Goal: Task Accomplishment & Management: Use online tool/utility

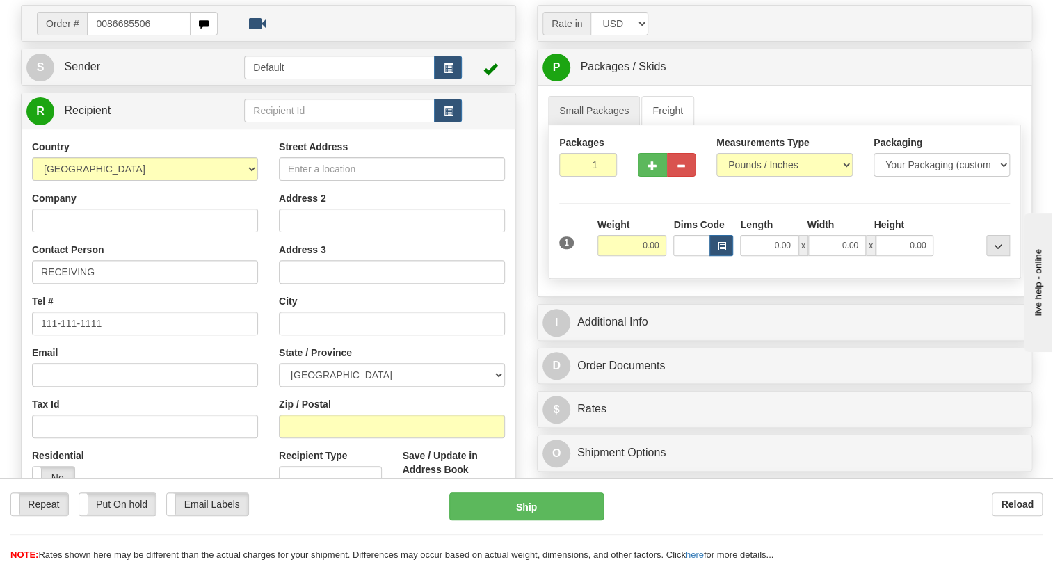
type input "0086685506"
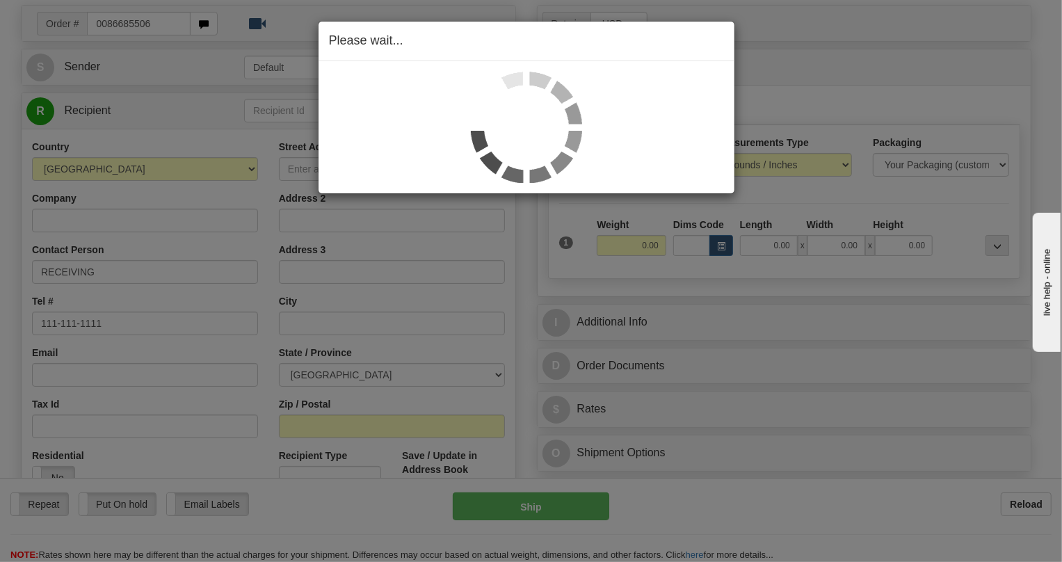
click at [138, 184] on div "Toggle navigation Settings Shipping Preferences Fields Preferences New" at bounding box center [526, 282] width 1052 height 816
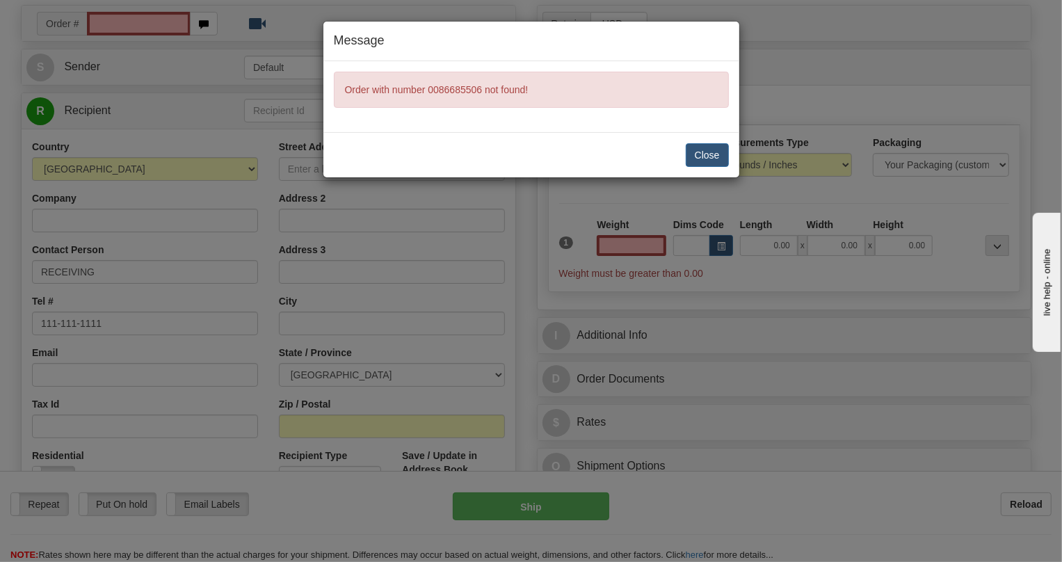
type input "0.00"
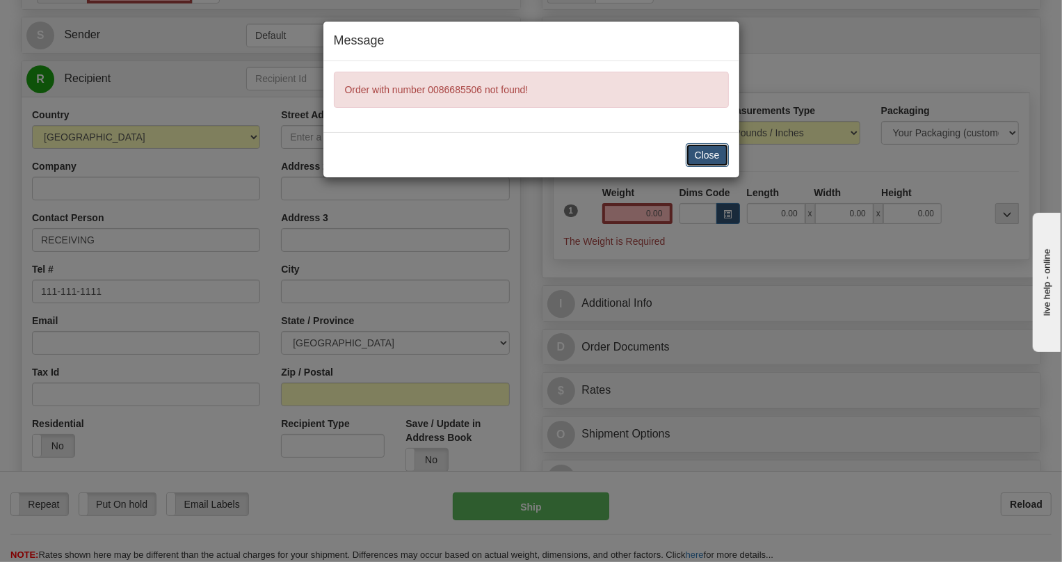
click at [718, 156] on button "Close" at bounding box center [707, 155] width 43 height 24
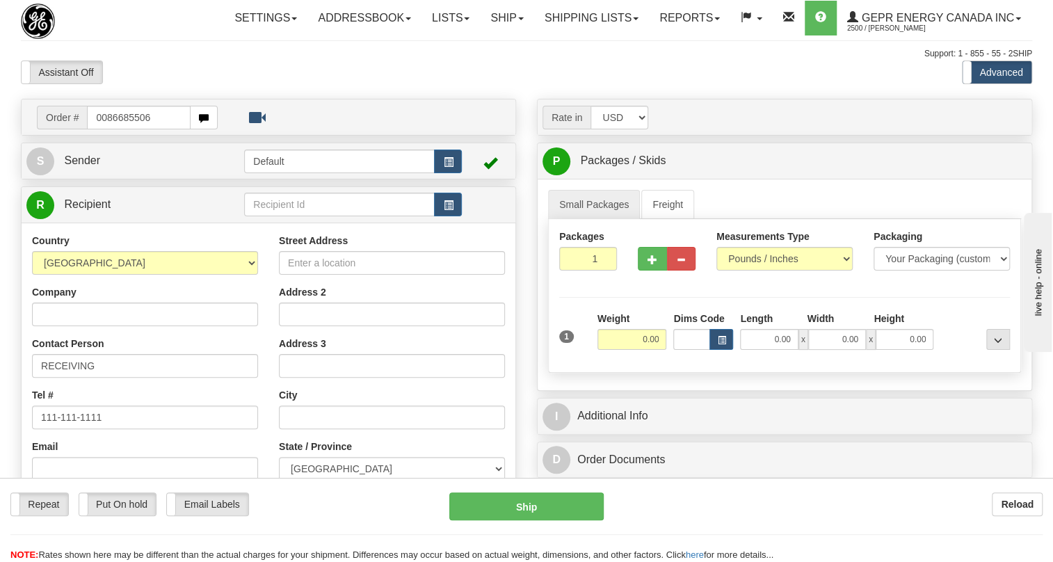
click at [104, 129] on input "0086685506" at bounding box center [139, 118] width 104 height 24
type input "86685506"
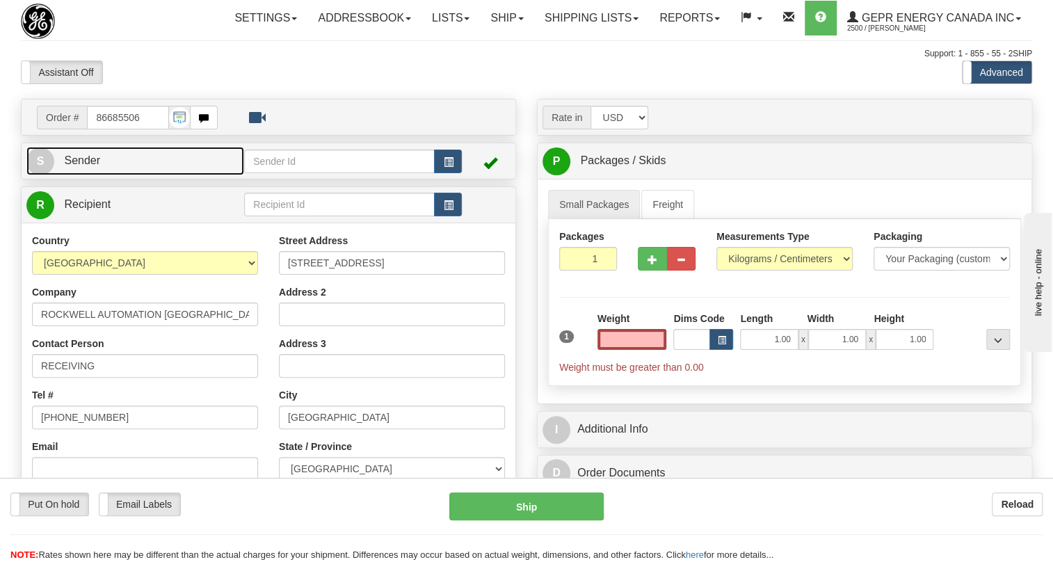
type input "0.00"
click at [97, 166] on span "Sender" at bounding box center [82, 160] width 36 height 12
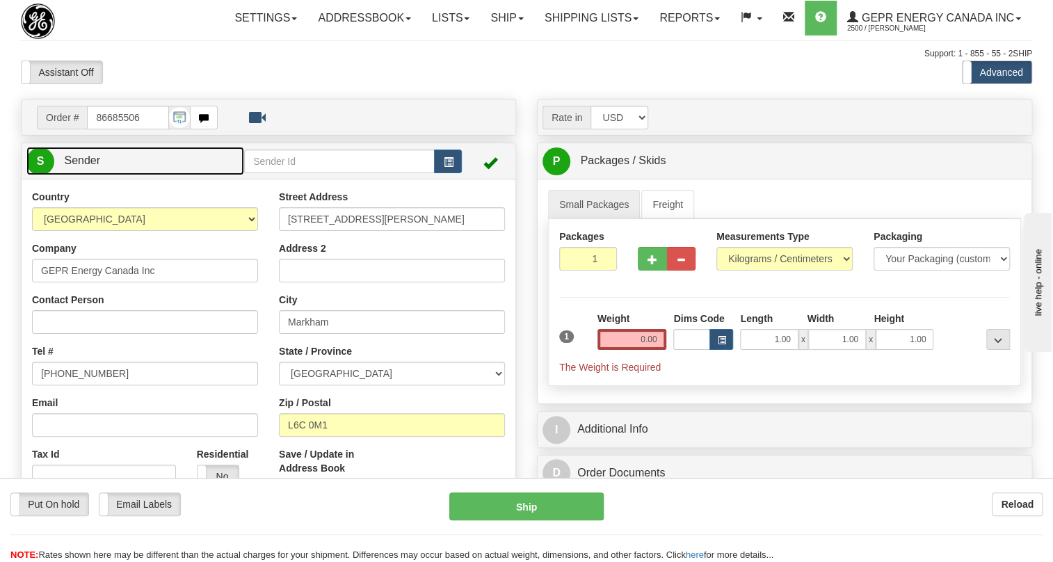
type input "MARKHAM"
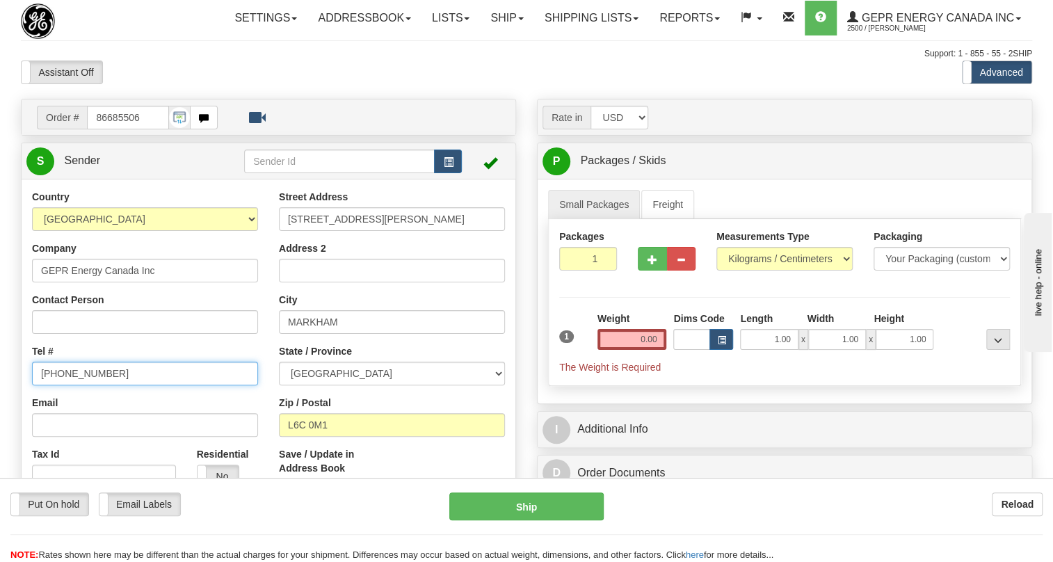
click at [72, 385] on input "(779)7960565" at bounding box center [145, 374] width 226 height 24
paste input "905-927-5013"
type input "905-927-5013"
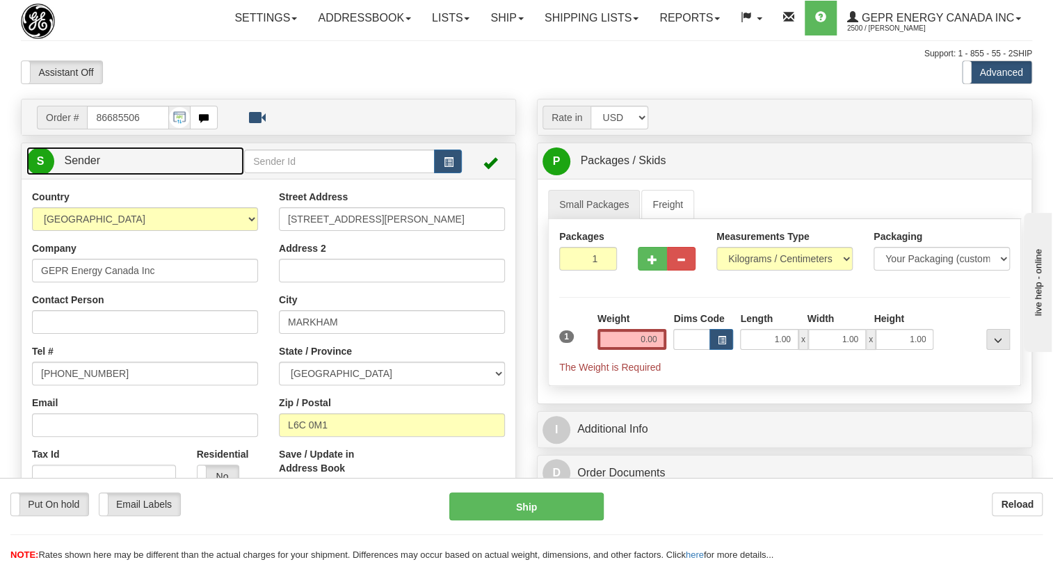
click at [90, 166] on span "Sender" at bounding box center [82, 160] width 36 height 12
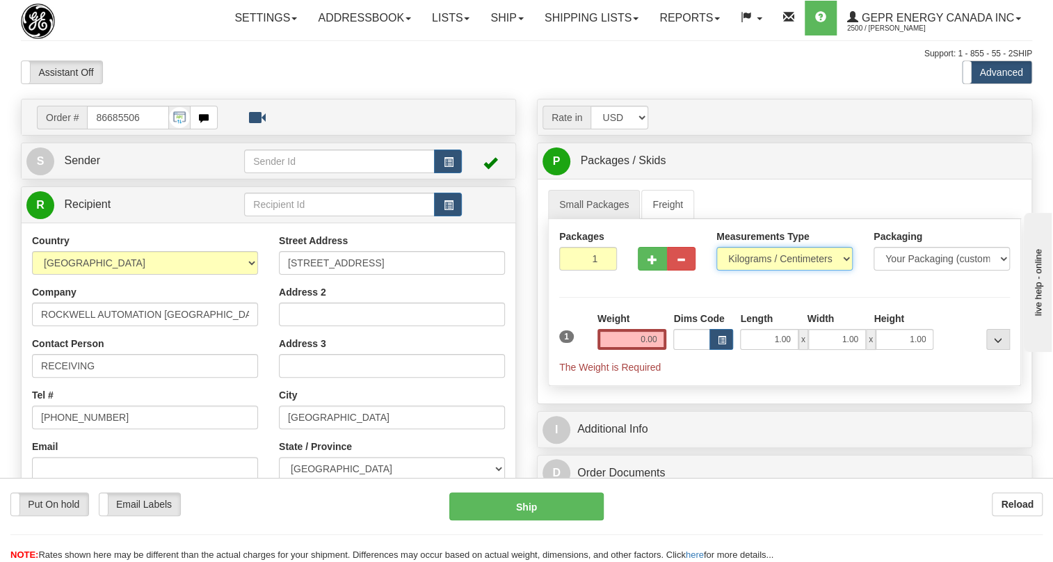
click at [763, 271] on select "Pounds / Inches Kilograms / Centimeters" at bounding box center [784, 259] width 136 height 24
select select "0"
click at [716, 271] on select "Pounds / Inches Kilograms / Centimeters" at bounding box center [784, 259] width 136 height 24
click at [630, 350] on input "0.00" at bounding box center [632, 339] width 70 height 21
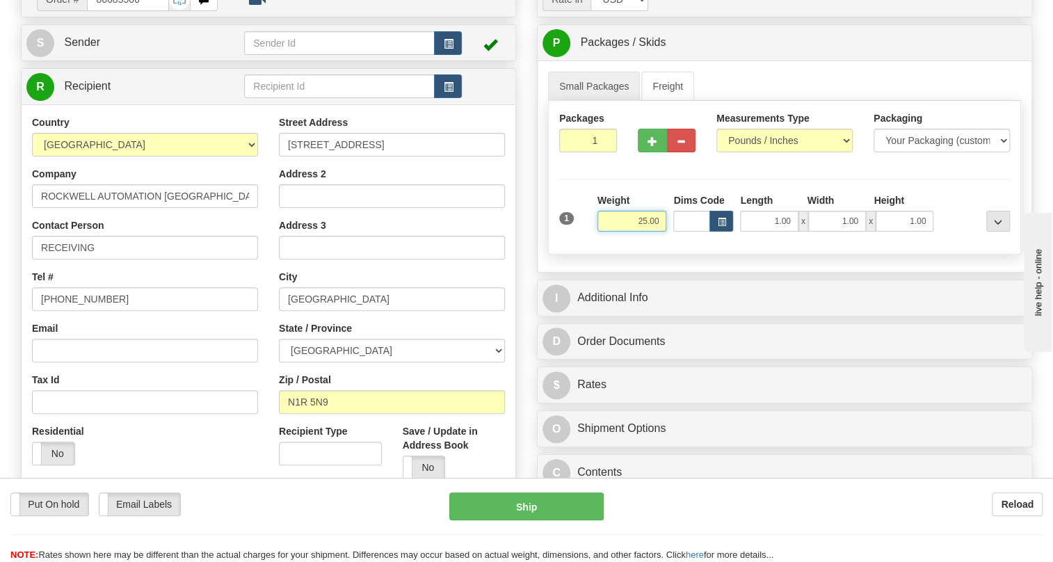
scroll to position [126, 0]
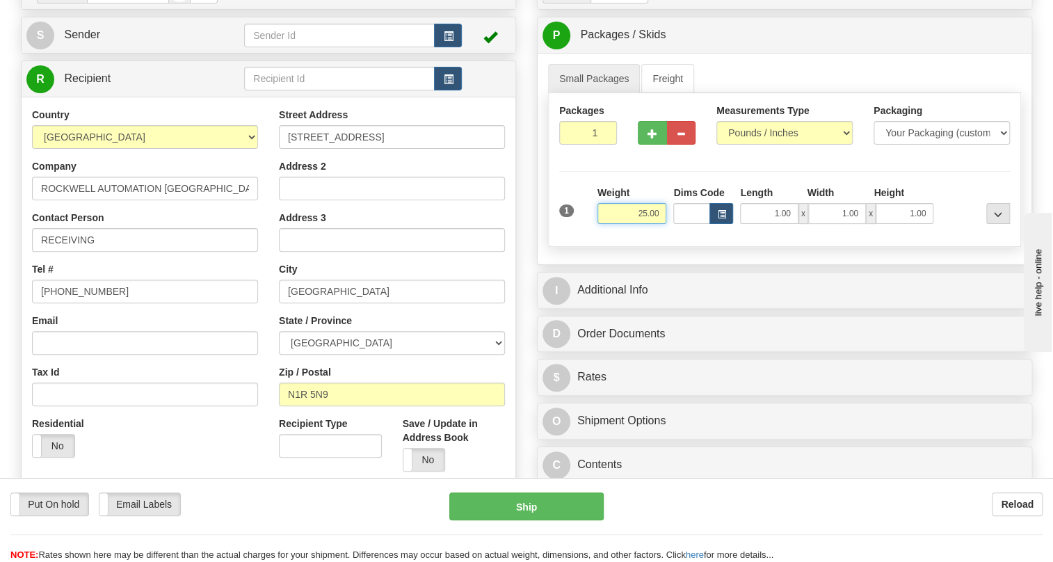
type input "25.00"
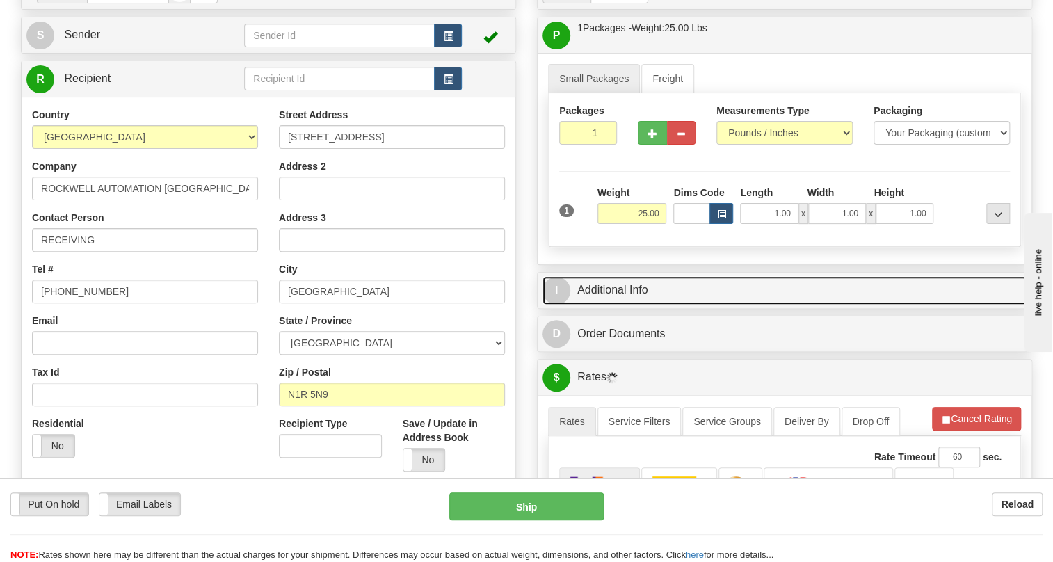
drag, startPoint x: 630, startPoint y: 319, endPoint x: 669, endPoint y: 268, distance: 64.0
click at [629, 305] on link "I Additional Info" at bounding box center [784, 290] width 484 height 29
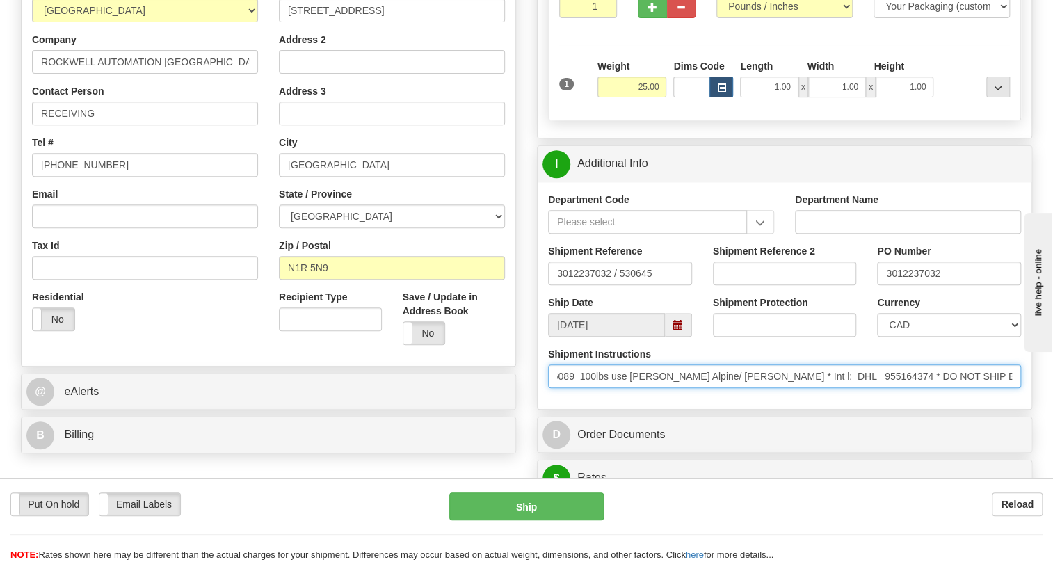
scroll to position [0, 536]
drag, startPoint x: 927, startPoint y: 403, endPoint x: 1015, endPoint y: 409, distance: 87.8
click at [1015, 388] on input "* TAG PO 3012237032 * US 100lbs DHL Acct 955164374 100lbs use Conway / * CANADA…" at bounding box center [784, 376] width 473 height 24
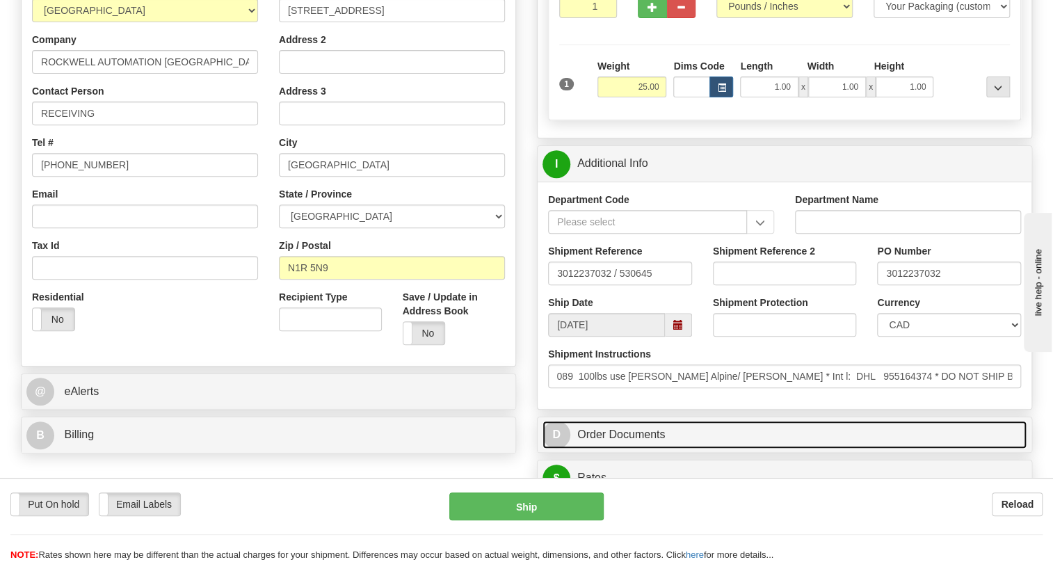
click at [789, 449] on link "D Order Documents" at bounding box center [784, 435] width 484 height 29
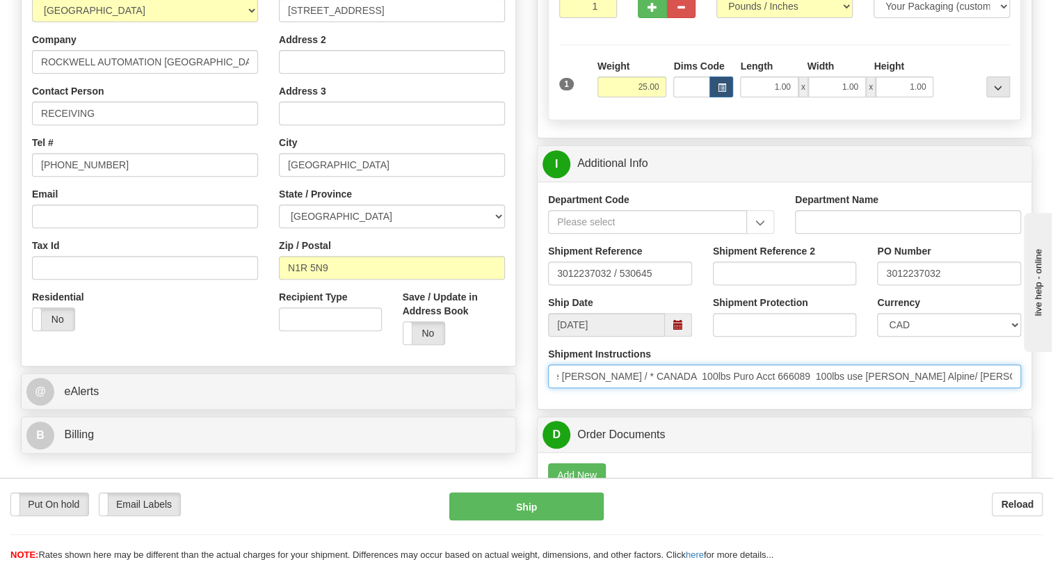
scroll to position [0, 335]
drag, startPoint x: 894, startPoint y: 410, endPoint x: 957, endPoint y: 431, distance: 66.0
click at [957, 409] on div "Department Code Department Name Shipment Reference 3012237032 / 530645 Shipment…" at bounding box center [785, 295] width 494 height 227
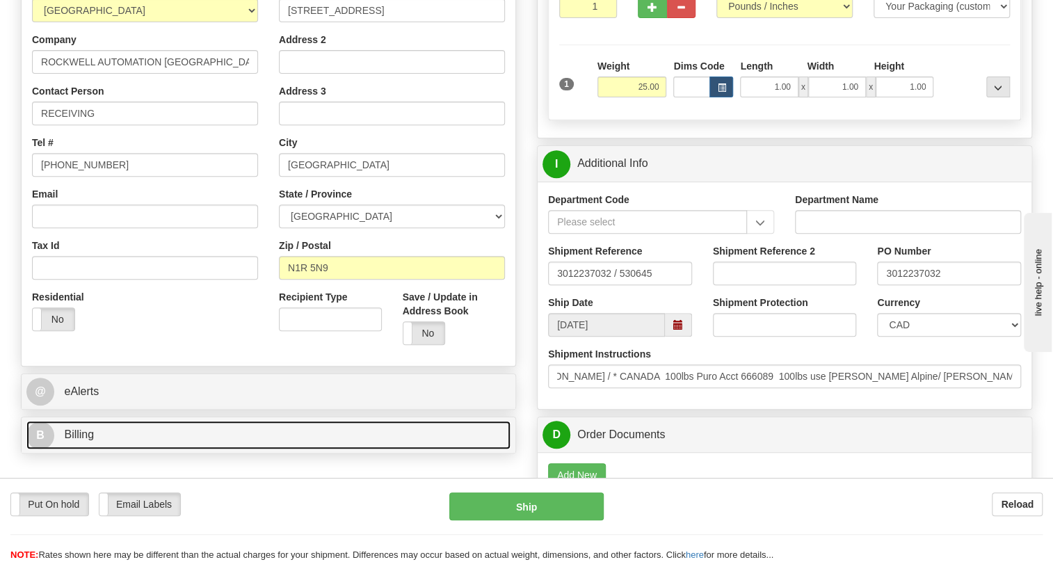
click at [77, 440] on span "Billing" at bounding box center [79, 434] width 30 height 12
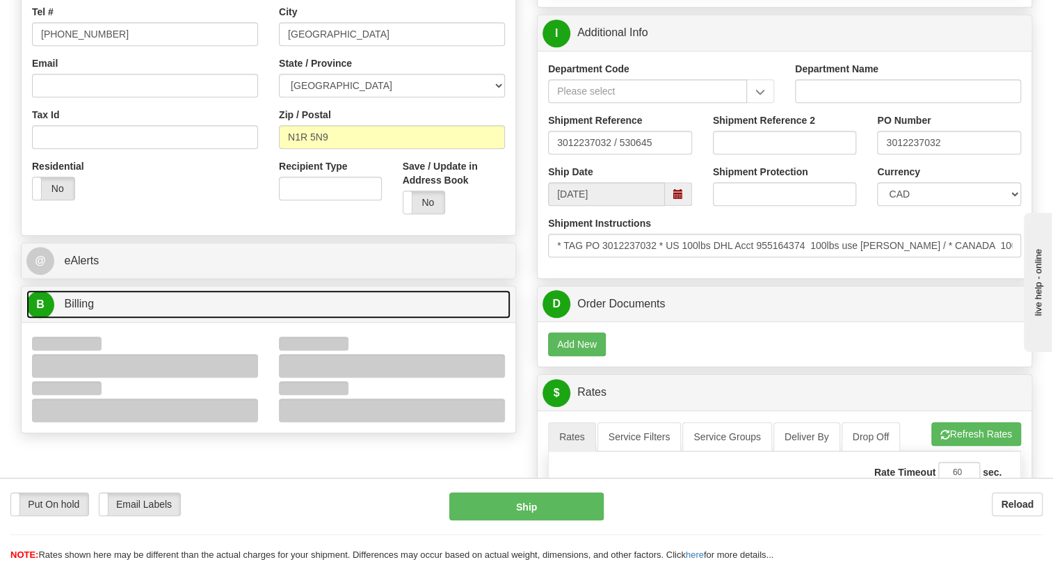
scroll to position [442, 0]
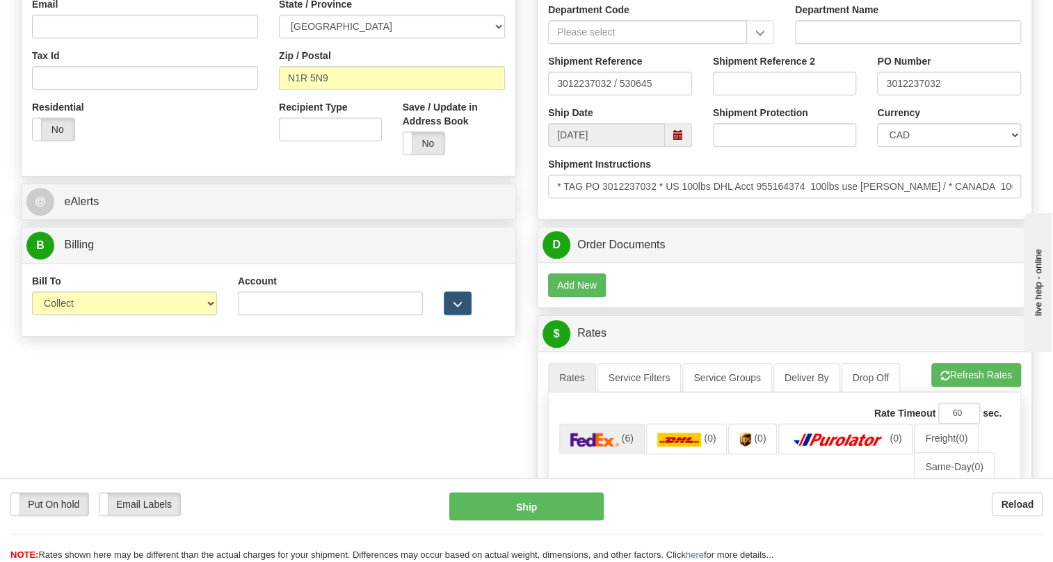
drag, startPoint x: 243, startPoint y: 170, endPoint x: 250, endPoint y: 164, distance: 9.4
click at [243, 152] on div "Residential Yes No" at bounding box center [145, 125] width 247 height 51
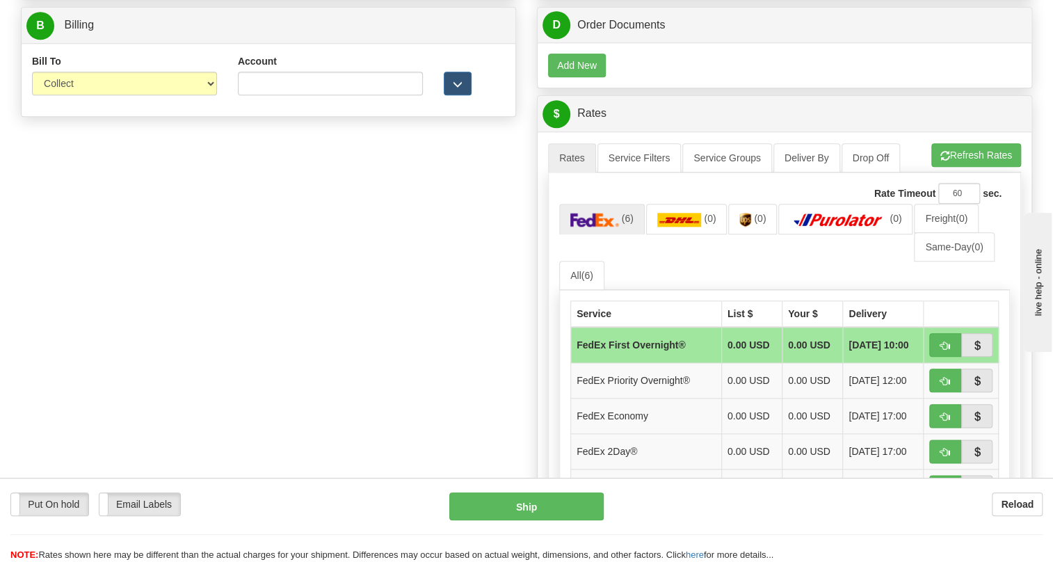
scroll to position [695, 0]
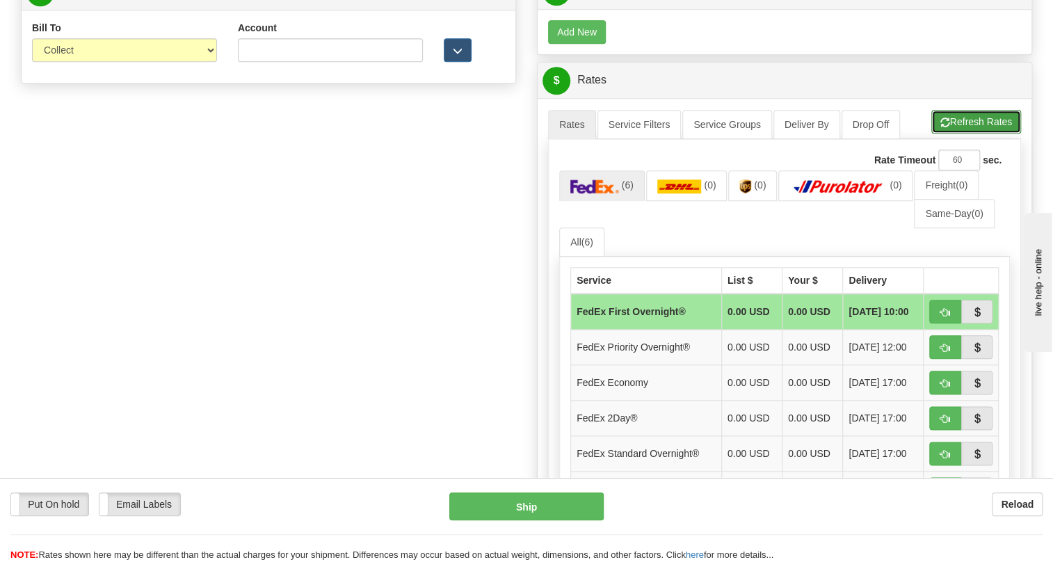
click at [960, 134] on button "Refresh Rates" at bounding box center [976, 122] width 90 height 24
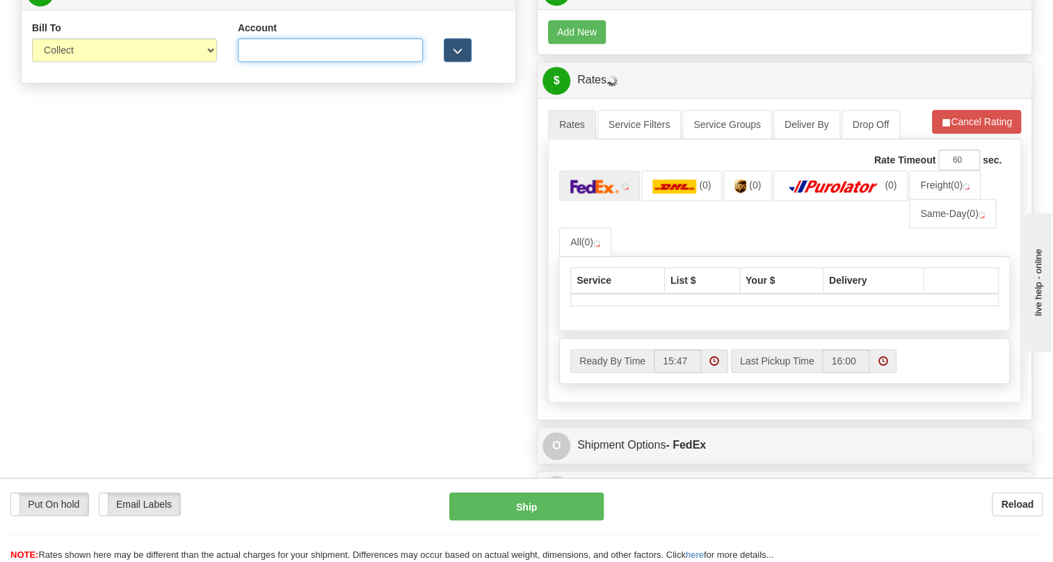
click at [249, 62] on input "Account" at bounding box center [330, 50] width 185 height 24
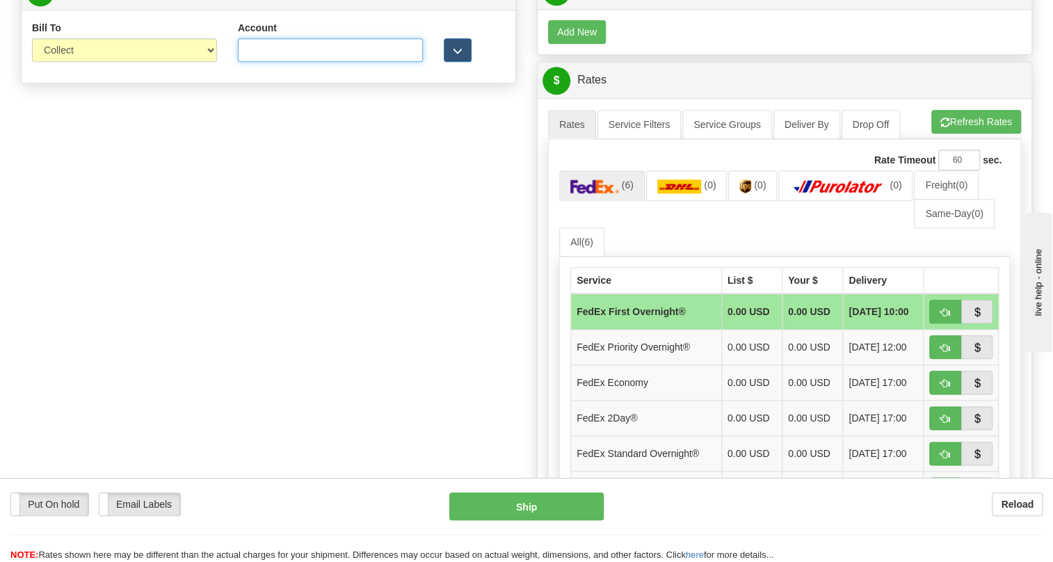
type input "0666089"
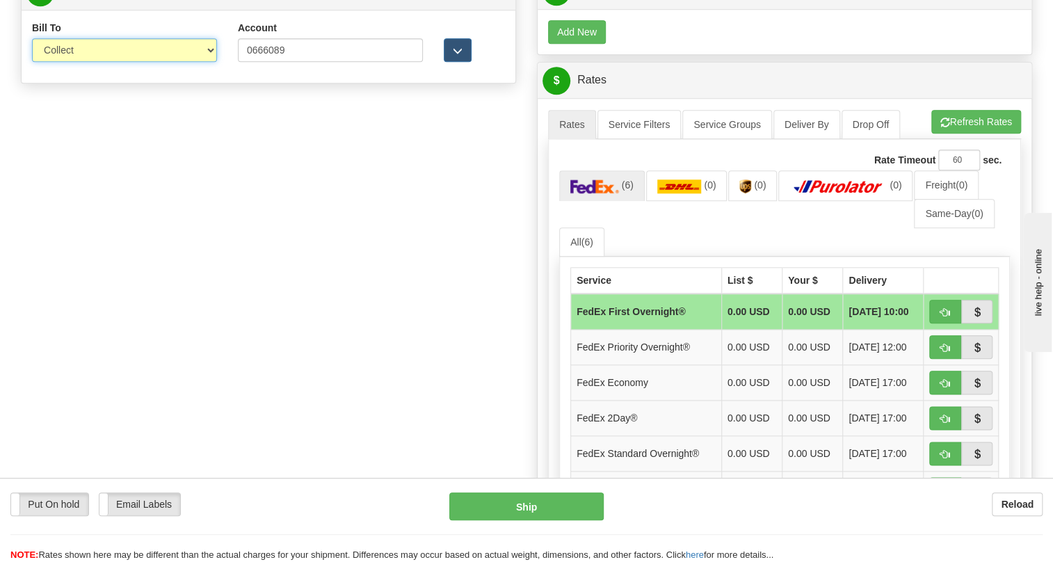
click at [106, 62] on select "Sender Recipient Third Party Collect" at bounding box center [124, 50] width 185 height 24
select select "2"
click at [32, 62] on select "Sender Recipient Third Party Collect" at bounding box center [124, 50] width 185 height 24
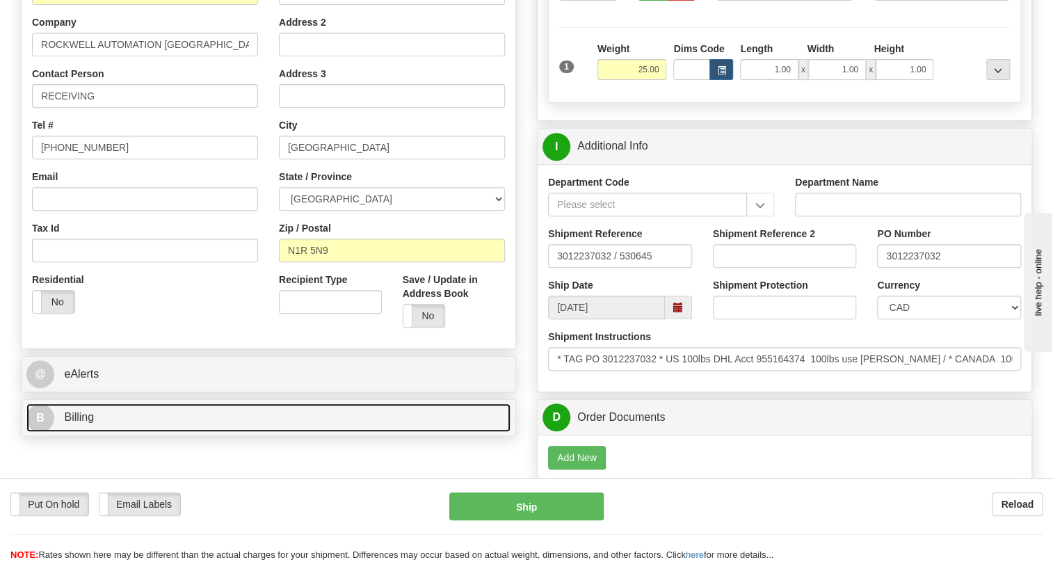
scroll to position [252, 0]
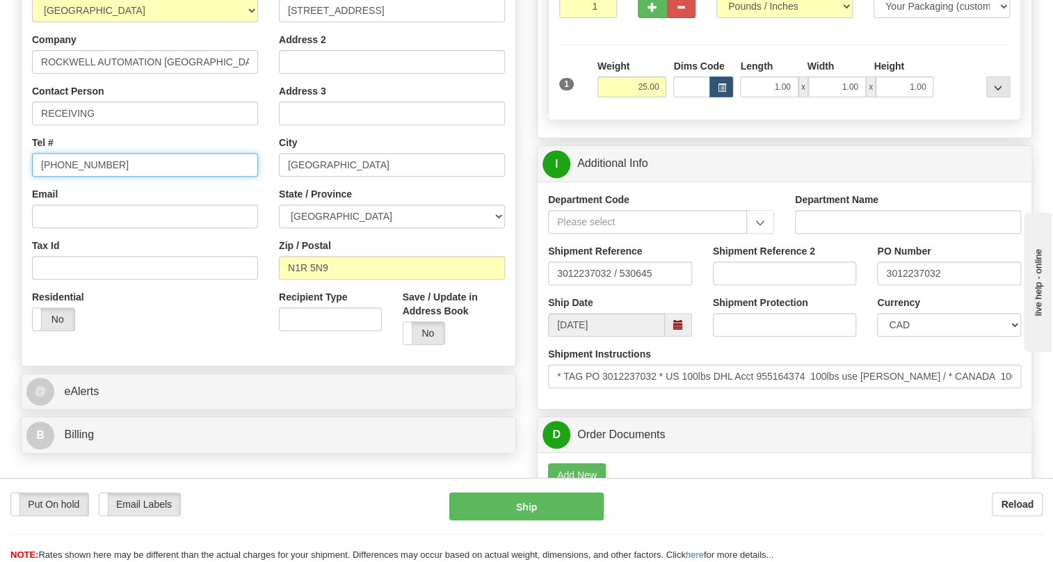
click at [86, 177] on input "(779)7960565" at bounding box center [145, 165] width 226 height 24
paste input "519-740-4100"
type input "519-740-4100"
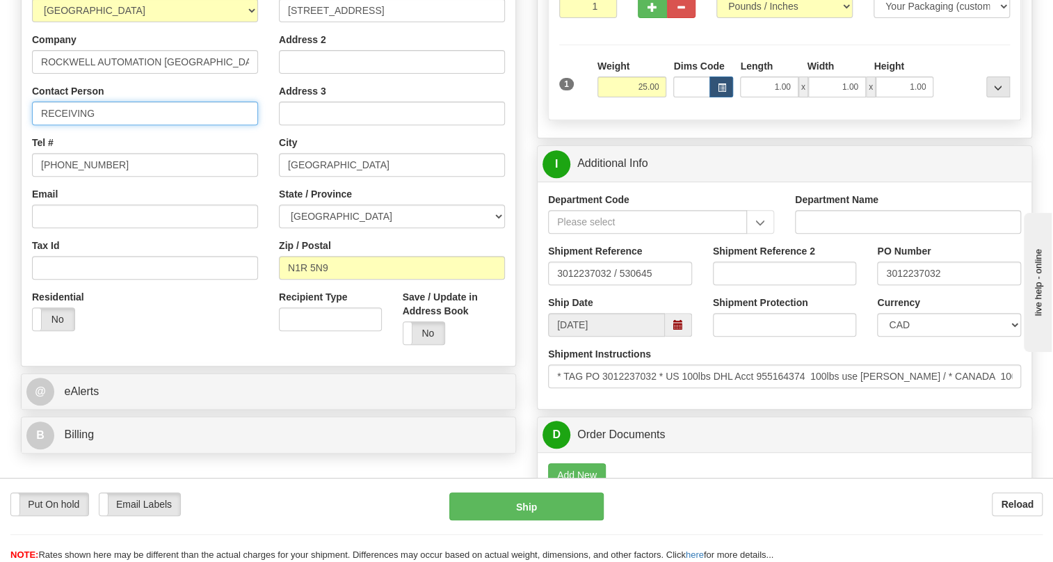
click at [109, 125] on input "RECEIVING" at bounding box center [145, 114] width 226 height 24
paste input "Winnie Zhuang"
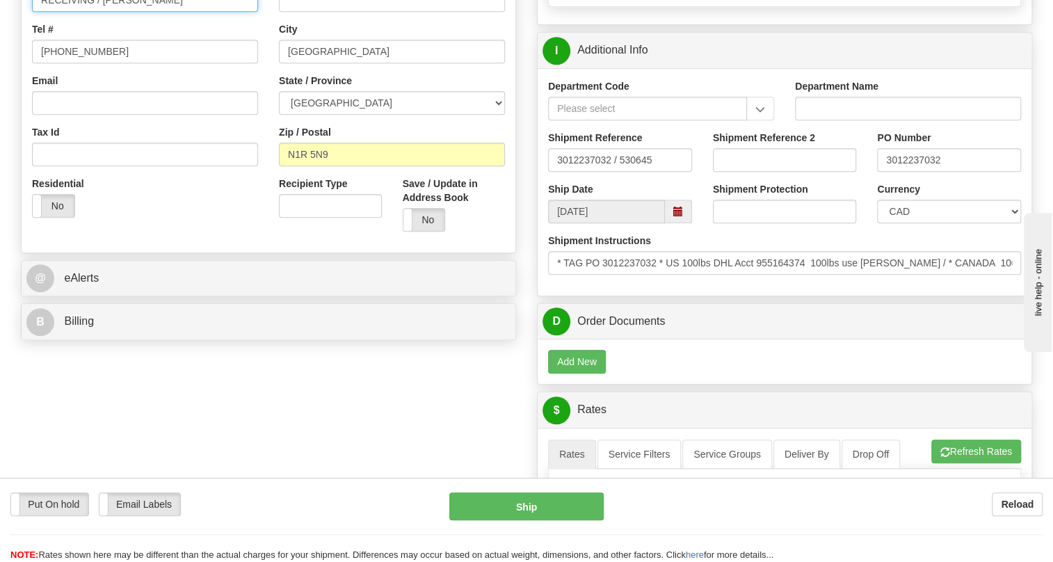
scroll to position [379, 0]
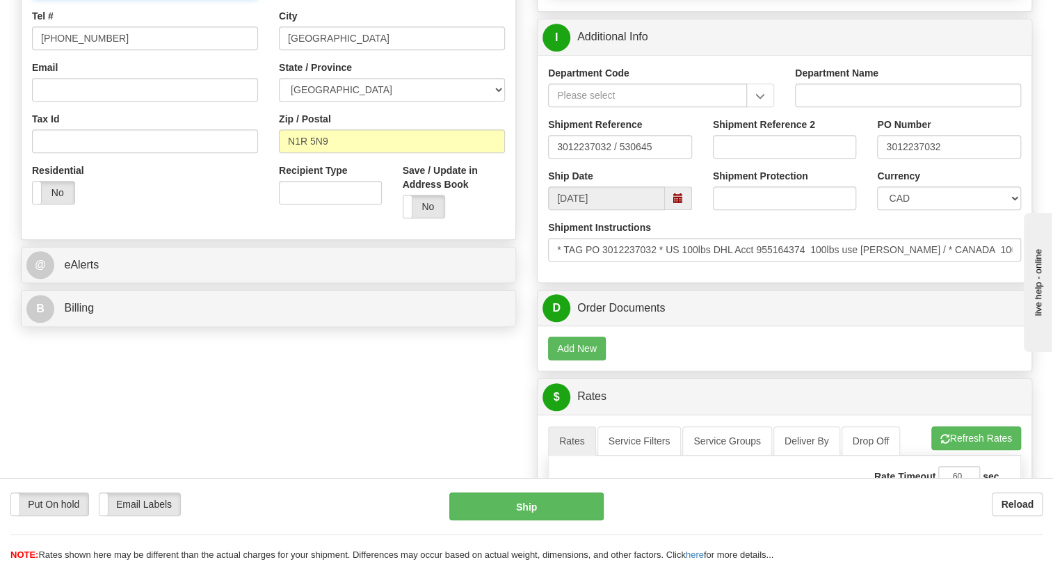
type input "RECEIVING / Winnie Zhuang"
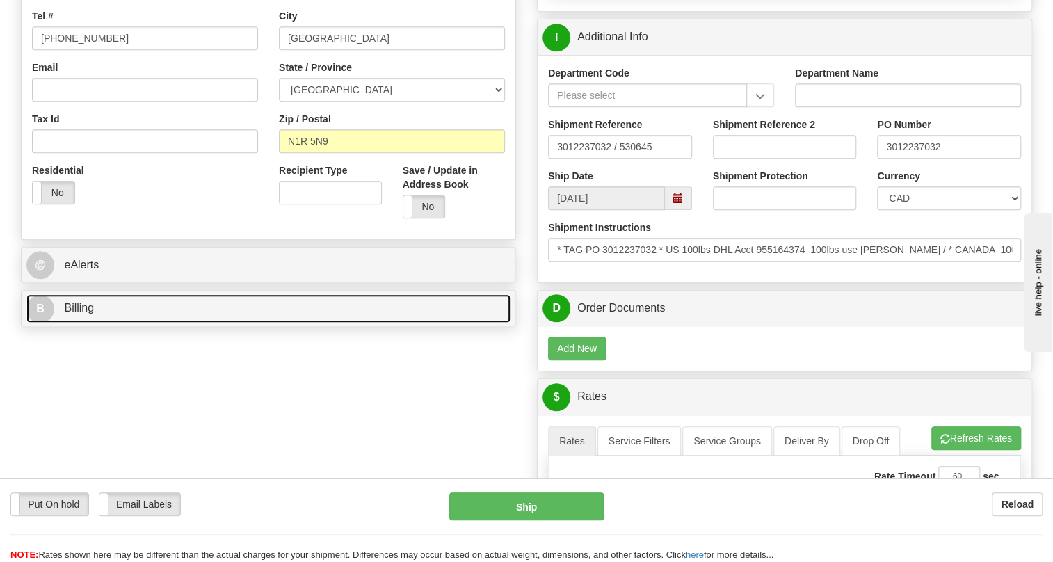
click at [81, 314] on span "Billing" at bounding box center [79, 308] width 30 height 12
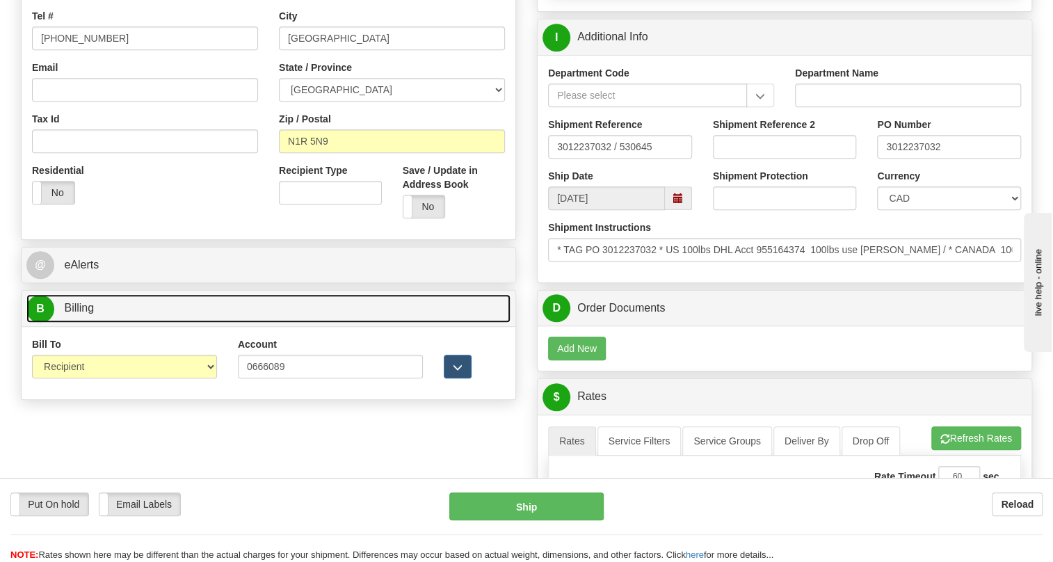
click at [81, 314] on span "Billing" at bounding box center [79, 308] width 30 height 12
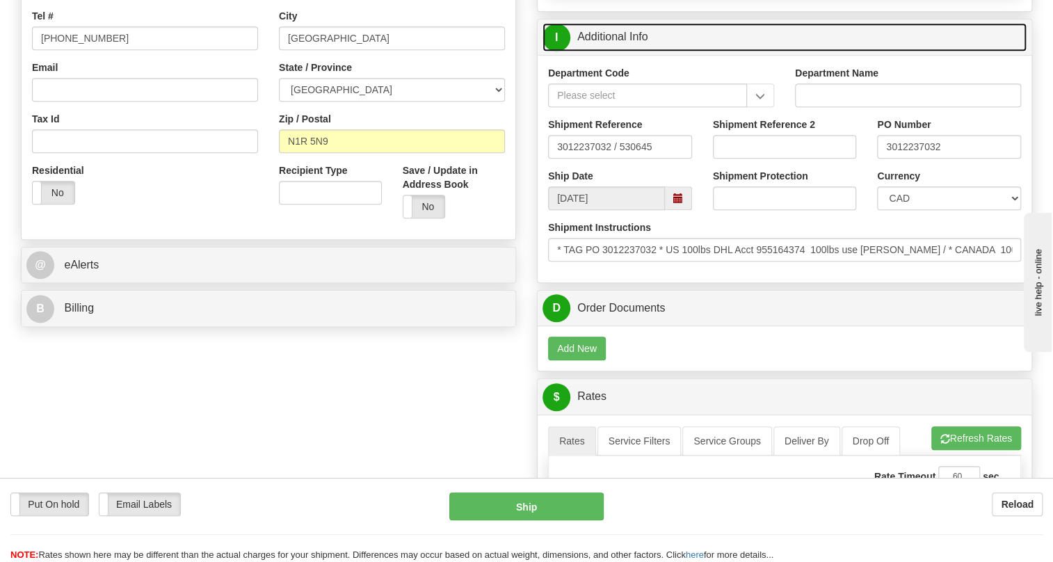
click at [618, 51] on link "I Additional Info" at bounding box center [784, 37] width 484 height 29
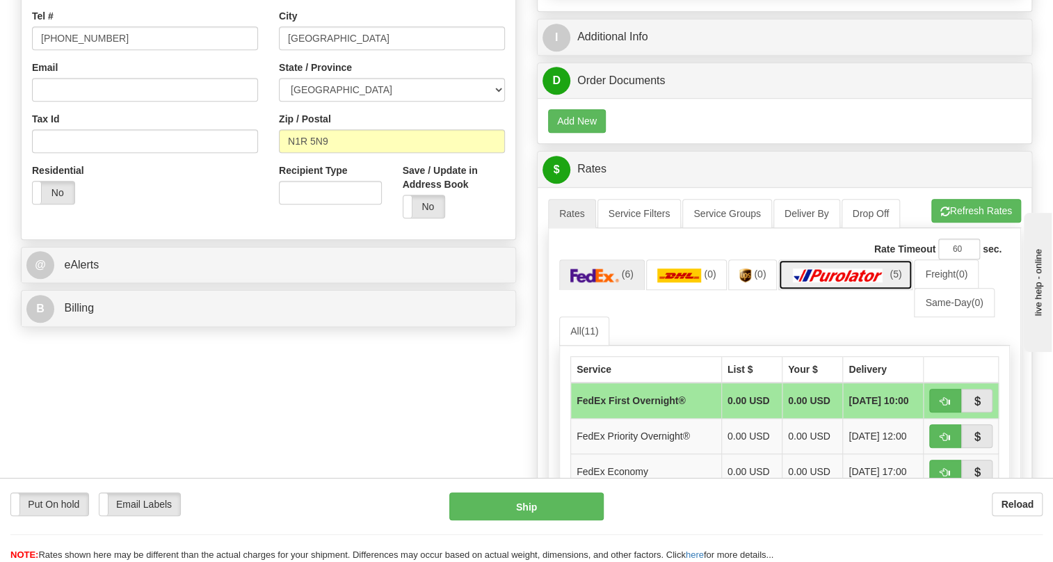
click at [844, 282] on img at bounding box center [837, 275] width 97 height 14
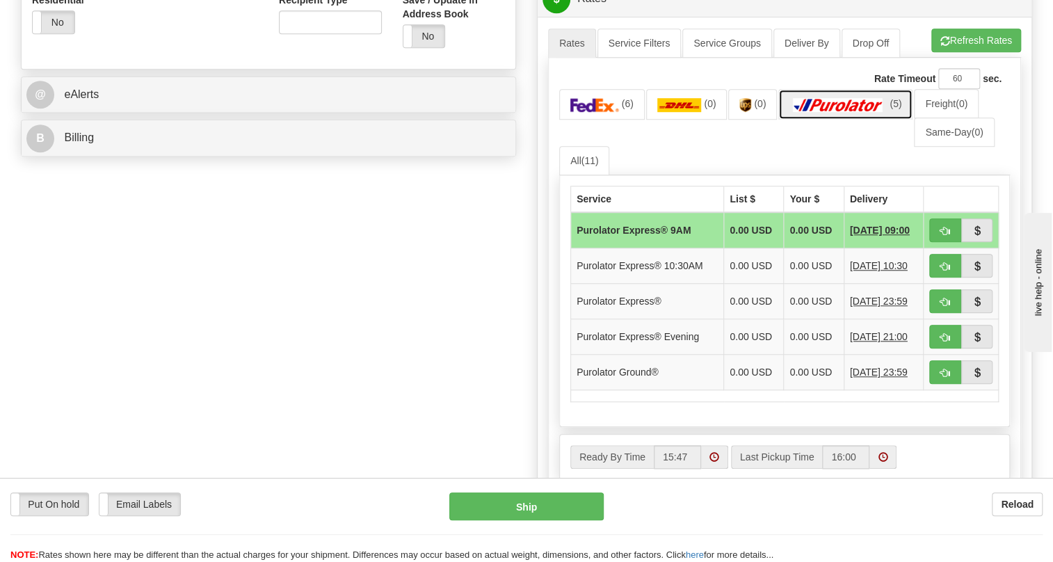
scroll to position [569, 0]
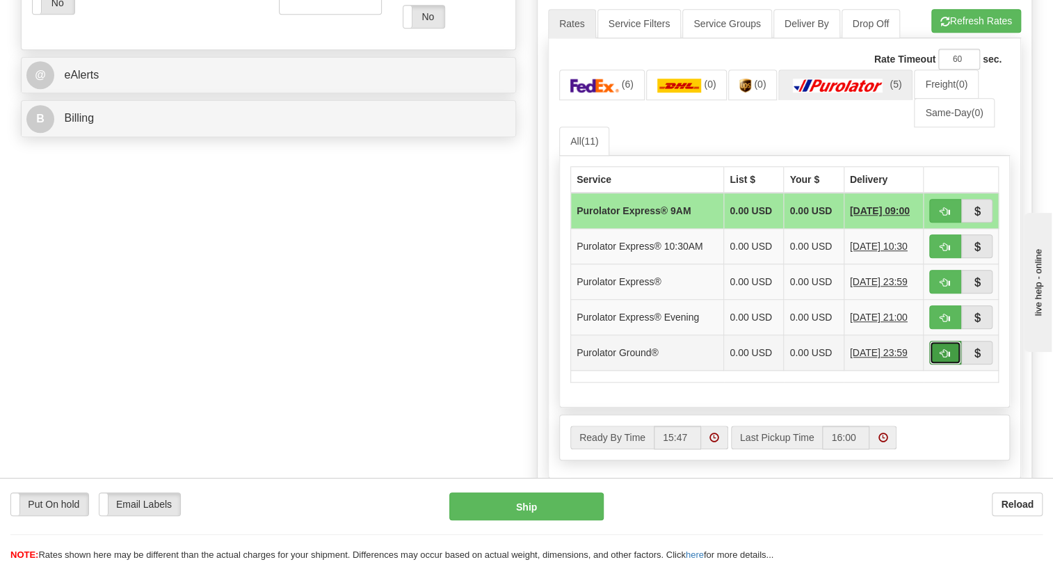
click at [948, 358] on span "button" at bounding box center [945, 353] width 10 height 9
type input "260"
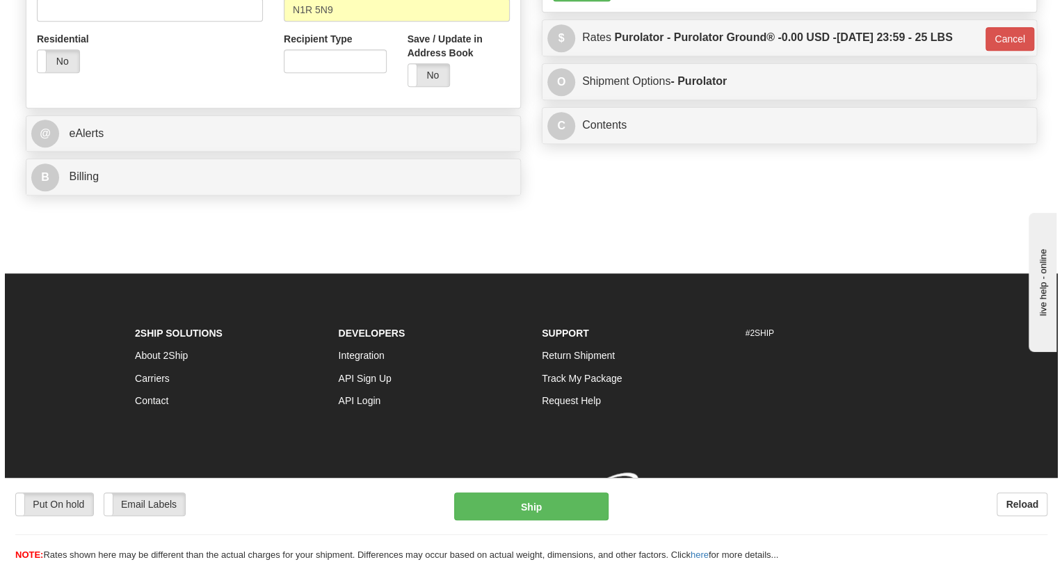
scroll to position [556, 0]
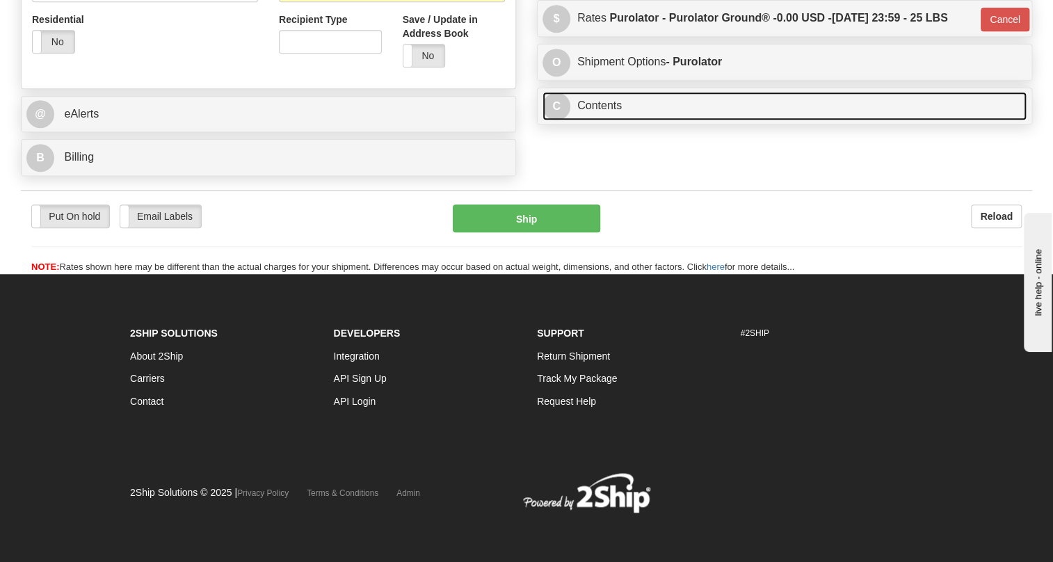
click at [602, 113] on link "C Contents" at bounding box center [784, 106] width 484 height 29
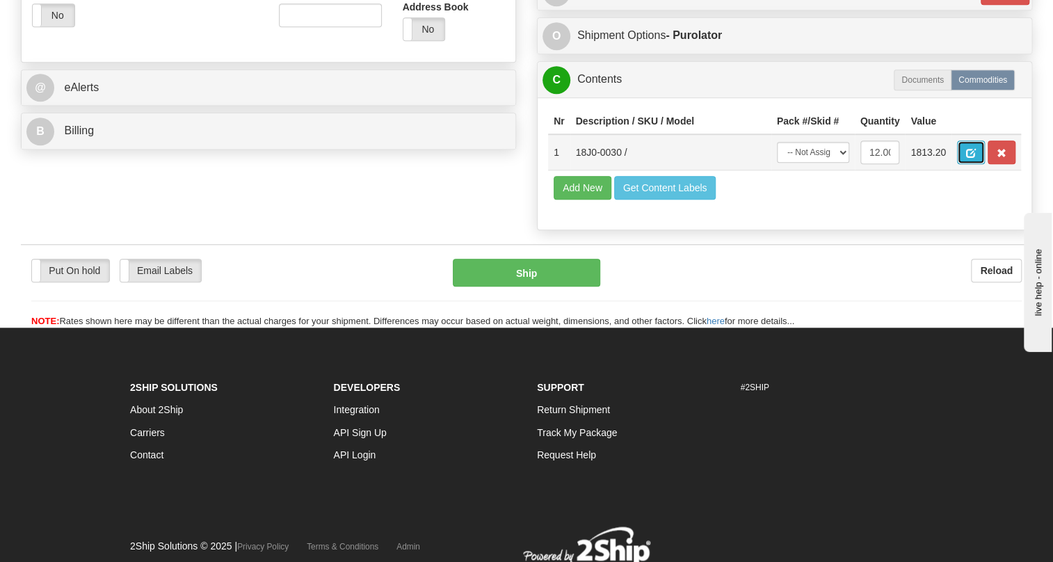
click at [969, 158] on span "button" at bounding box center [971, 153] width 10 height 9
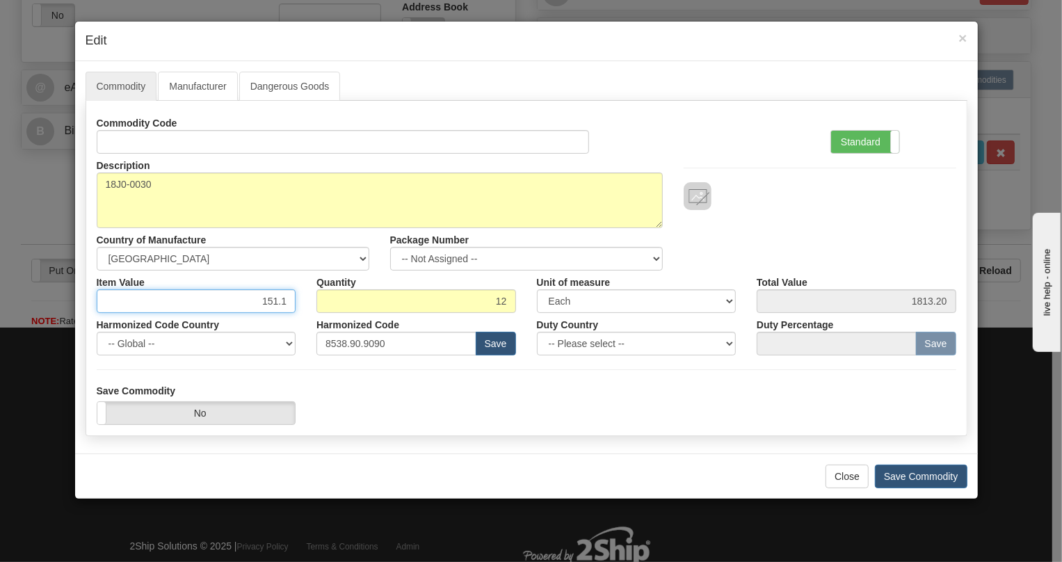
click at [268, 299] on input "151.1" at bounding box center [197, 301] width 200 height 24
type input "315.19"
type input "3782.28"
click at [856, 138] on label "Standard" at bounding box center [865, 142] width 68 height 22
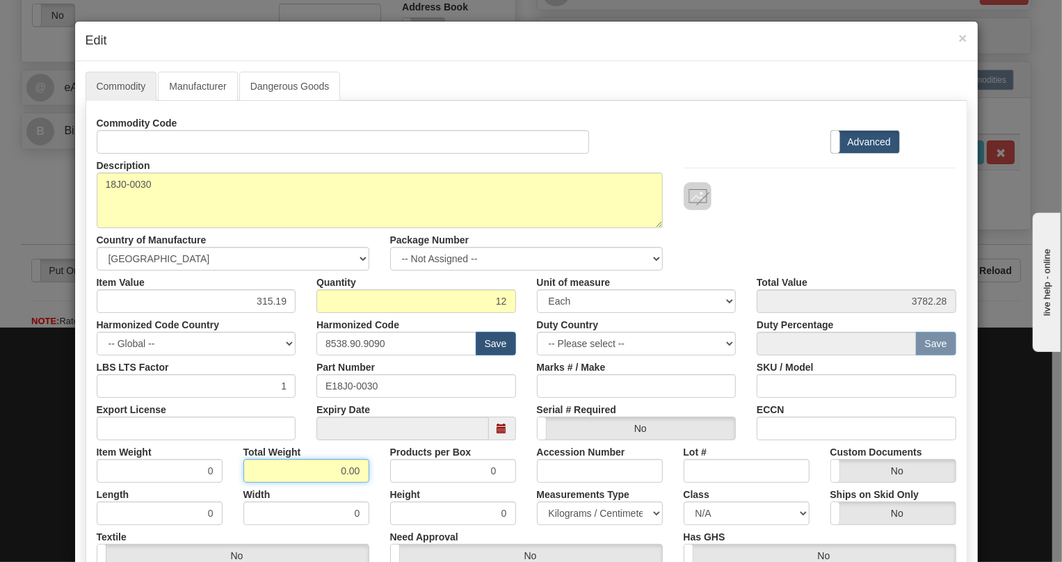
click at [333, 471] on input "0.00" at bounding box center [306, 471] width 126 height 24
type input "1.00"
type input "0.0833"
click at [561, 502] on select "Pounds / Inches Kilograms / Centimeters" at bounding box center [600, 513] width 126 height 24
select select "0"
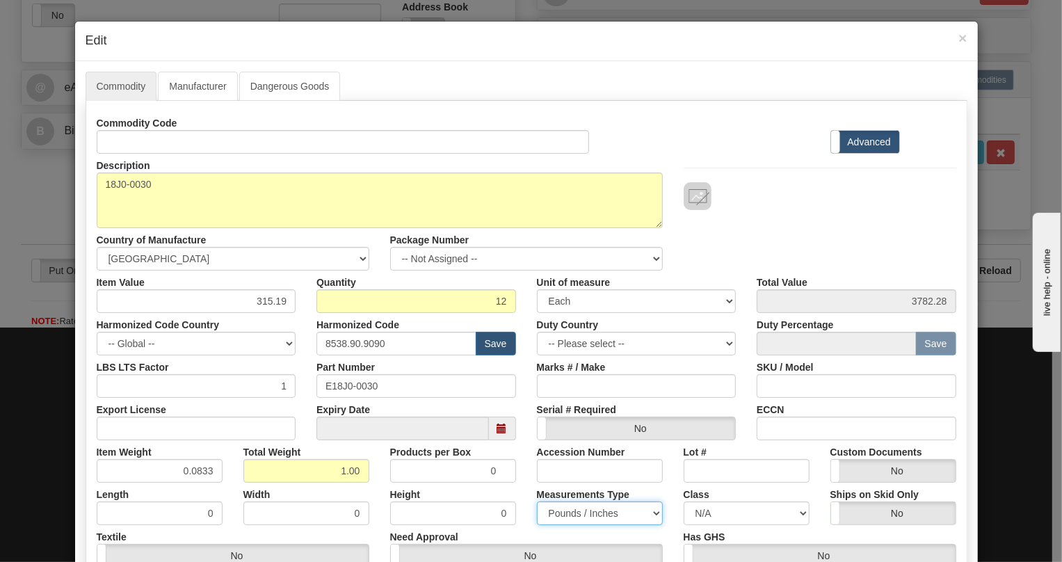
click at [537, 501] on select "Pounds / Inches Kilograms / Centimeters" at bounding box center [600, 513] width 126 height 24
click at [527, 491] on div "Measurements Type Pounds / Inches Kilograms / Centimeters" at bounding box center [599, 504] width 147 height 42
drag, startPoint x: 206, startPoint y: 469, endPoint x: 205, endPoint y: 480, distance: 10.5
click at [205, 480] on input "0.0833" at bounding box center [160, 471] width 126 height 24
type input "0.0835"
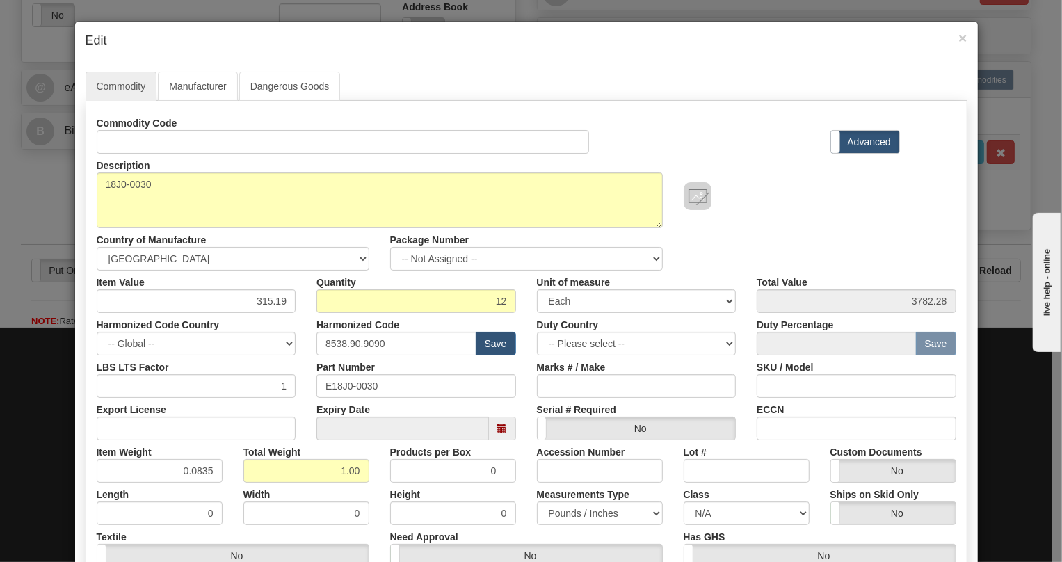
drag, startPoint x: 221, startPoint y: 490, endPoint x: 289, endPoint y: 482, distance: 68.0
click at [222, 490] on div "Length 0" at bounding box center [159, 504] width 147 height 42
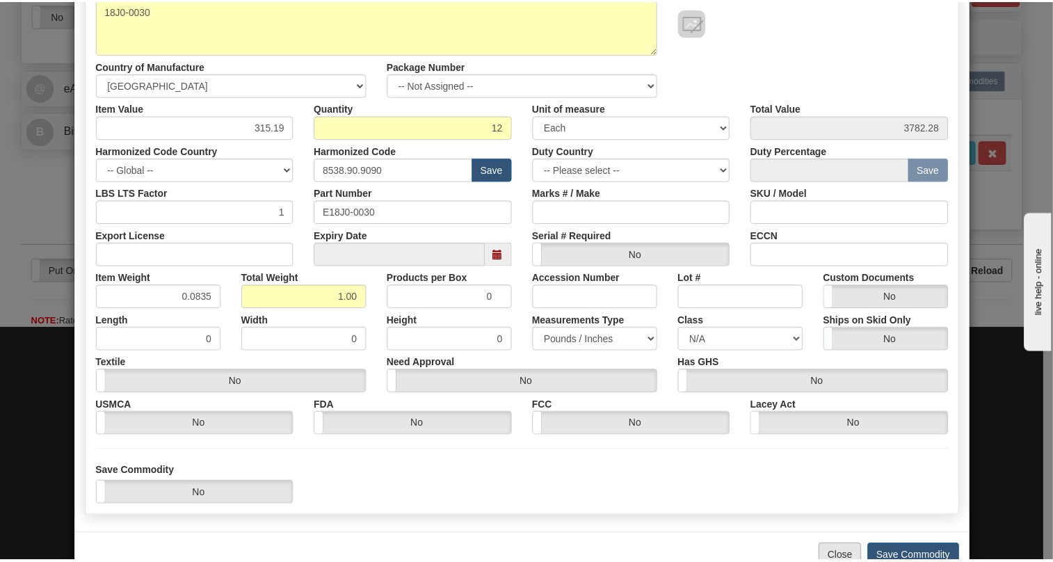
scroll to position [211, 0]
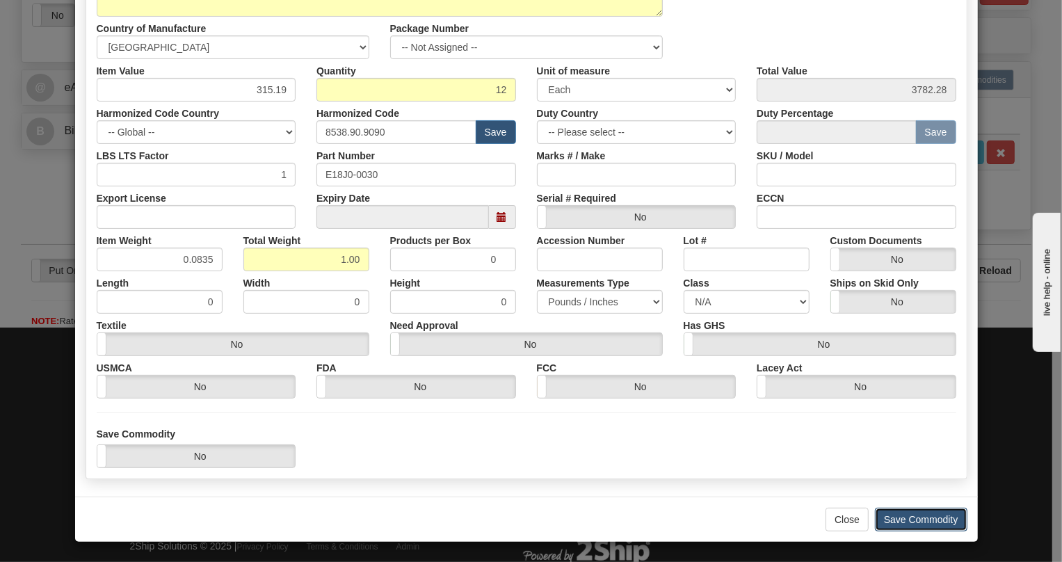
click at [904, 517] on button "Save Commodity" at bounding box center [921, 520] width 92 height 24
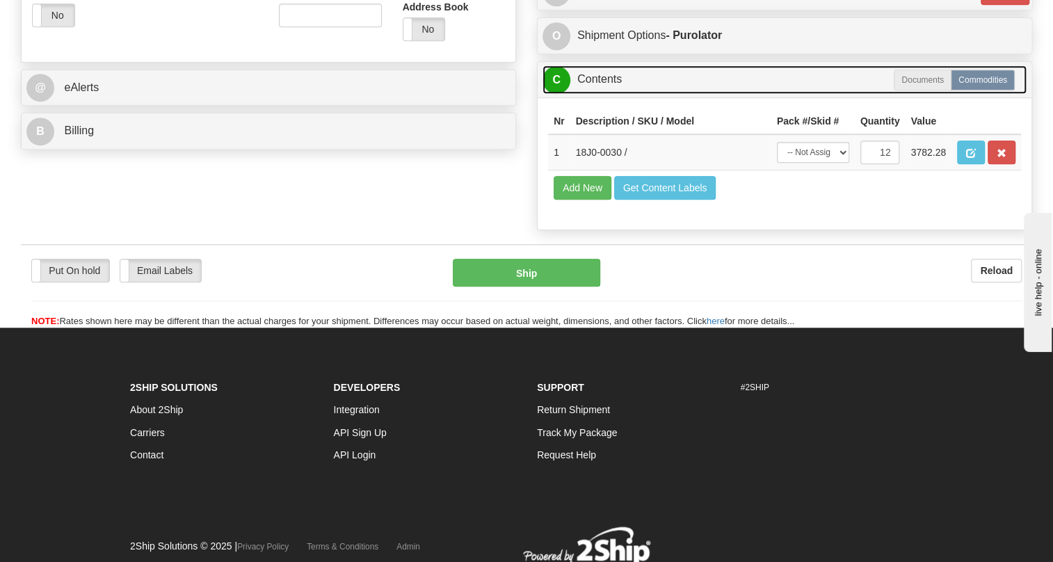
click at [596, 94] on link "C Contents" at bounding box center [784, 79] width 484 height 29
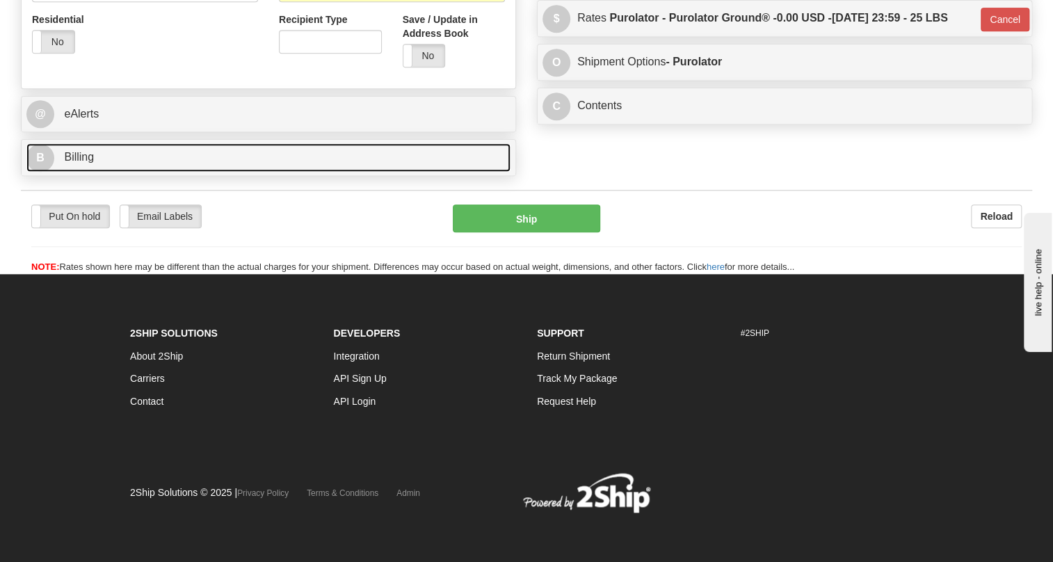
click at [79, 161] on span "Billing" at bounding box center [79, 157] width 30 height 12
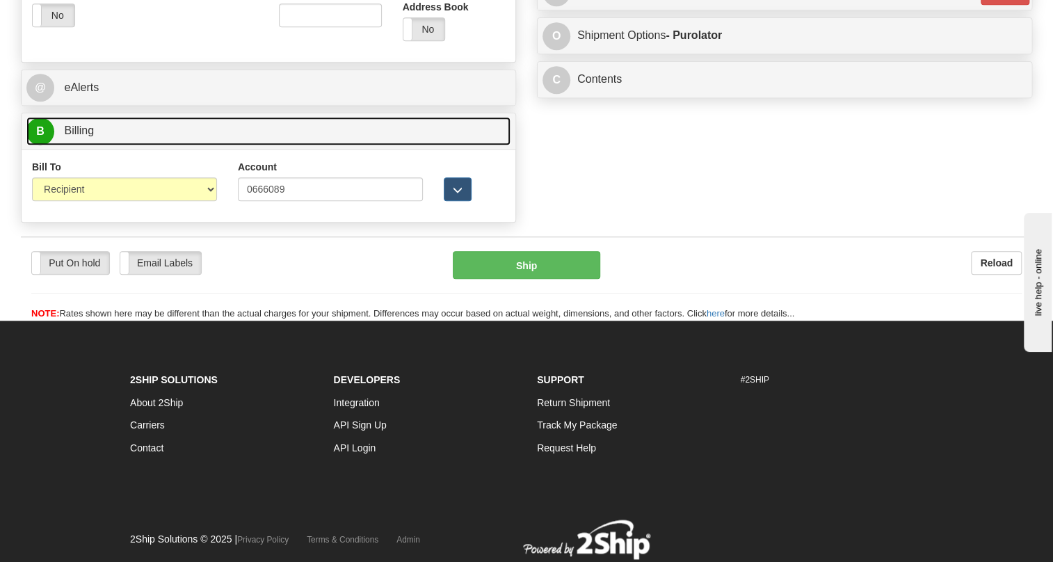
click at [79, 136] on span "Billing" at bounding box center [79, 130] width 30 height 12
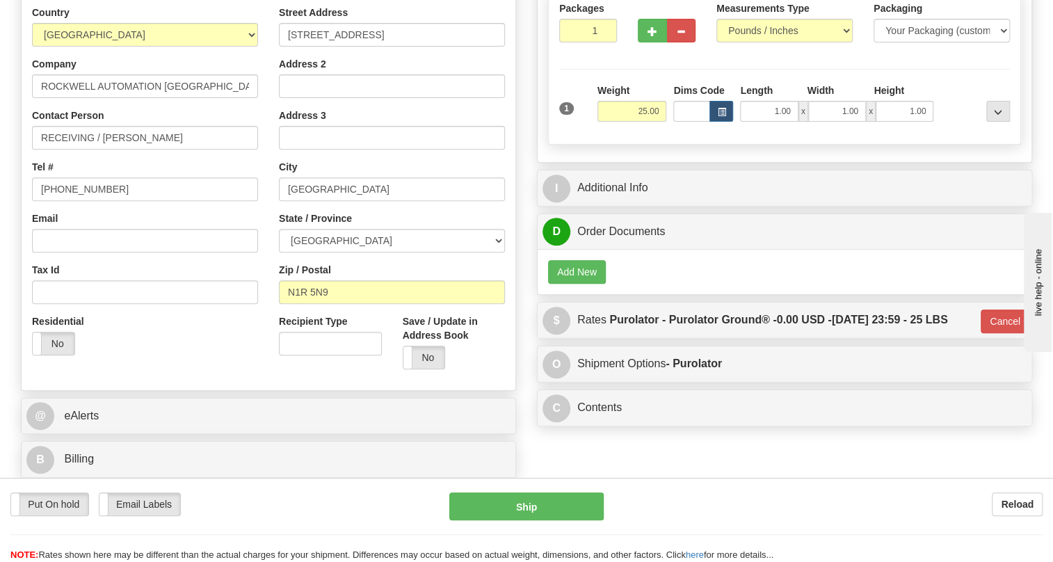
scroll to position [177, 0]
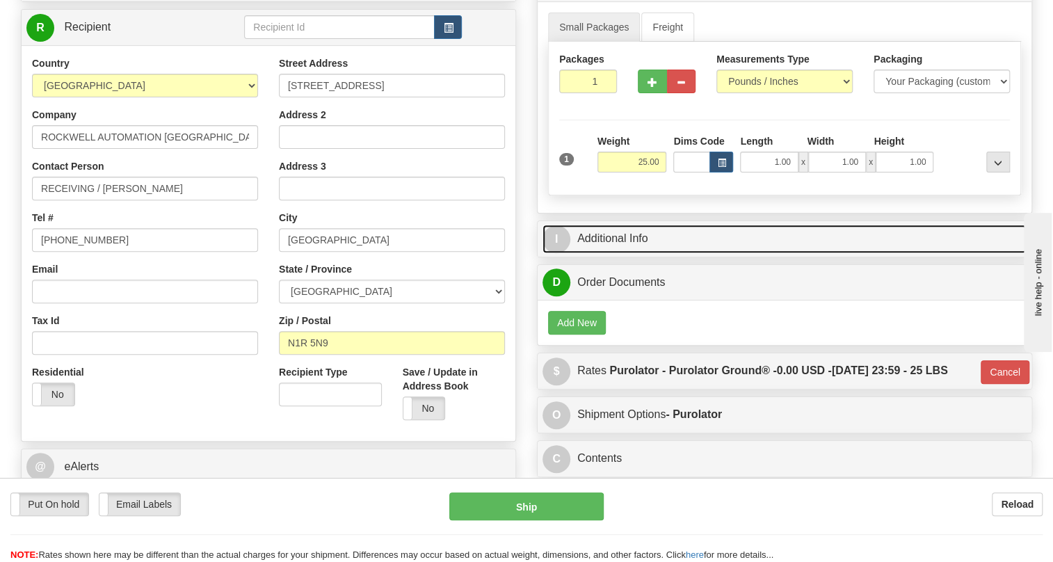
click at [620, 253] on link "I Additional Info" at bounding box center [784, 239] width 484 height 29
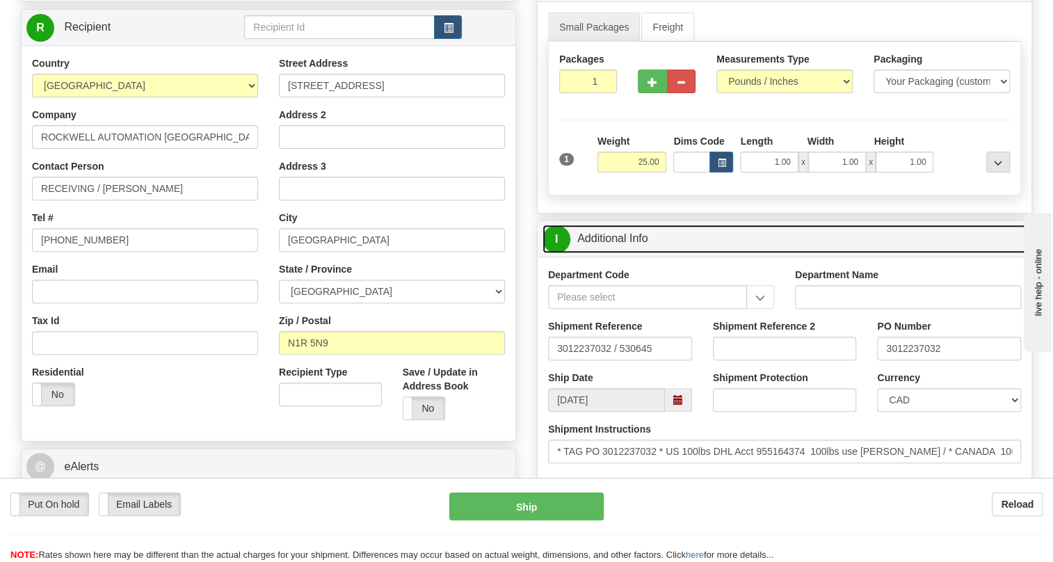
click at [620, 253] on link "I Additional Info" at bounding box center [784, 239] width 484 height 29
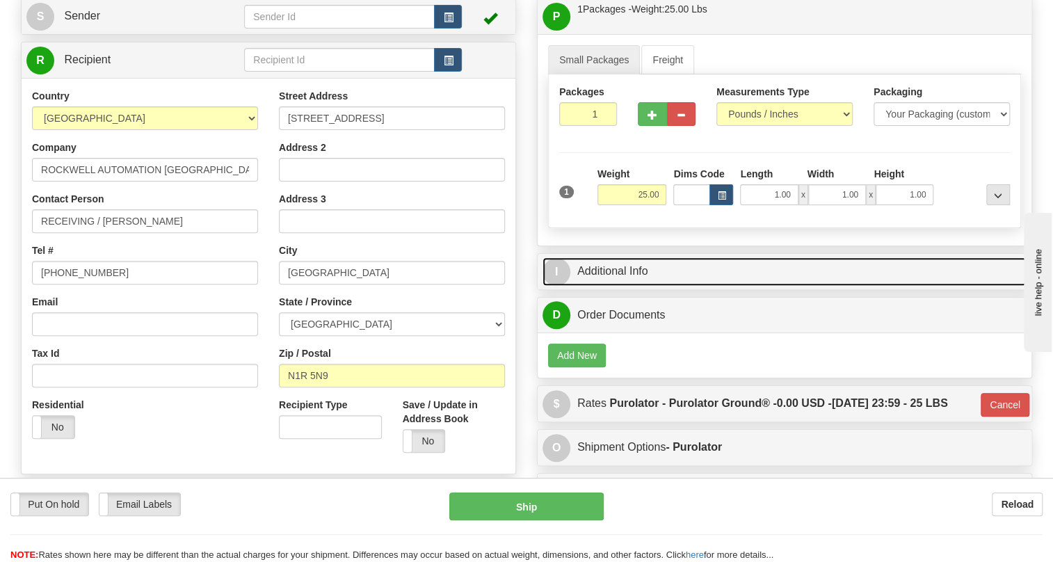
scroll to position [114, 0]
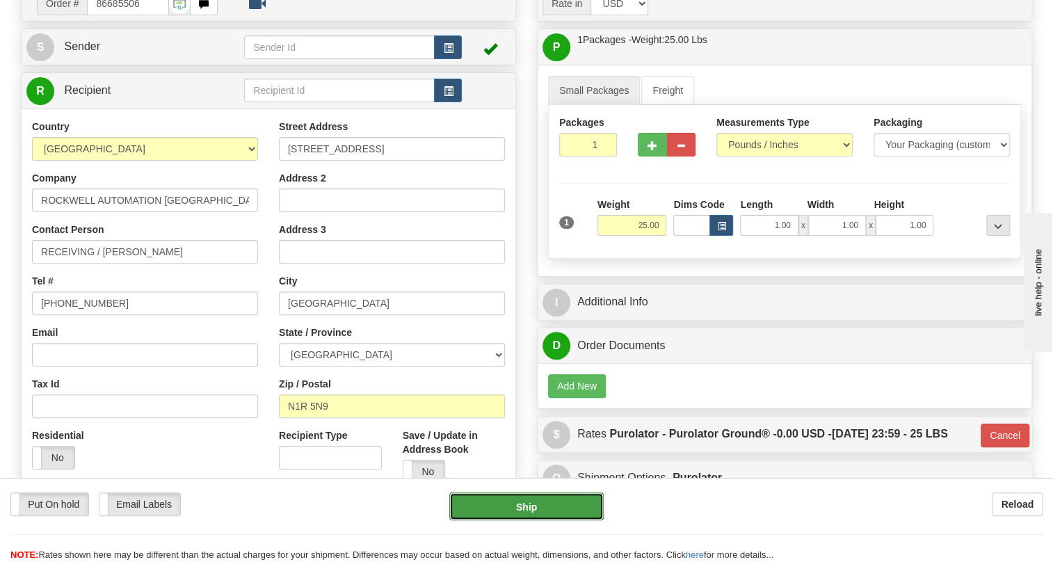
click at [529, 504] on button "Ship" at bounding box center [526, 506] width 154 height 28
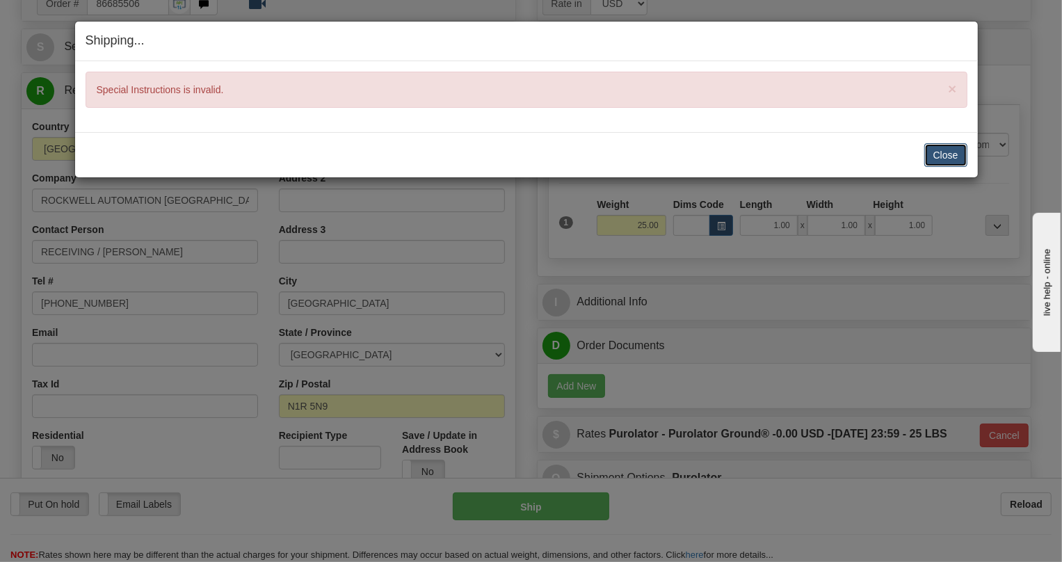
click at [945, 152] on button "Close" at bounding box center [945, 155] width 43 height 24
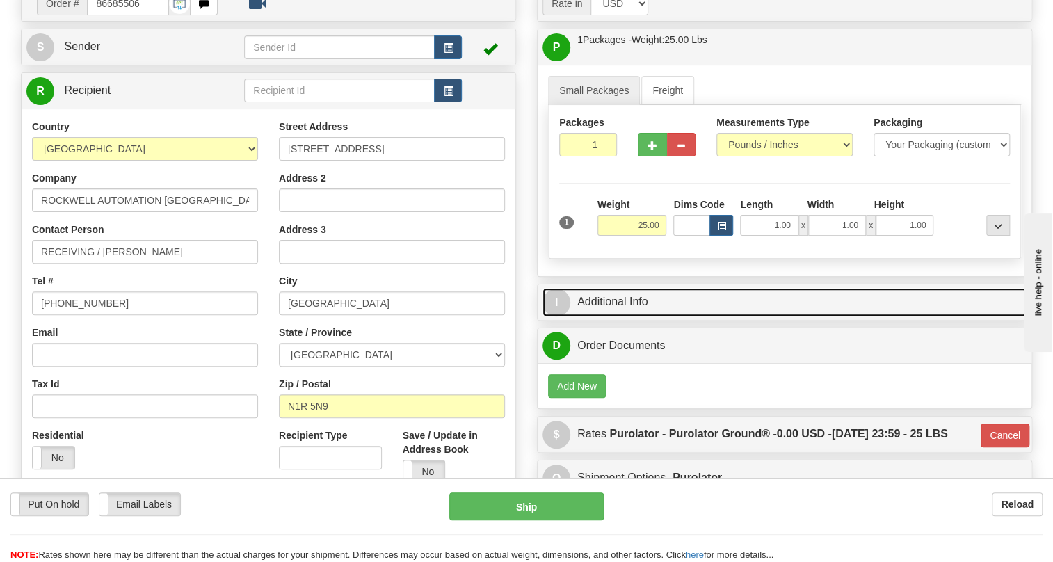
click at [629, 316] on link "I Additional Info" at bounding box center [784, 302] width 484 height 29
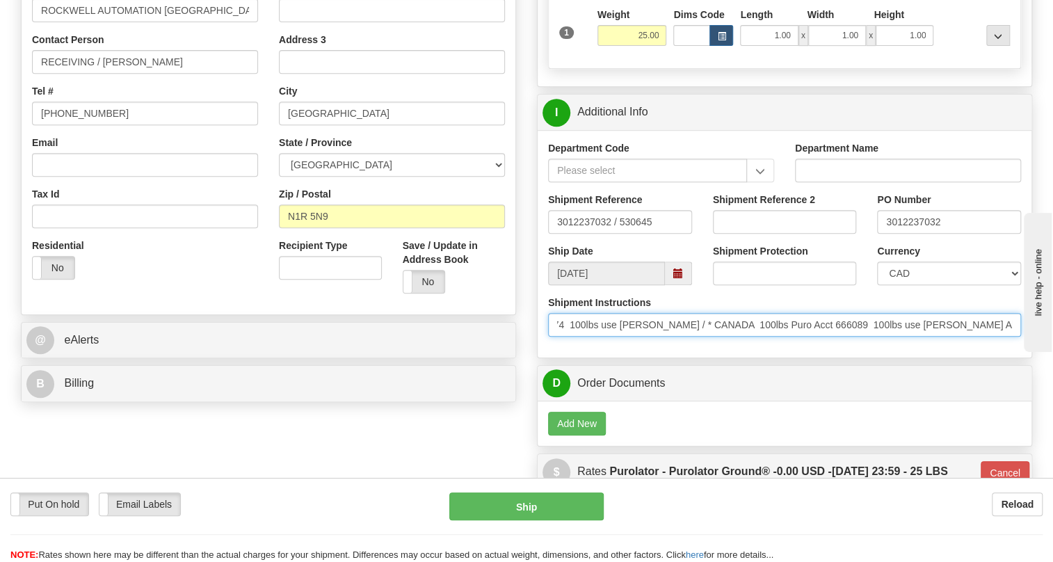
scroll to position [0, 536]
drag, startPoint x: 558, startPoint y: 359, endPoint x: 1061, endPoint y: 357, distance: 502.8
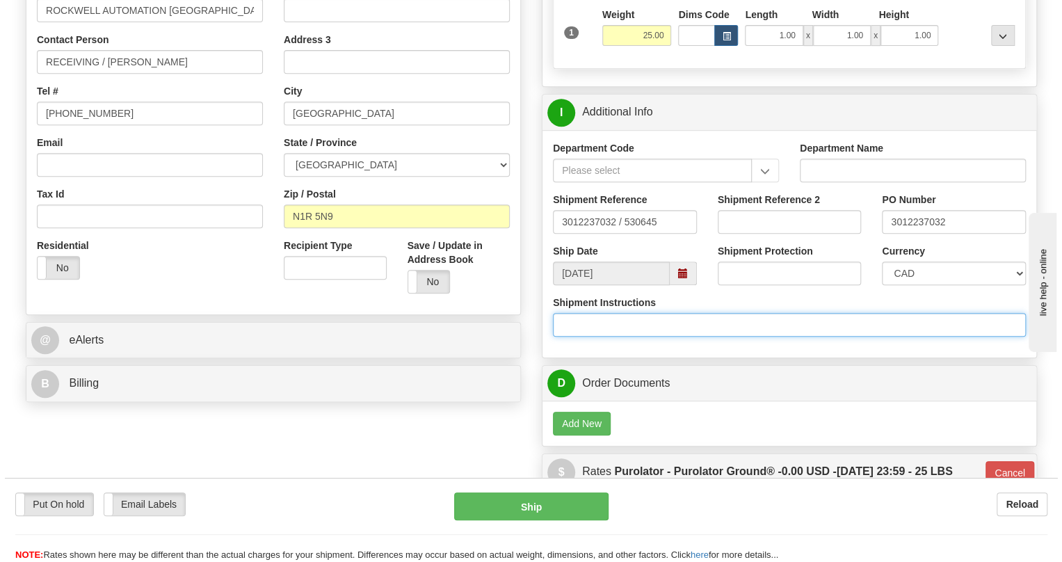
scroll to position [0, 0]
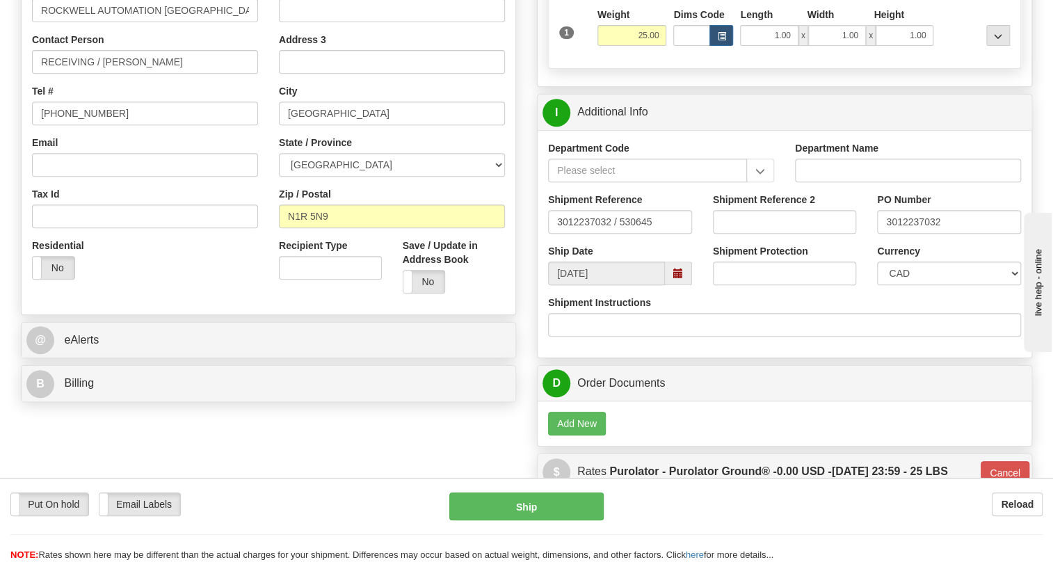
click at [523, 365] on div "Order # 86685506 S" at bounding box center [268, 102] width 516 height 614
click at [522, 508] on button "Ship" at bounding box center [526, 506] width 154 height 28
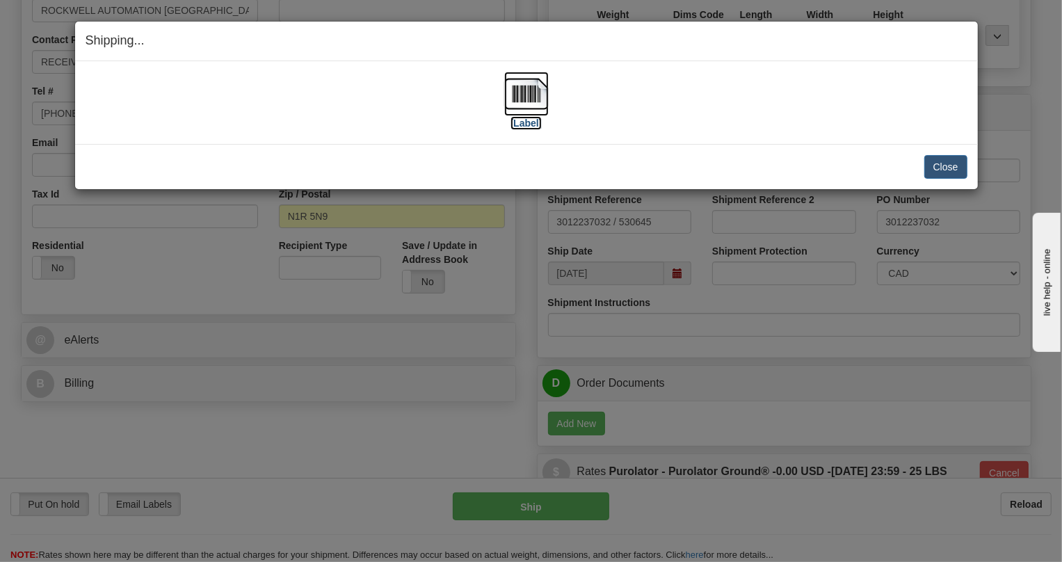
click at [524, 97] on img at bounding box center [526, 94] width 45 height 45
click at [945, 167] on button "Close" at bounding box center [945, 167] width 43 height 24
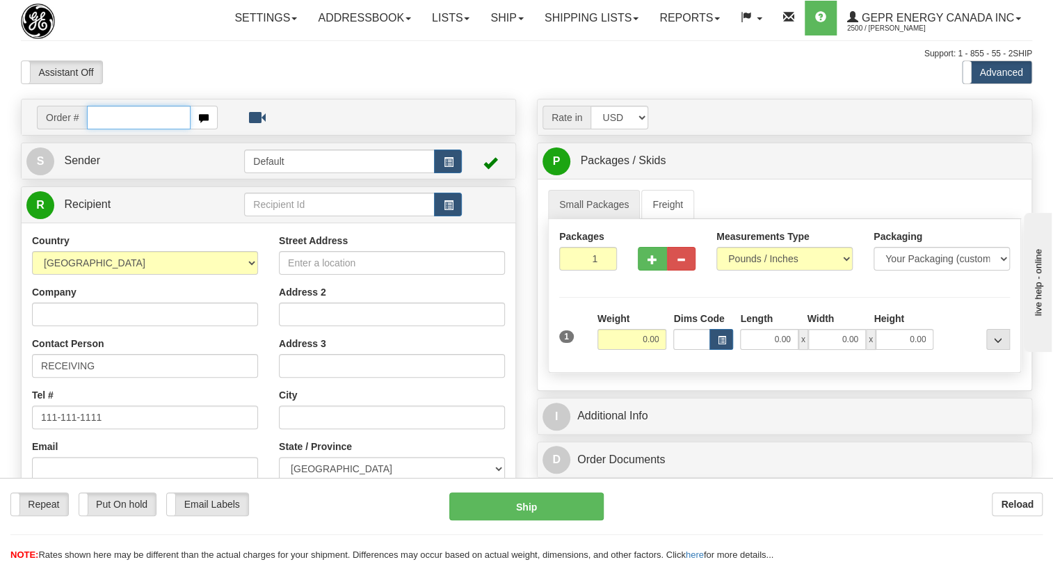
click at [111, 129] on input "text" at bounding box center [139, 118] width 104 height 24
paste input "0086685507"
click at [108, 129] on input "0086685507" at bounding box center [139, 118] width 104 height 24
type input "86685507"
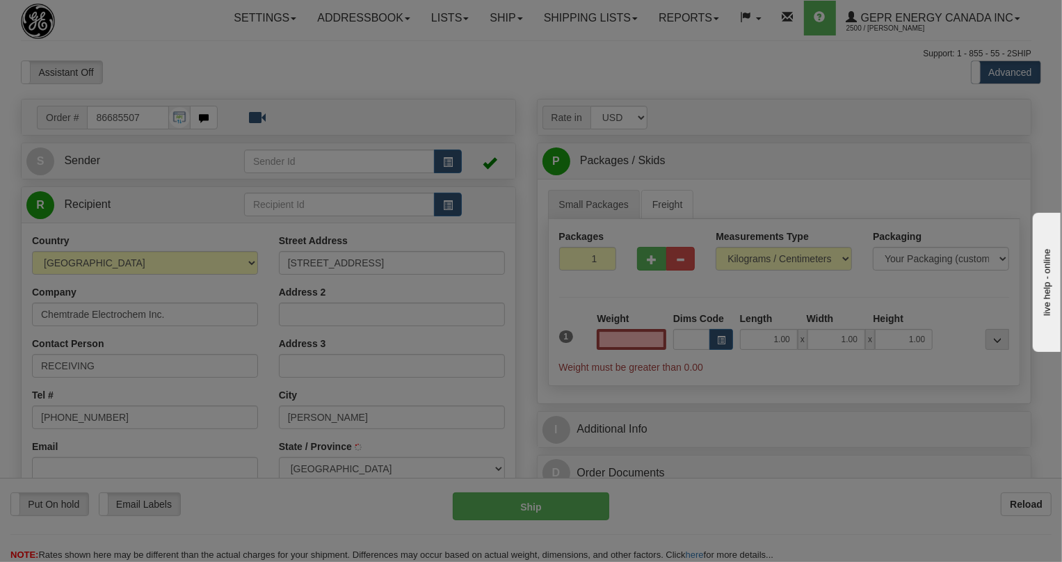
type input "BRANDON"
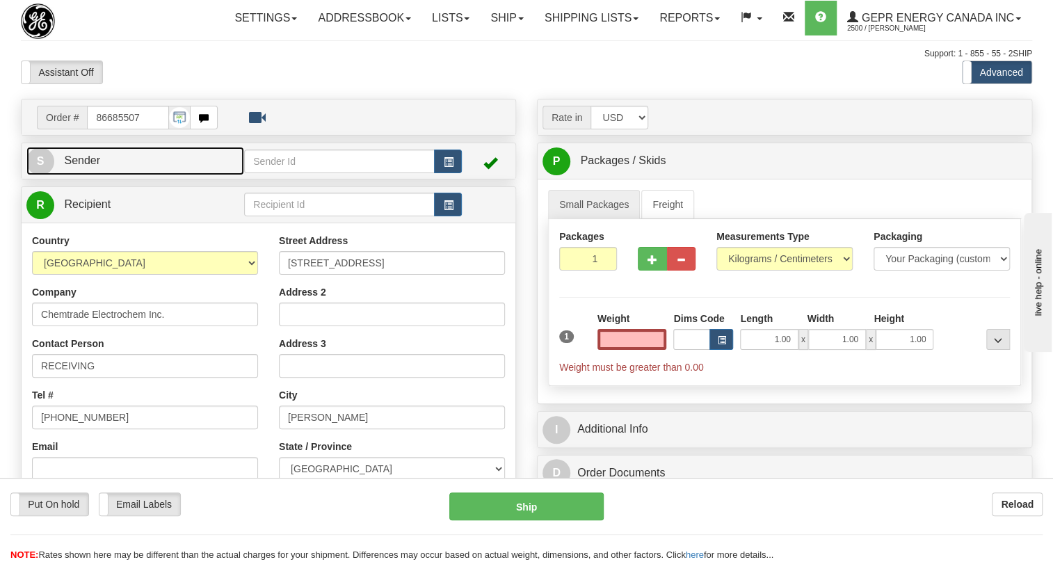
type input "0.00"
drag, startPoint x: 83, startPoint y: 191, endPoint x: 56, endPoint y: 200, distance: 28.4
click at [83, 166] on span "Sender" at bounding box center [82, 160] width 36 height 12
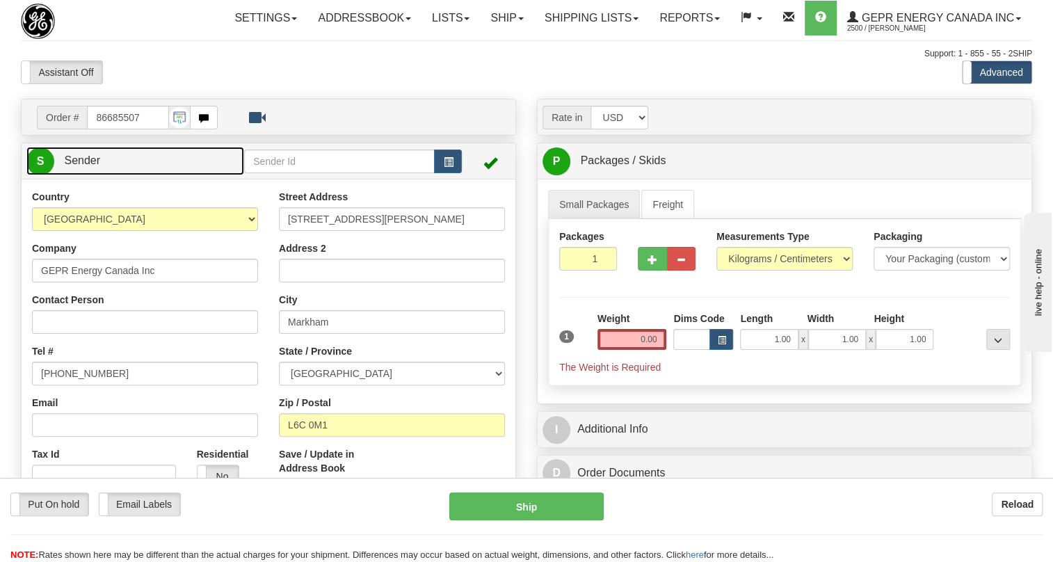
type input "MARKHAM"
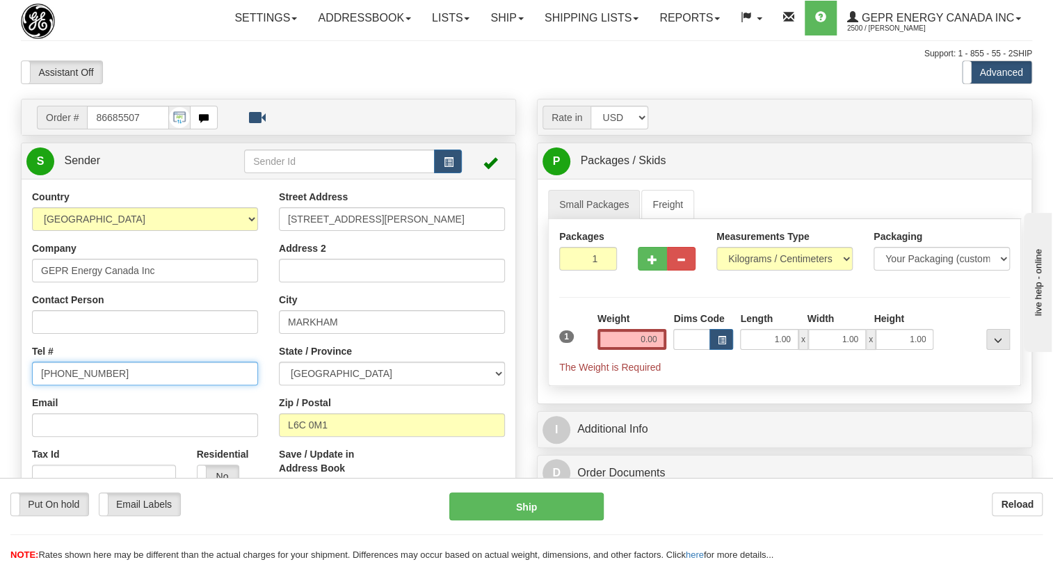
click at [83, 385] on input "(779)7960565" at bounding box center [145, 374] width 226 height 24
paste input "905-927-5013"
type input "905-927-5013"
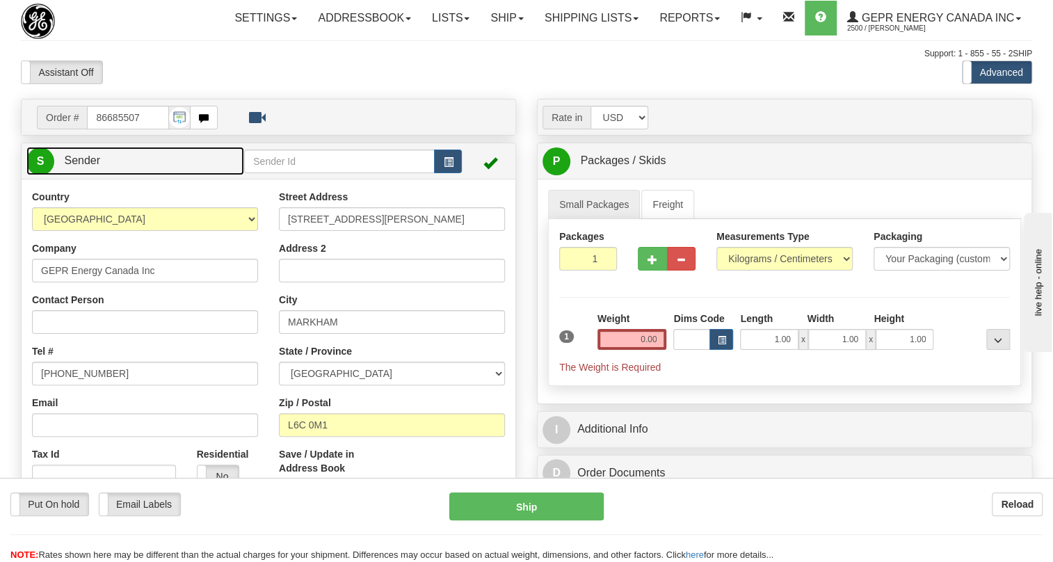
click at [89, 166] on span "Sender" at bounding box center [82, 160] width 36 height 12
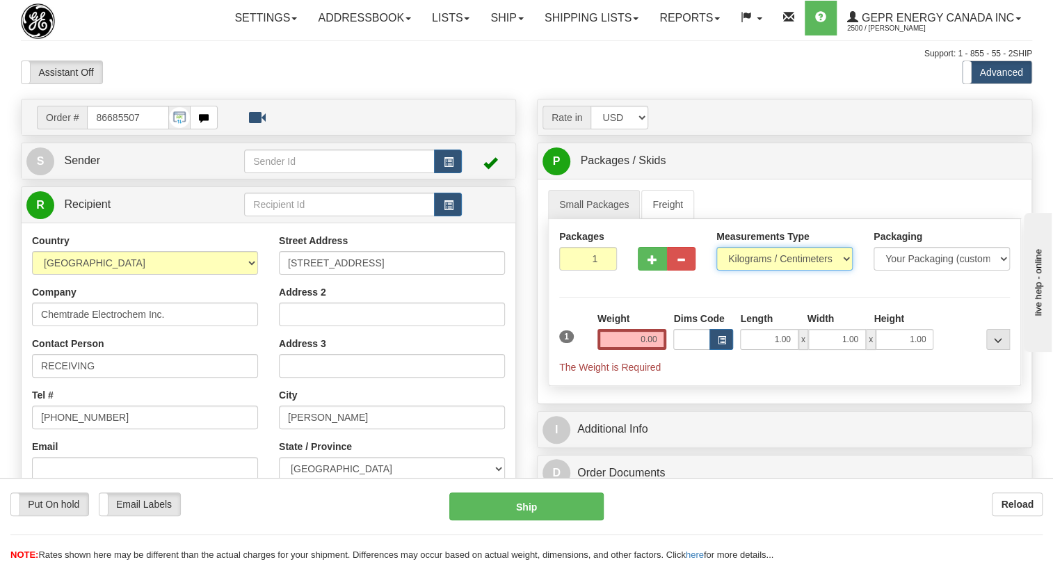
click at [764, 271] on select "Pounds / Inches Kilograms / Centimeters" at bounding box center [784, 259] width 136 height 24
select select "0"
click at [716, 271] on select "Pounds / Inches Kilograms / Centimeters" at bounding box center [784, 259] width 136 height 24
click at [644, 350] on input "0.00" at bounding box center [632, 339] width 70 height 21
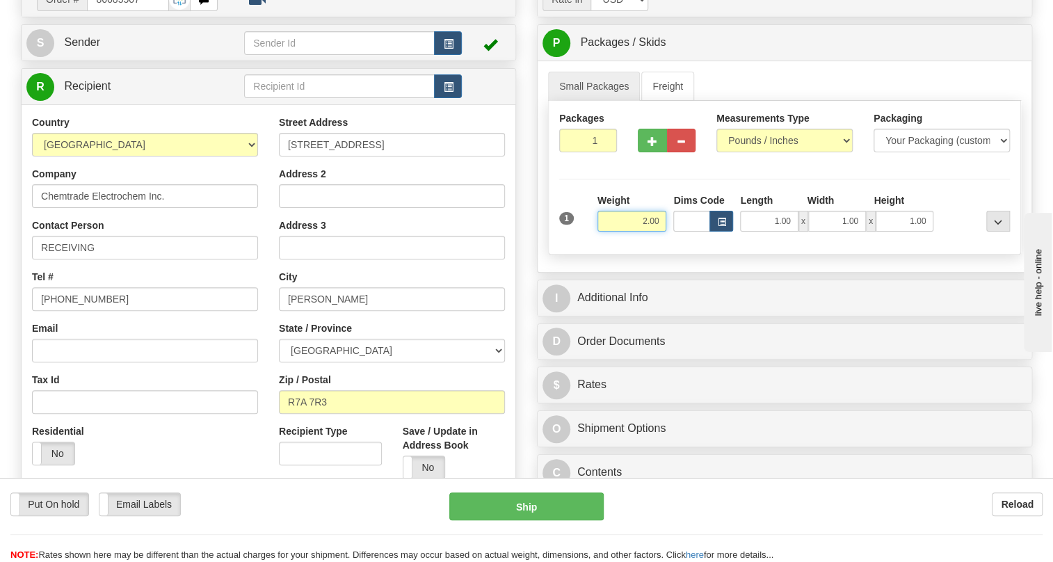
scroll to position [126, 0]
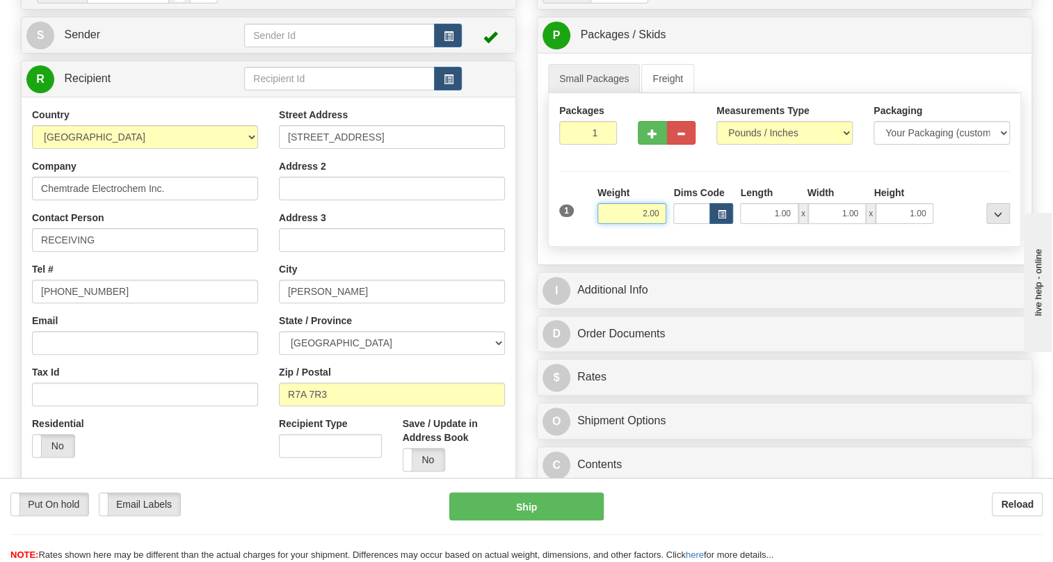
type input "2.00"
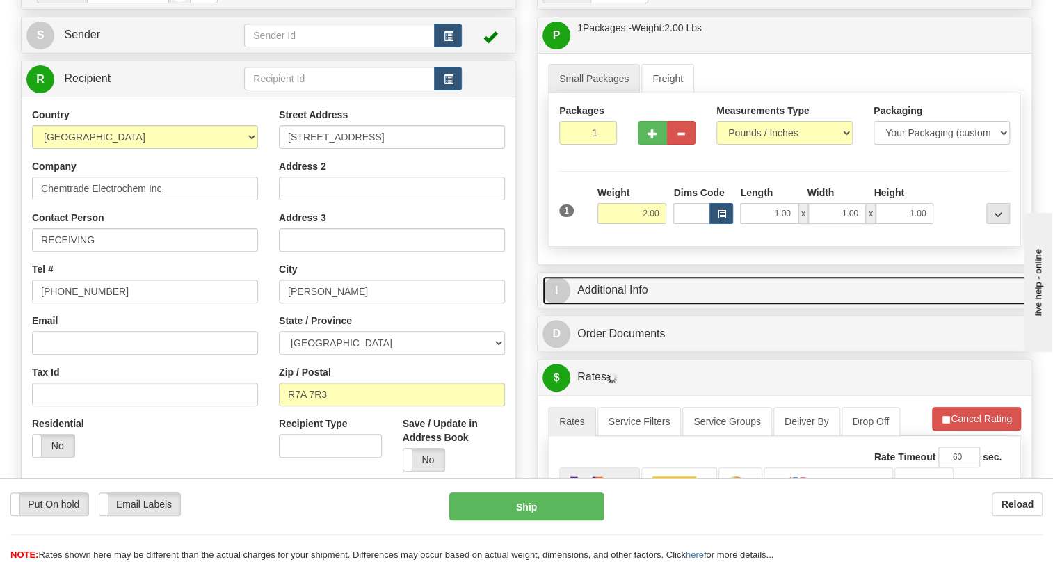
click at [627, 305] on link "I Additional Info" at bounding box center [784, 290] width 484 height 29
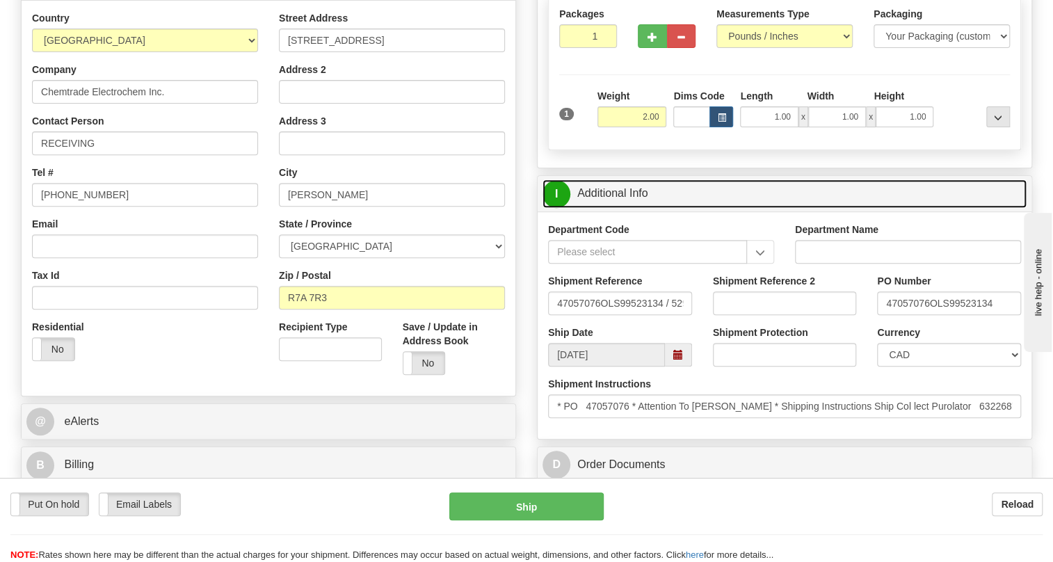
scroll to position [252, 0]
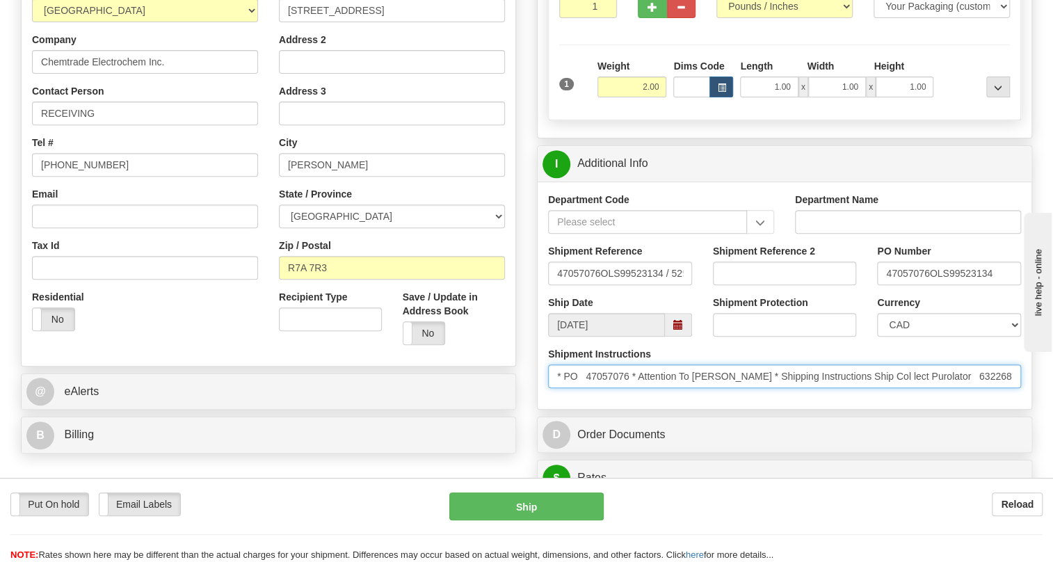
drag, startPoint x: 747, startPoint y: 407, endPoint x: 639, endPoint y: 407, distance: 107.8
click at [639, 388] on input "* PO 47057076 * Attention To Eric Horvath * Shipping Instructions Ship Col lect…" at bounding box center [784, 376] width 473 height 24
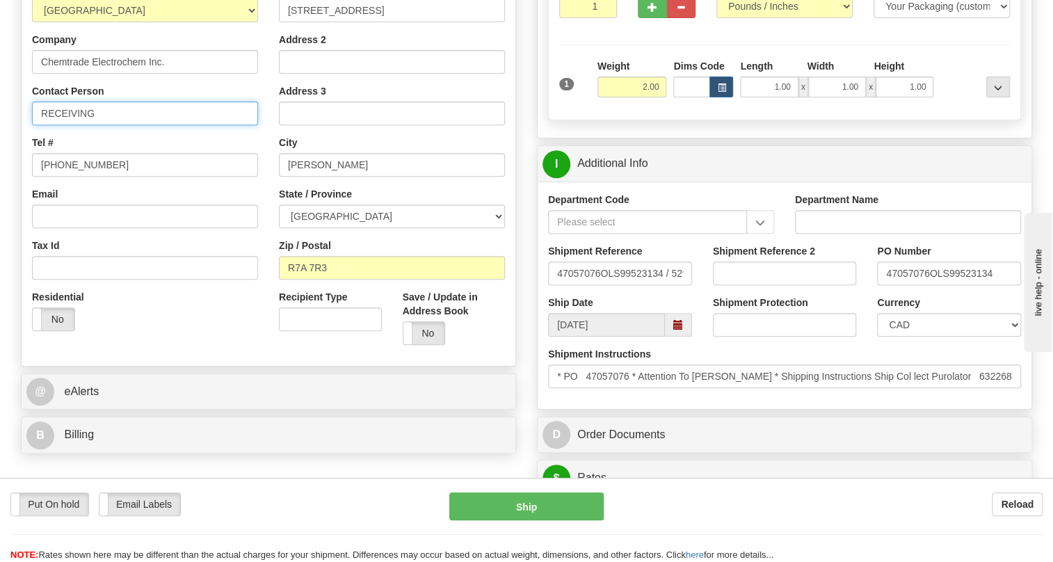
click at [70, 125] on input "RECEIVING" at bounding box center [145, 114] width 226 height 24
paste input "Attention To Eric Horvath"
click at [72, 125] on input "Attention To Eric Horvath" at bounding box center [145, 114] width 226 height 24
click at [139, 125] on input "Attn to Eric Horvath" at bounding box center [145, 114] width 226 height 24
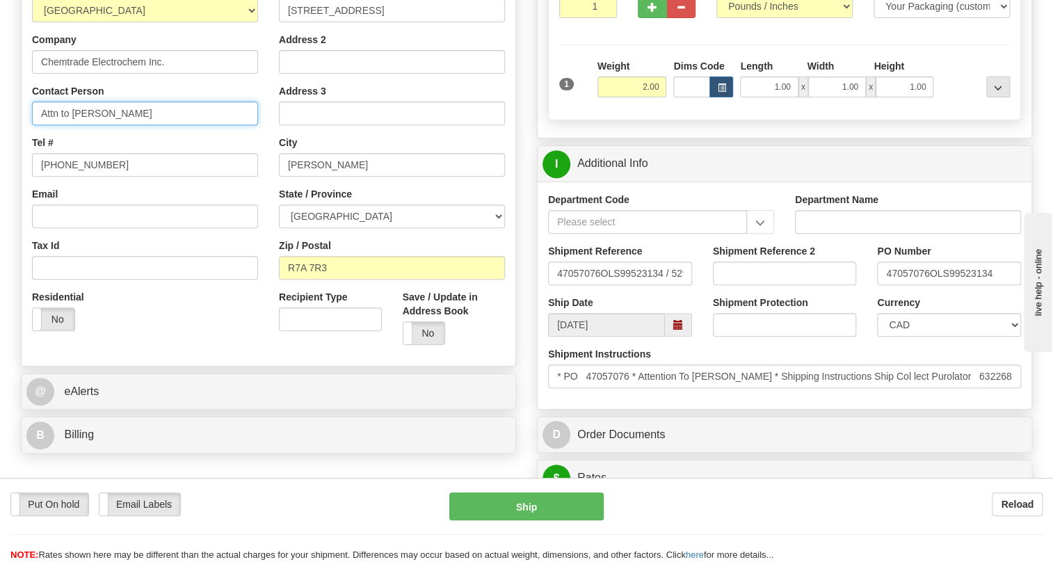
click at [57, 125] on input "Attn to Eric Horvath" at bounding box center [145, 114] width 226 height 24
click at [141, 125] on input "Attn. to Eric Horvath" at bounding box center [145, 114] width 226 height 24
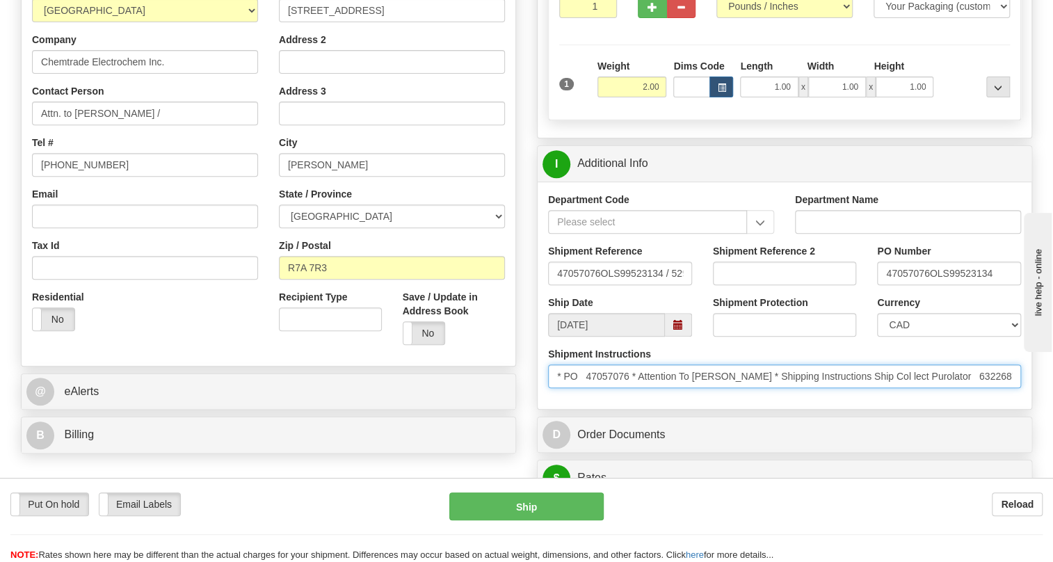
drag, startPoint x: 632, startPoint y: 407, endPoint x: 569, endPoint y: 408, distance: 63.3
click at [569, 388] on input "* PO 47057076 * Attention To Eric Horvath * Shipping Instructions Ship Col lect…" at bounding box center [784, 376] width 473 height 24
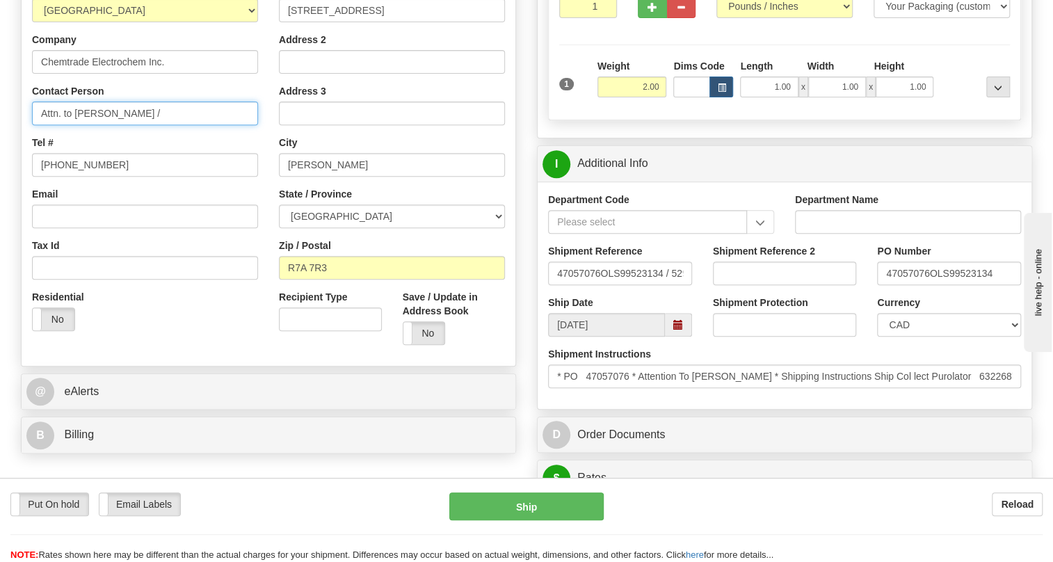
click at [175, 125] on input "Attn. to Eric Horvath /" at bounding box center [145, 114] width 226 height 24
paste input "PO 47057076"
click at [152, 125] on input "Attn. to Eric Horvath / PO 47057076" at bounding box center [145, 114] width 226 height 24
type input "Attn. to Eric Horvath / PO # 47057076"
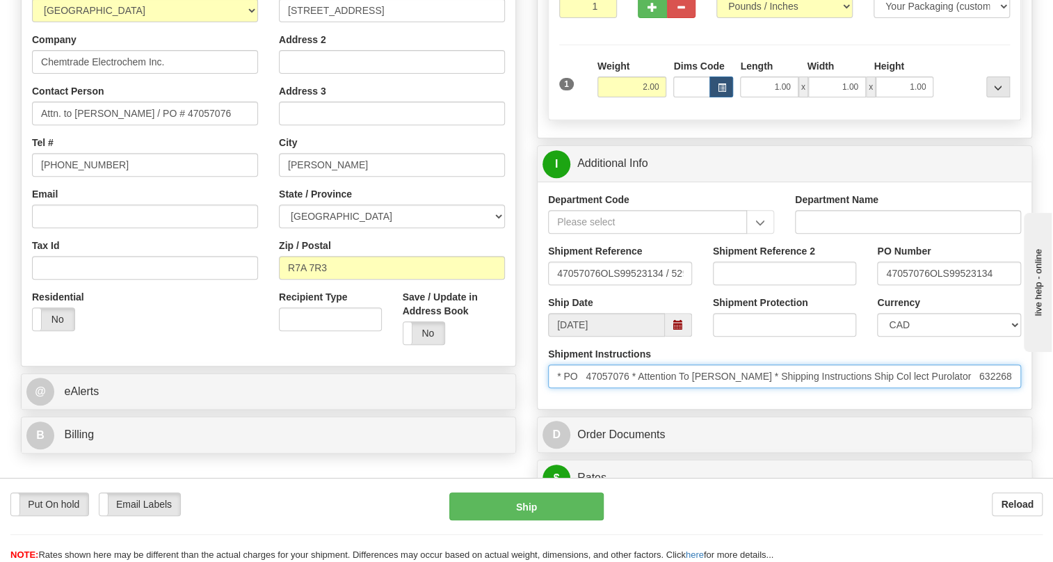
drag, startPoint x: 953, startPoint y: 405, endPoint x: 995, endPoint y: 406, distance: 42.4
click at [995, 388] on input "* PO 47057076 * Attention To Eric Horvath * Shipping Instructions Ship Col lect…" at bounding box center [784, 376] width 473 height 24
click at [771, 382] on div "Shipment Instructions * PO 47057076 * Attention To Eric Horvath * Shipping Inst…" at bounding box center [784, 367] width 473 height 41
drag, startPoint x: 992, startPoint y: 405, endPoint x: 954, endPoint y: 409, distance: 39.2
click at [954, 388] on input "* PO 47057076 * Attention To Eric Horvath * Shipping Instructions Ship Col lect…" at bounding box center [784, 376] width 473 height 24
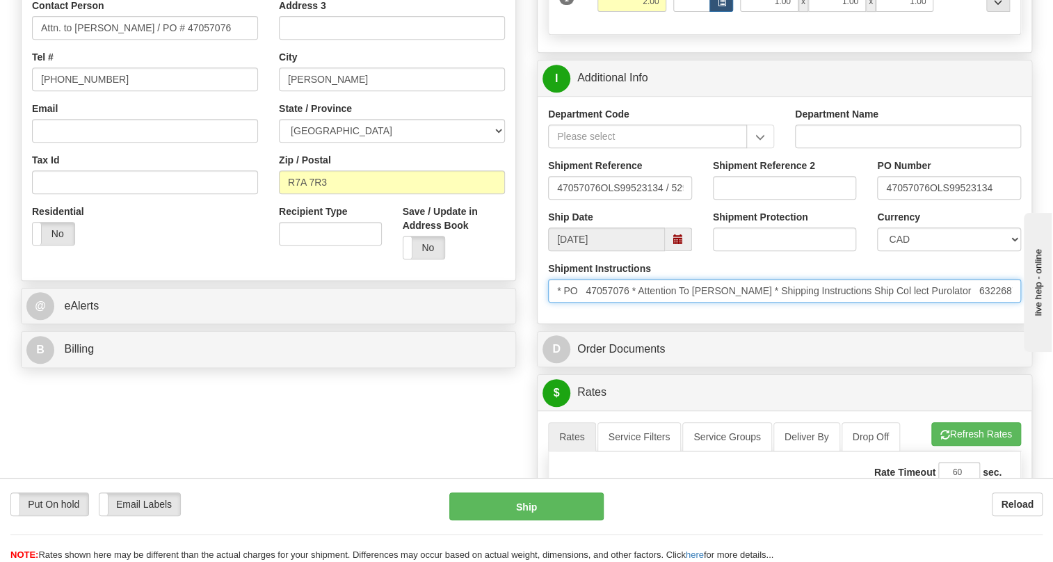
scroll to position [379, 0]
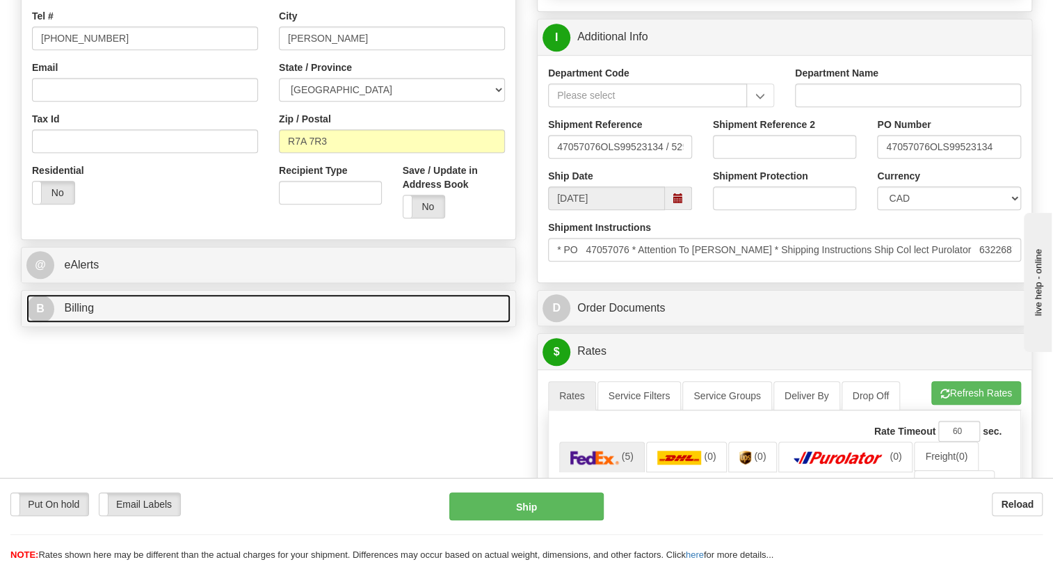
click at [69, 314] on span "Billing" at bounding box center [79, 308] width 30 height 12
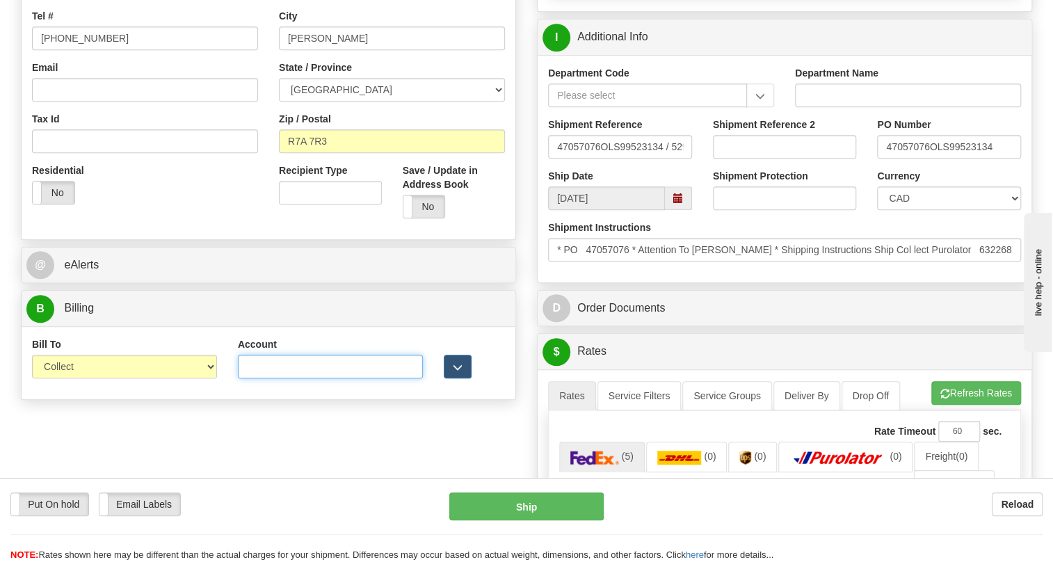
click at [264, 378] on input "Account" at bounding box center [330, 367] width 185 height 24
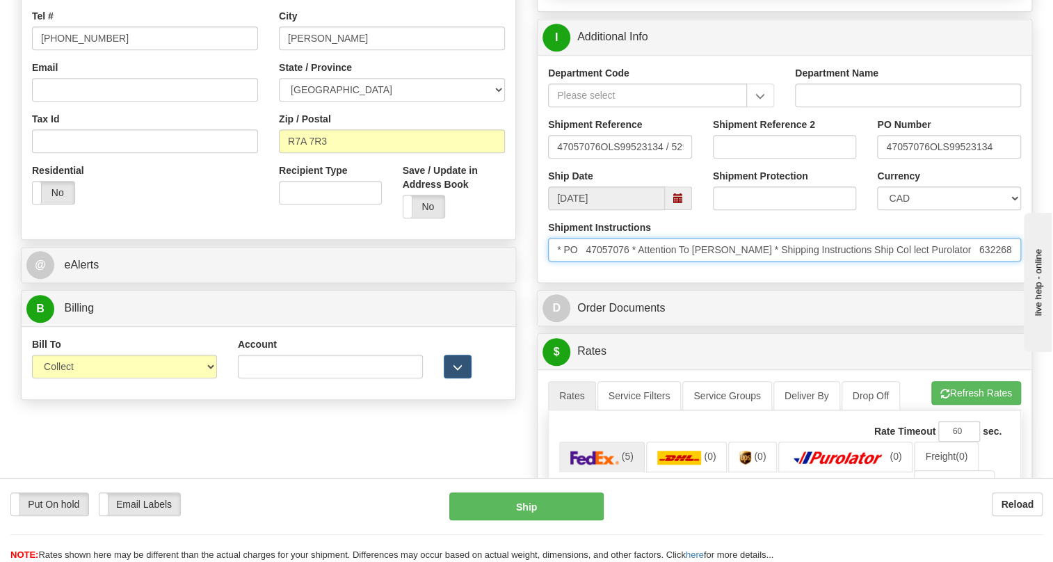
click at [981, 261] on input "* PO 47057076 * Attention To Eric Horvath * Shipping Instructions Ship Col lect…" at bounding box center [784, 250] width 473 height 24
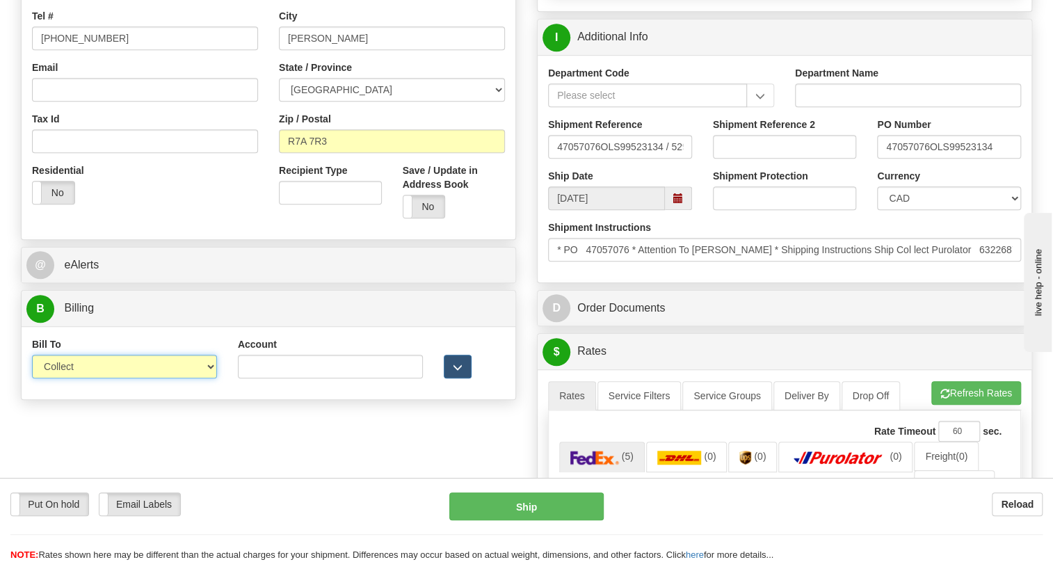
drag, startPoint x: 179, startPoint y: 398, endPoint x: 159, endPoint y: 405, distance: 20.7
click at [179, 378] on select "Sender Recipient Third Party Collect" at bounding box center [124, 367] width 185 height 24
select select "2"
click at [32, 378] on select "Sender Recipient Third Party Collect" at bounding box center [124, 367] width 185 height 24
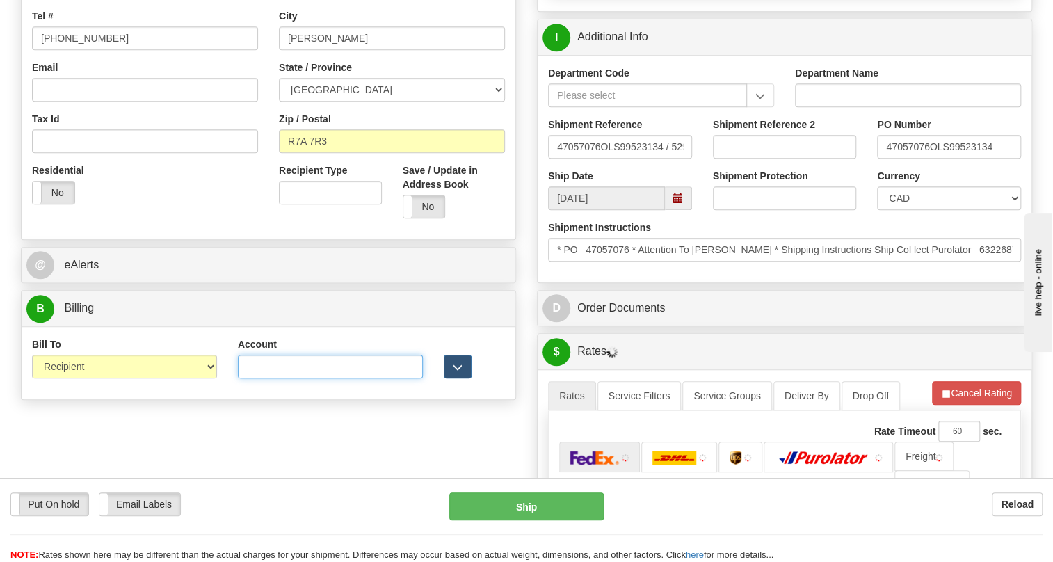
click at [244, 378] on input "Account" at bounding box center [330, 367] width 185 height 24
paste input "6322687"
type input "6322687"
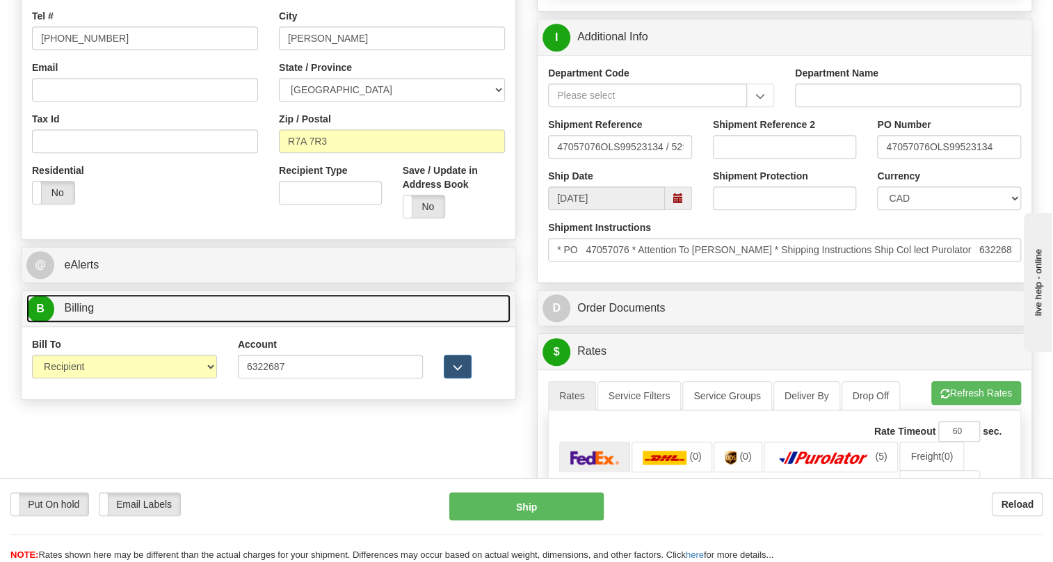
click at [86, 314] on span "Billing" at bounding box center [79, 308] width 30 height 12
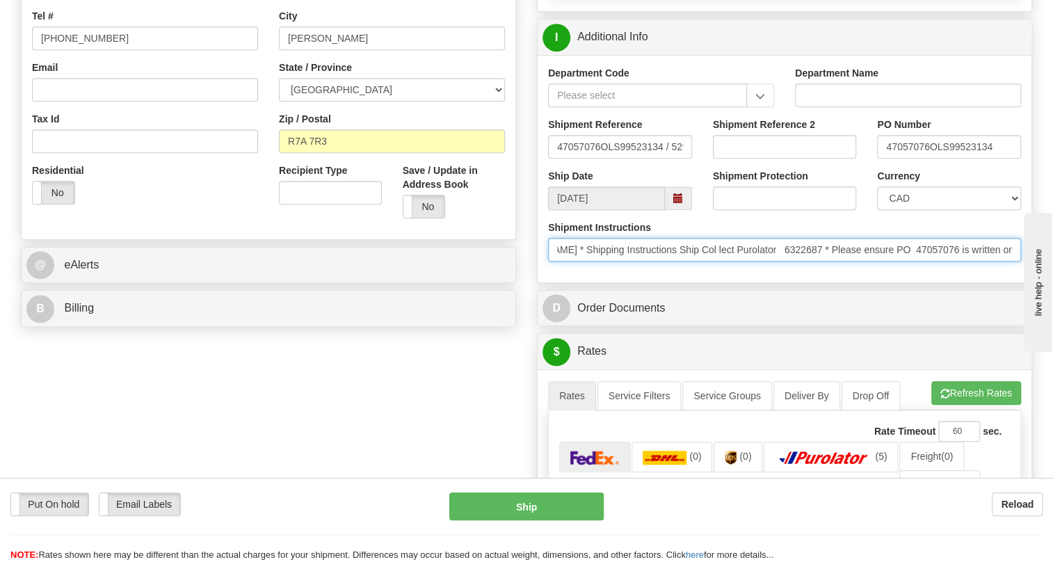
scroll to position [0, 0]
drag, startPoint x: 890, startPoint y: 279, endPoint x: 550, endPoint y: 301, distance: 340.8
click at [550, 272] on div "Shipment Instructions * PO 47057076 * Attention To Eric Horvath * Shipping Inst…" at bounding box center [785, 245] width 494 height 51
click at [552, 261] on input "* PO 47057076 * Attention To Eric Horvath * Shipping Instructions Ship Col lect…" at bounding box center [784, 250] width 473 height 24
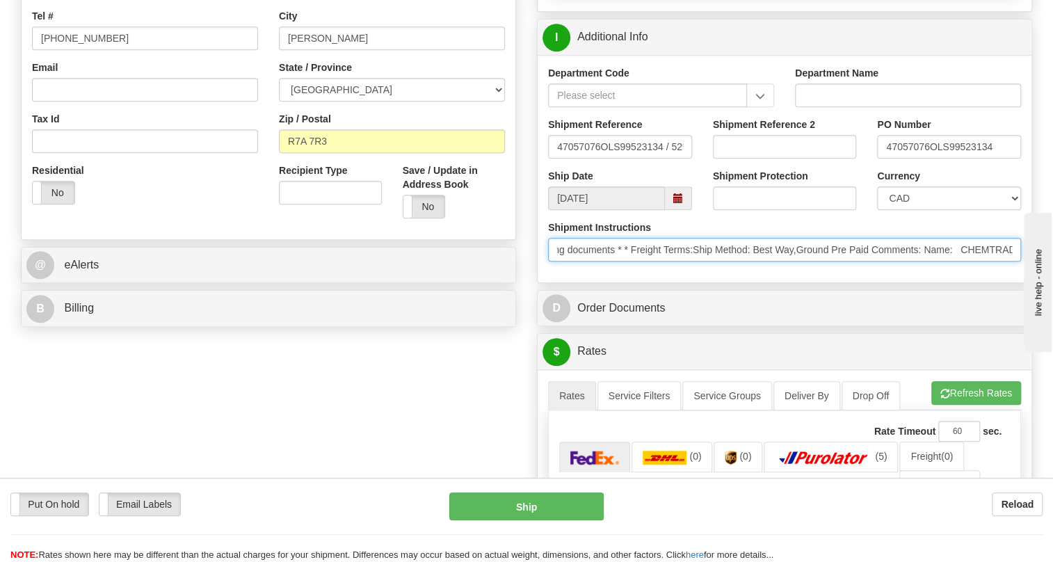
drag, startPoint x: 1572, startPoint y: 634, endPoint x: 1086, endPoint y: 355, distance: 561.1
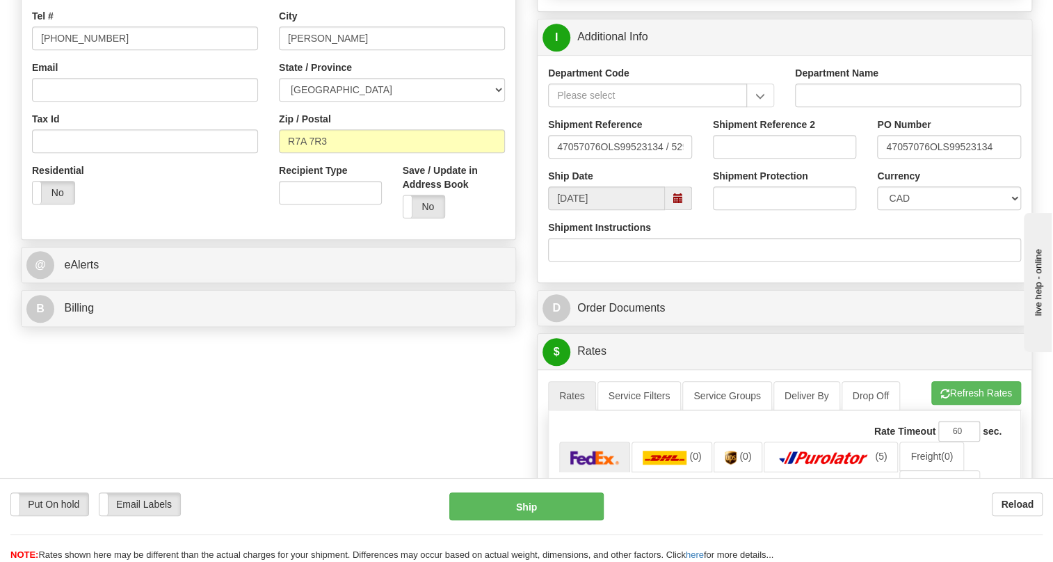
click at [593, 282] on div "Department Code Department Name Shipment Reference 47057076OLS99523134 / 529678…" at bounding box center [785, 168] width 494 height 227
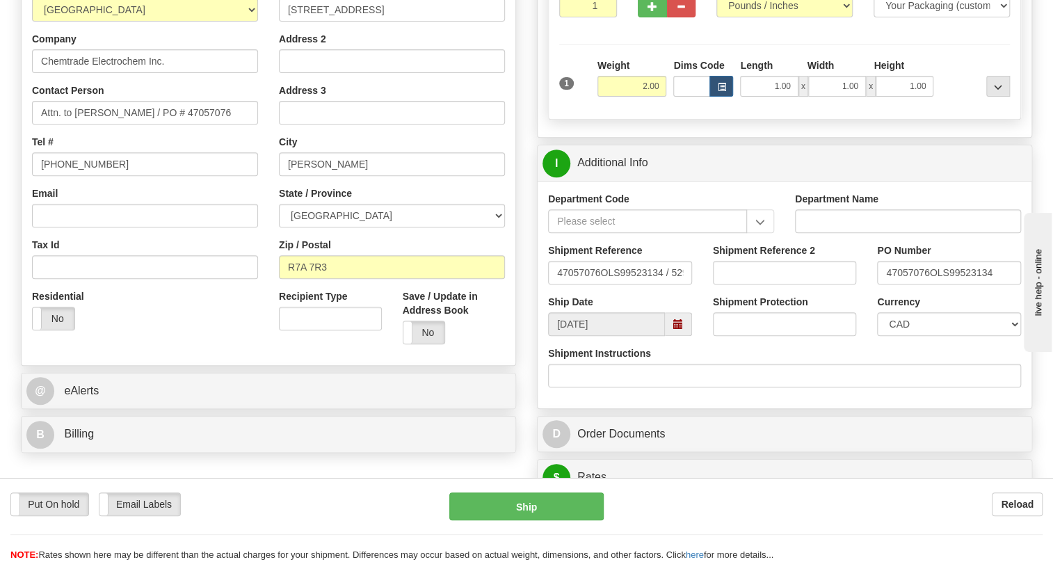
scroll to position [252, 0]
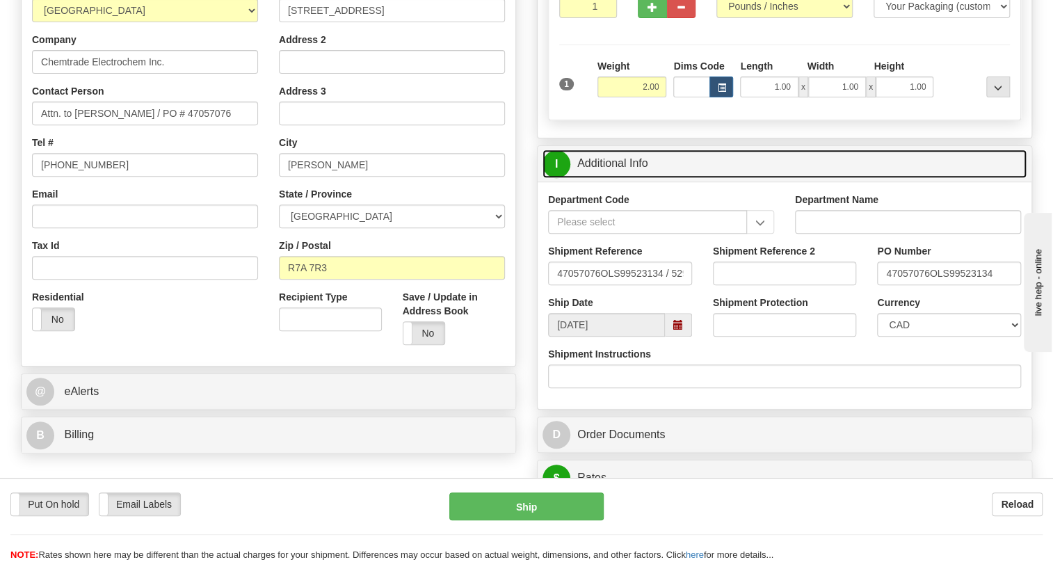
click at [613, 178] on link "I Additional Info" at bounding box center [784, 164] width 484 height 29
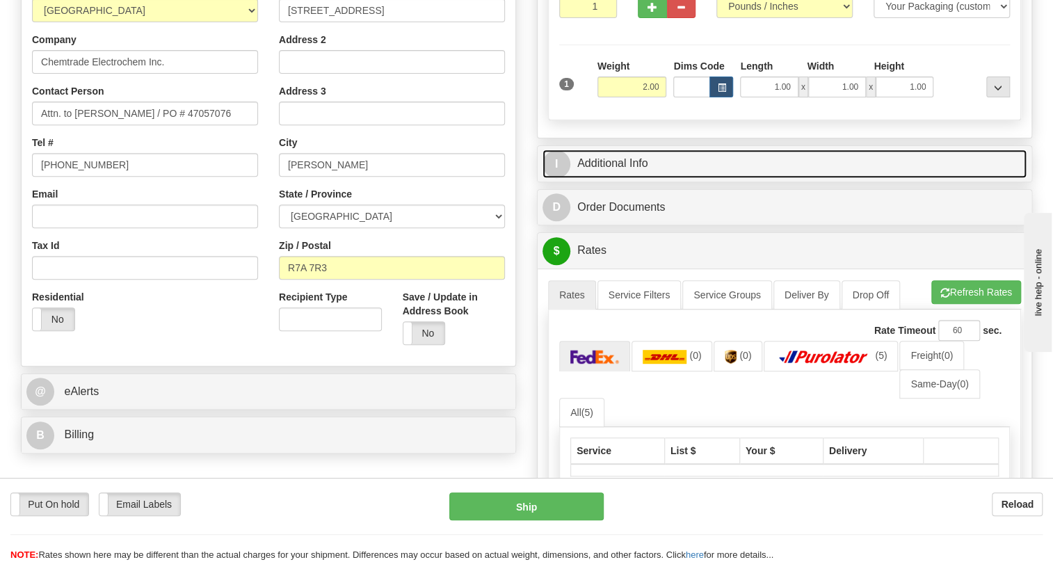
scroll to position [316, 0]
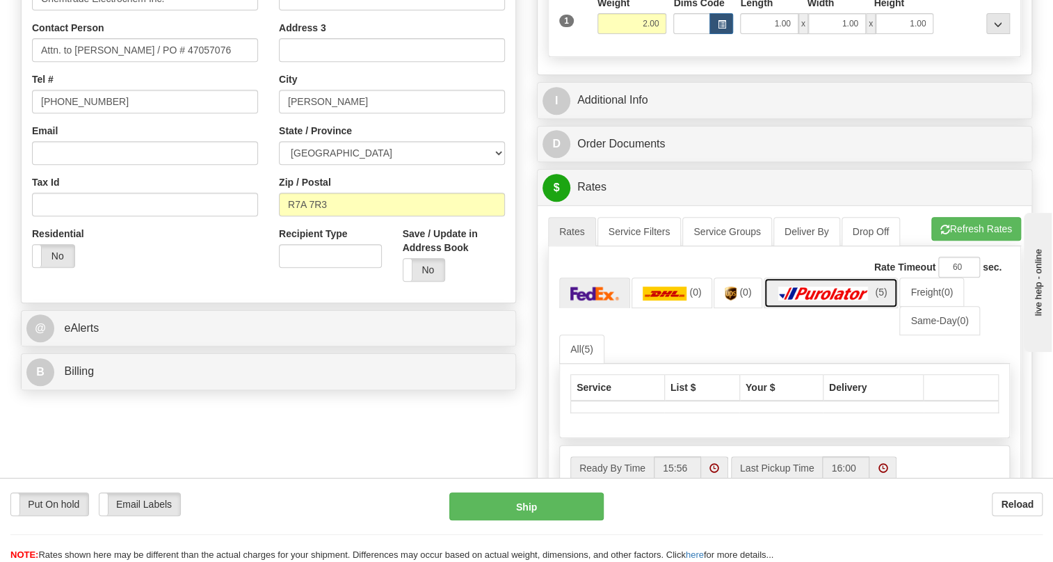
click at [800, 300] on img at bounding box center [823, 294] width 97 height 14
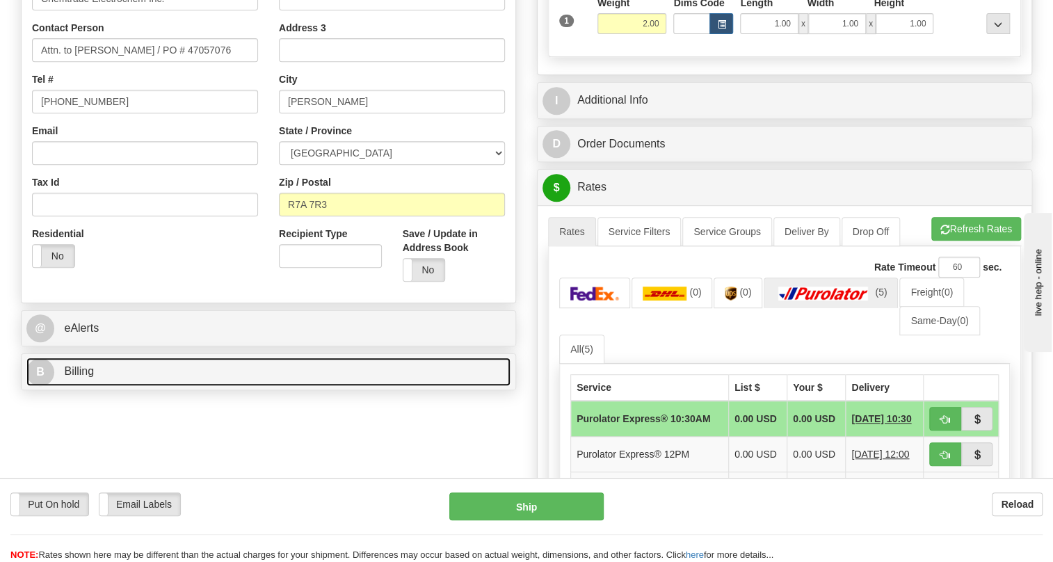
click at [88, 386] on link "B Billing" at bounding box center [268, 371] width 484 height 29
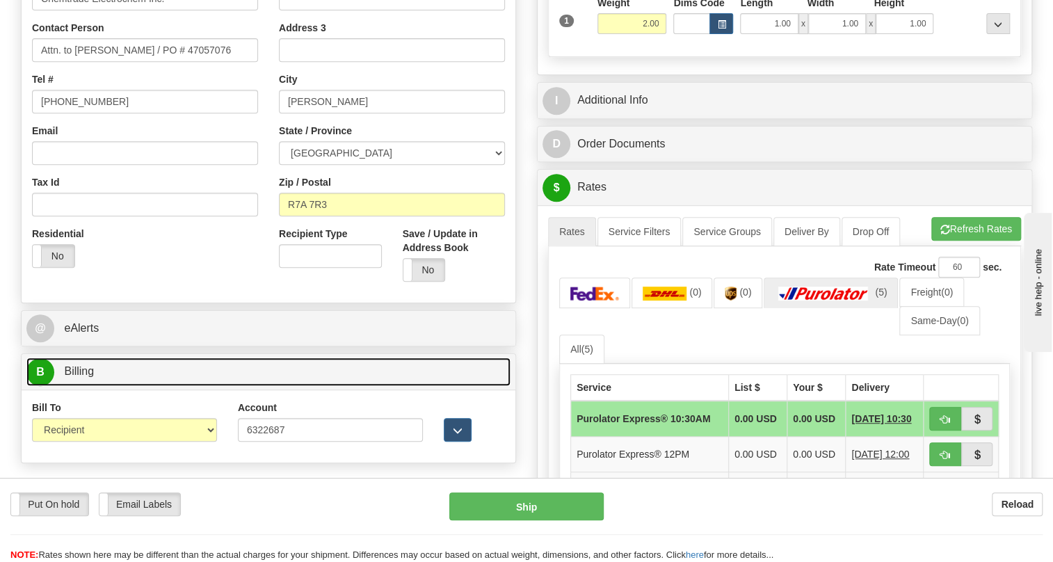
click at [88, 386] on link "B Billing" at bounding box center [268, 371] width 484 height 29
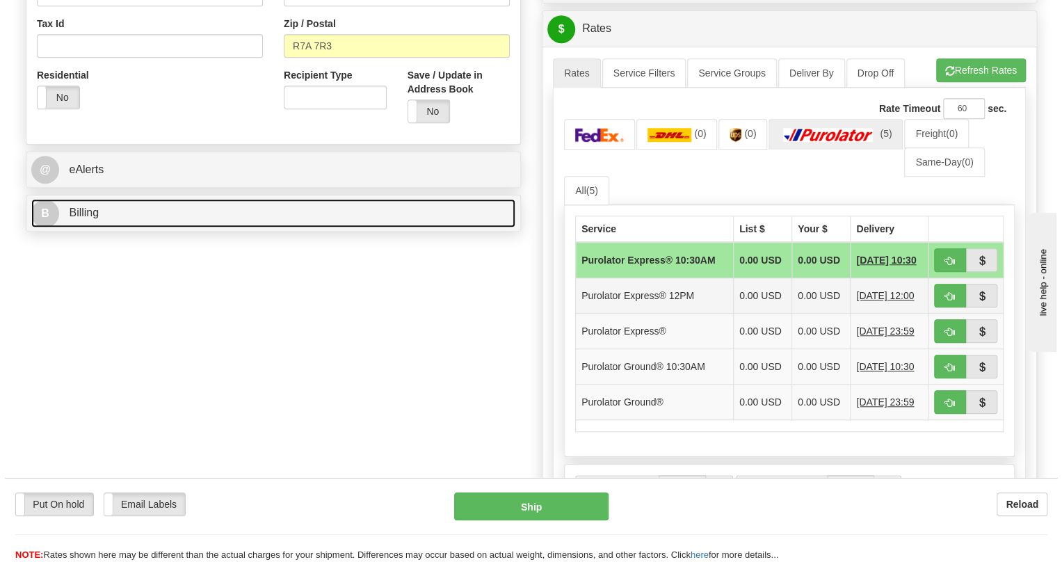
scroll to position [506, 0]
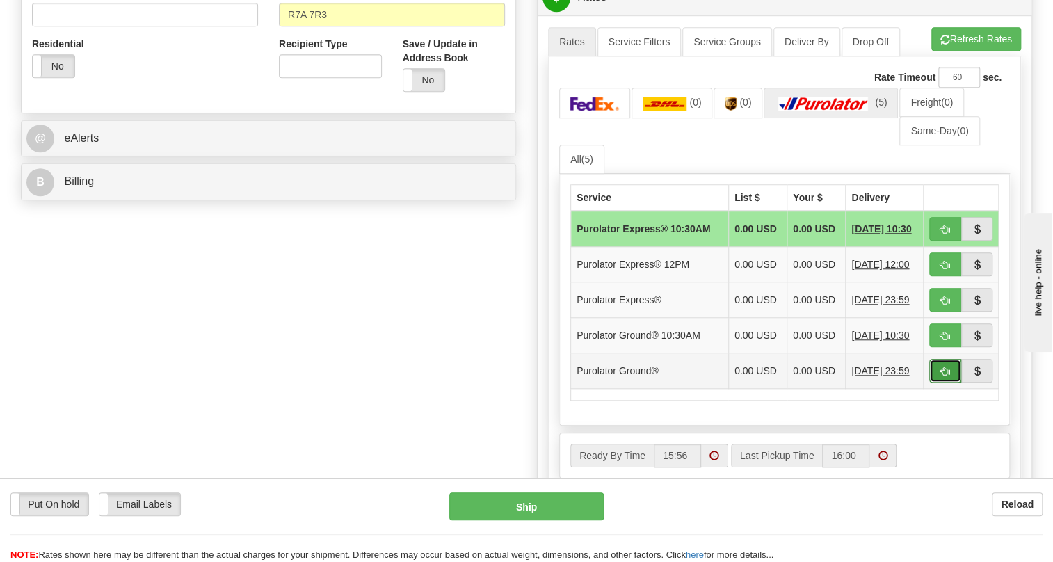
click at [944, 376] on span "button" at bounding box center [945, 371] width 10 height 9
type input "260"
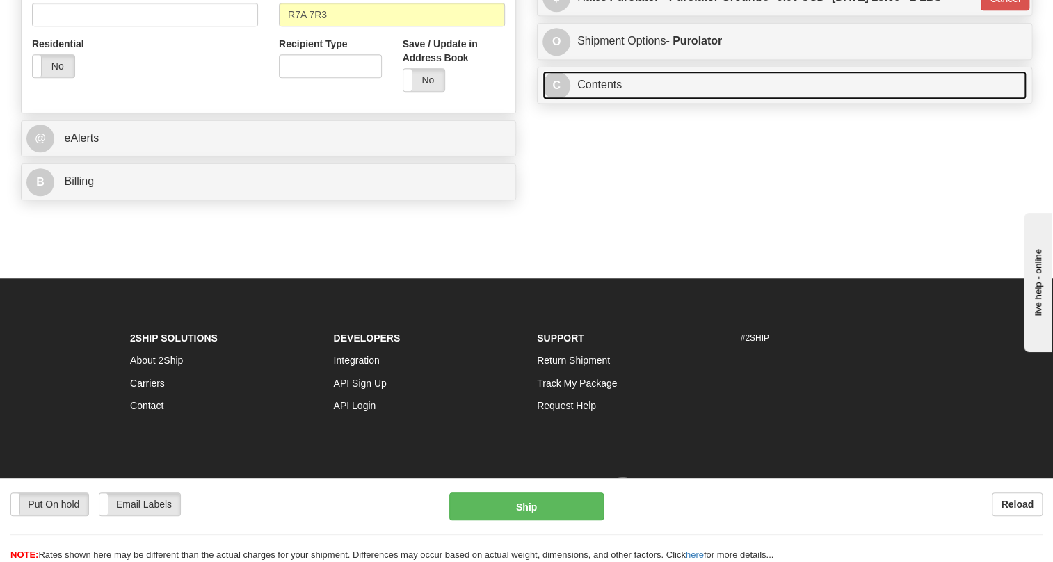
click at [611, 99] on link "C Contents" at bounding box center [784, 85] width 484 height 29
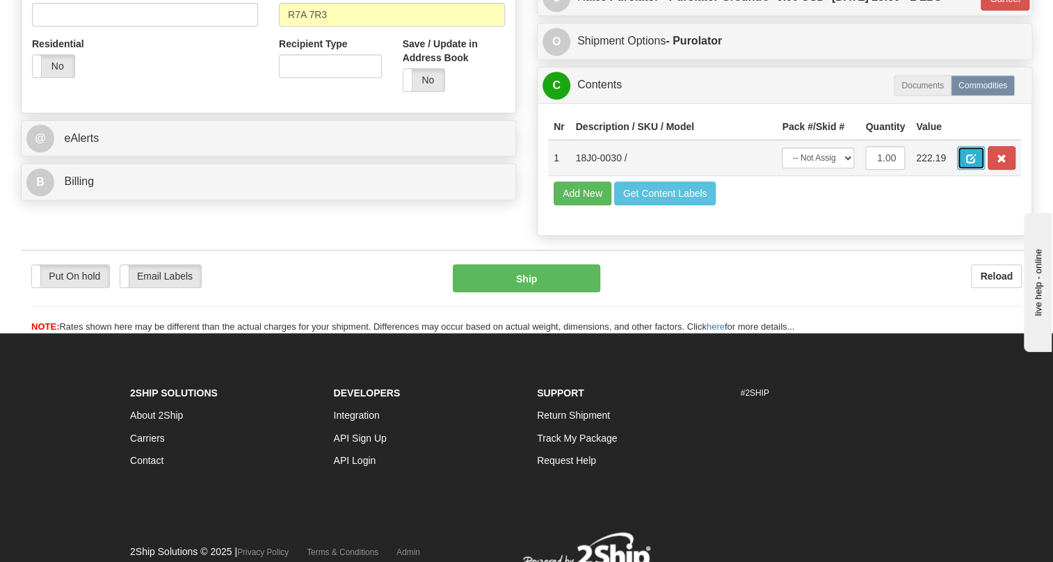
click at [974, 163] on span "button" at bounding box center [971, 158] width 10 height 9
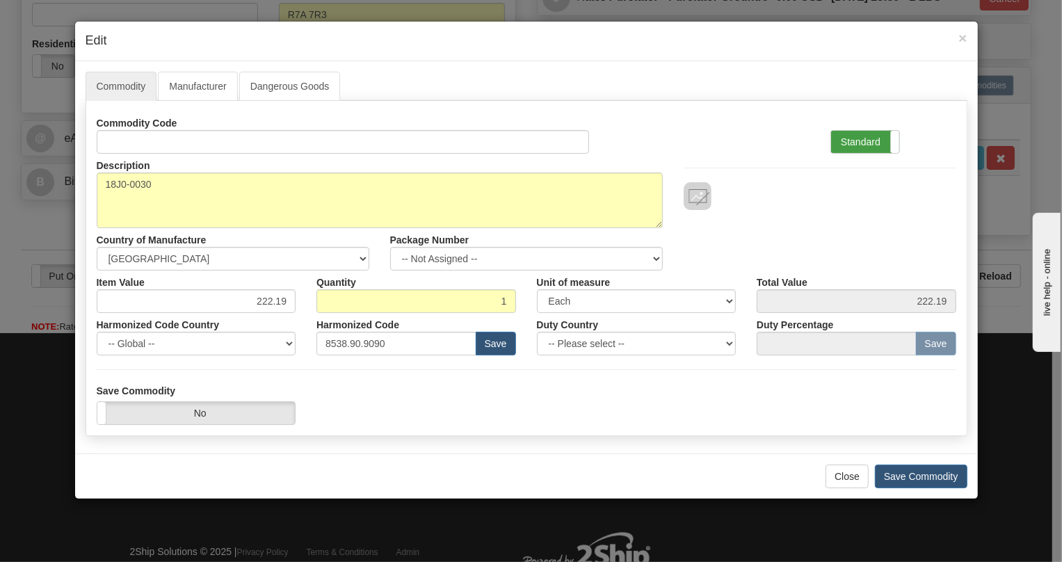
click at [848, 140] on label "Standard" at bounding box center [865, 142] width 68 height 22
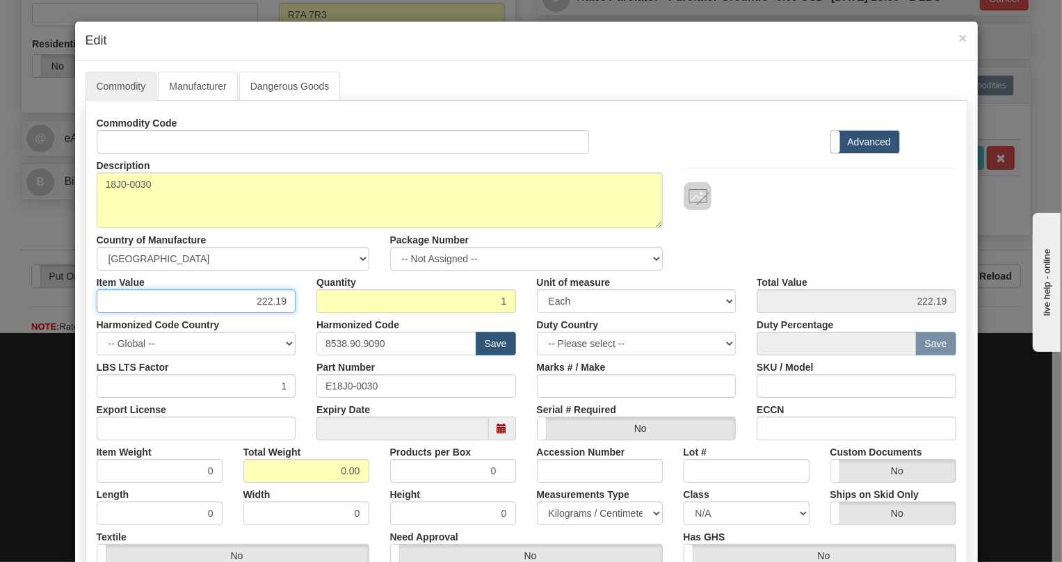
click at [259, 300] on input "222.19" at bounding box center [197, 301] width 200 height 24
type input "315.19"
click at [324, 481] on input "0.00" at bounding box center [306, 471] width 126 height 24
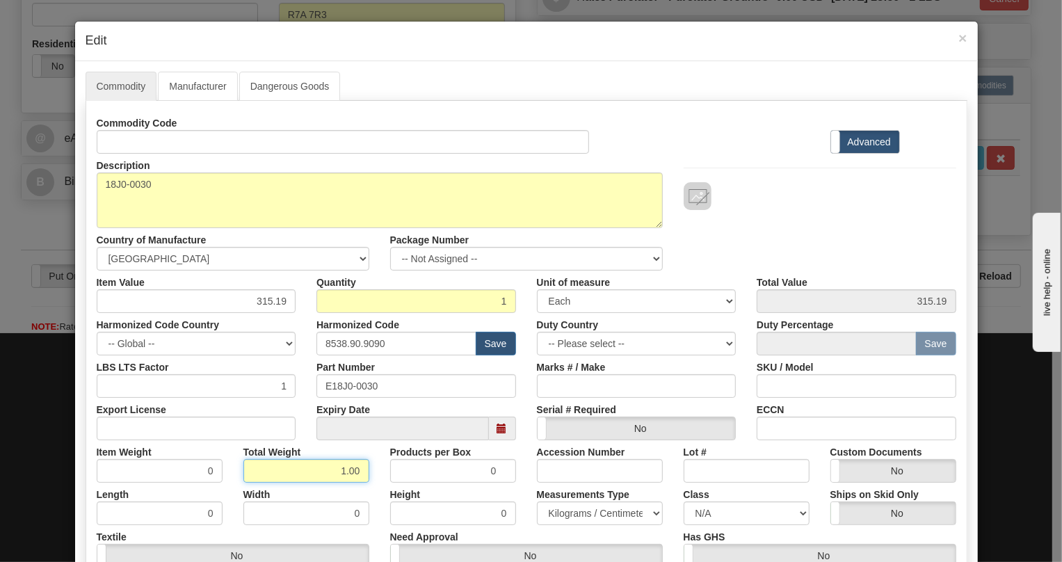
type input "1.00"
type input "1.0000"
click at [577, 510] on select "Pounds / Inches Kilograms / Centimeters" at bounding box center [600, 513] width 126 height 24
select select "0"
click at [537, 501] on select "Pounds / Inches Kilograms / Centimeters" at bounding box center [600, 513] width 126 height 24
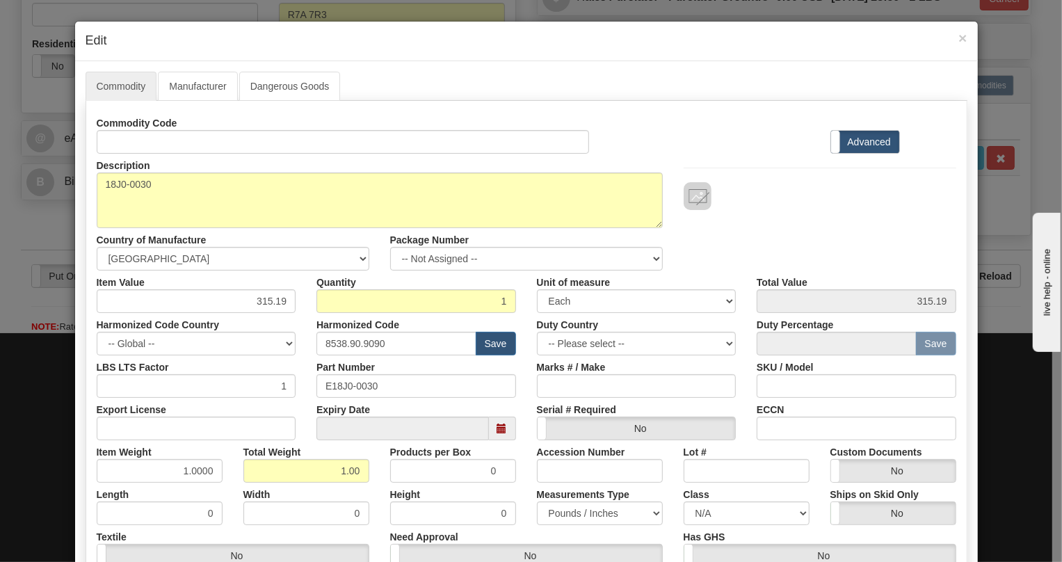
click at [526, 478] on div "Accession Number" at bounding box center [599, 461] width 147 height 42
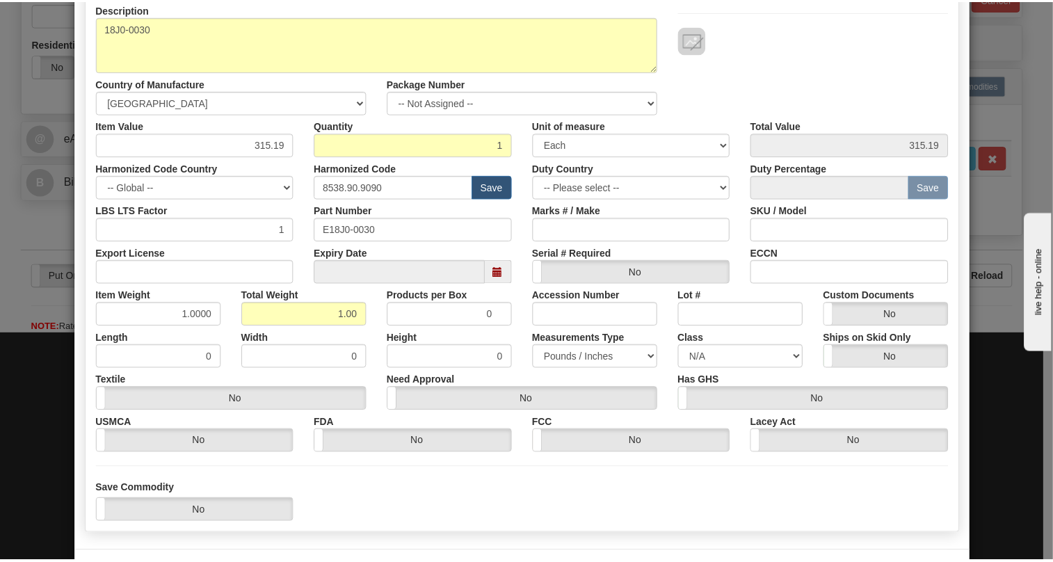
scroll to position [189, 0]
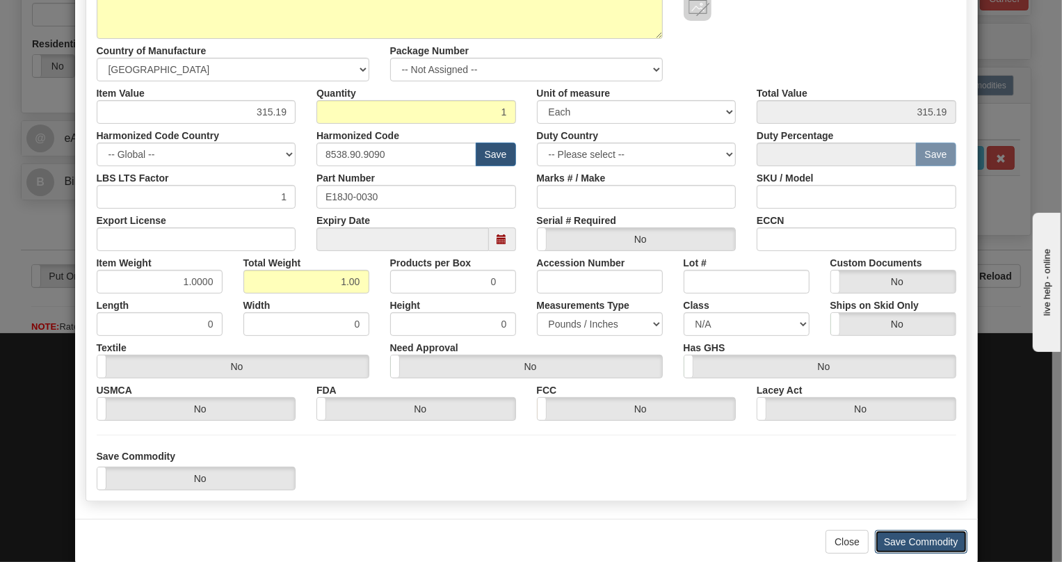
click at [916, 538] on button "Save Commodity" at bounding box center [921, 542] width 92 height 24
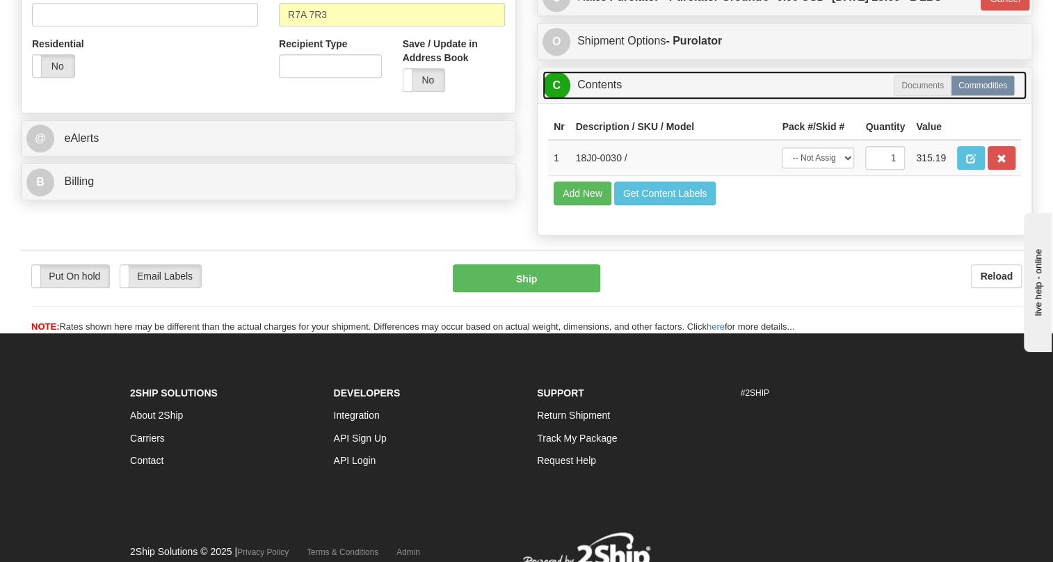
click at [603, 99] on link "C Contents" at bounding box center [784, 85] width 484 height 29
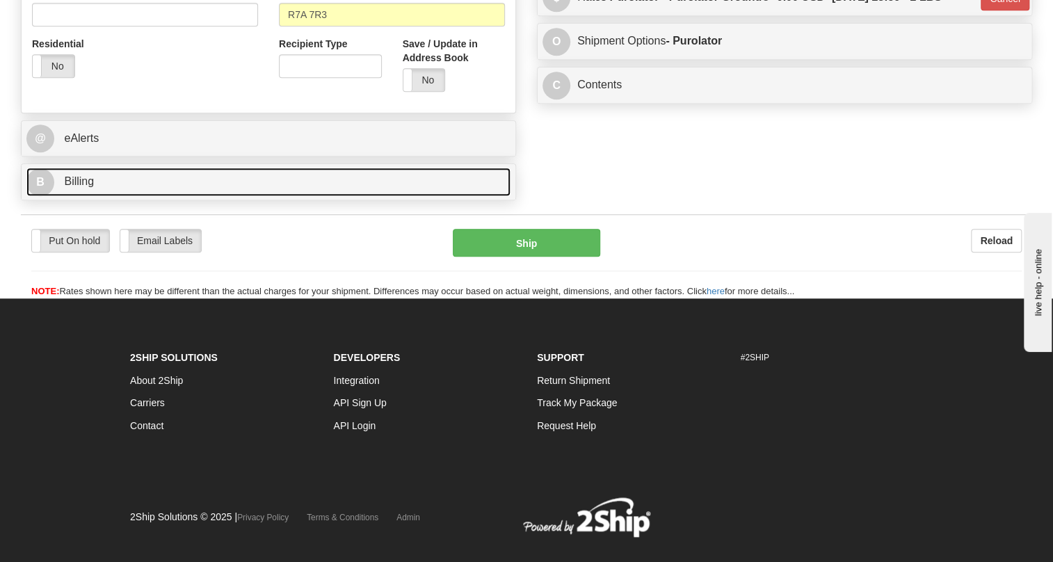
click at [89, 187] on span "Billing" at bounding box center [79, 181] width 30 height 12
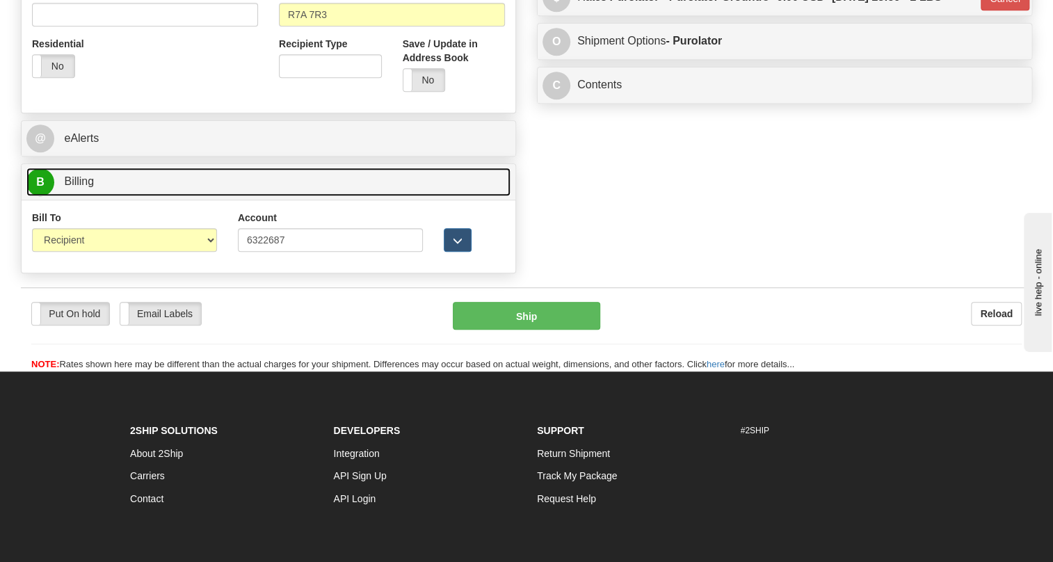
click at [86, 187] on span "Billing" at bounding box center [79, 181] width 30 height 12
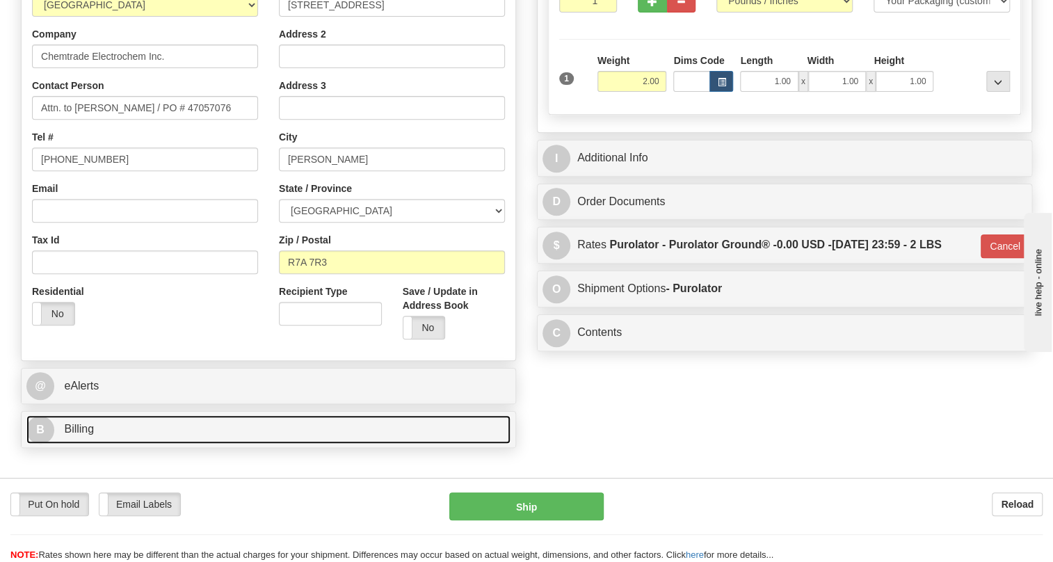
scroll to position [252, 0]
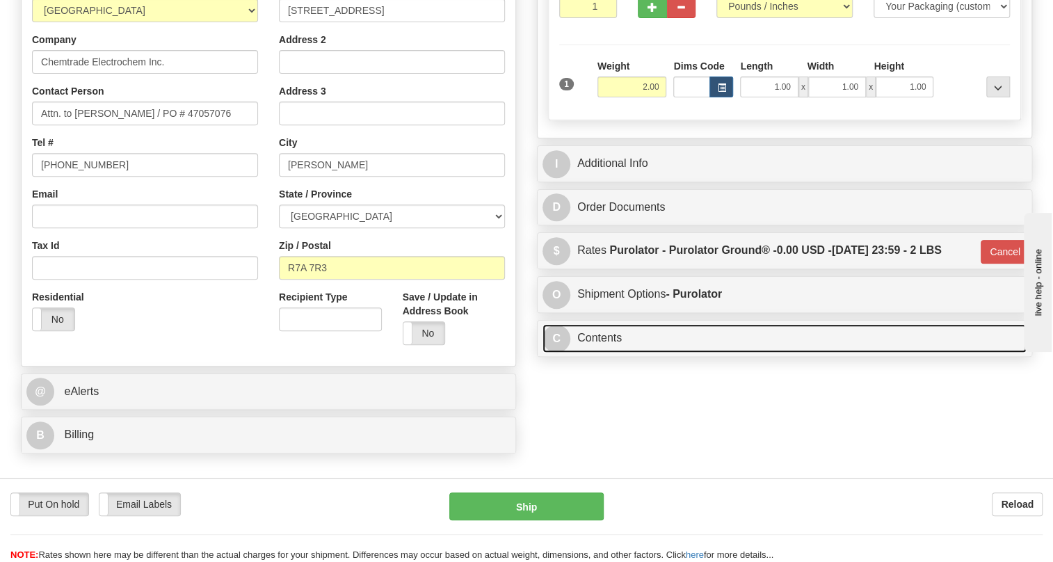
click at [618, 353] on link "C Contents" at bounding box center [784, 338] width 484 height 29
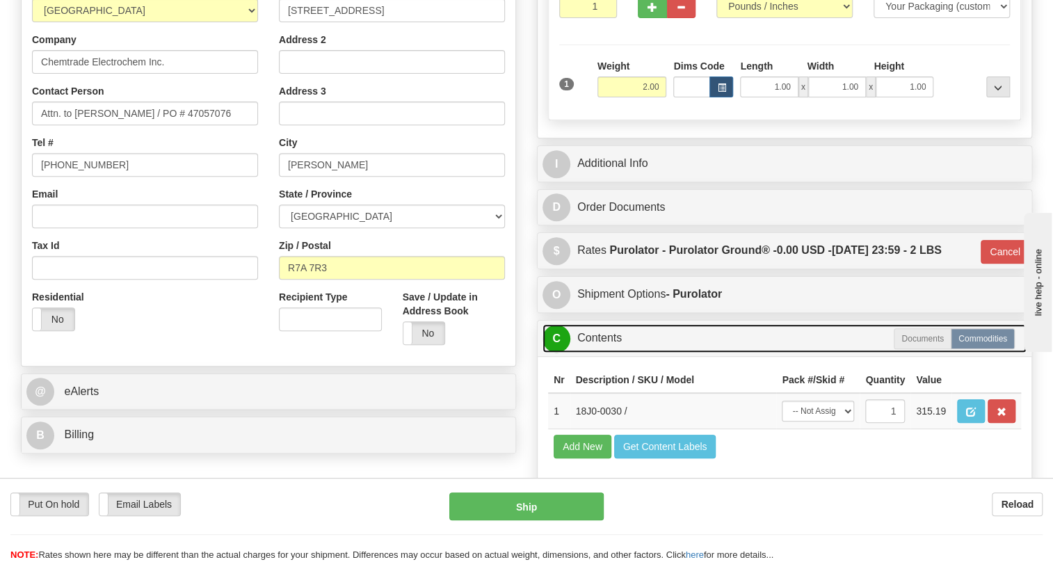
click at [618, 353] on link "C Contents" at bounding box center [784, 338] width 484 height 29
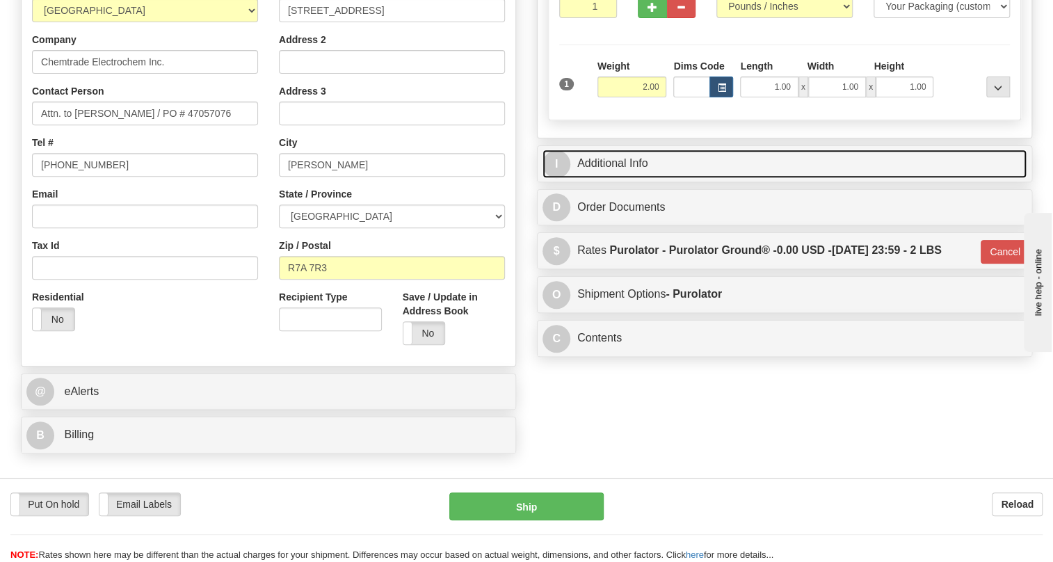
click at [626, 178] on link "I Additional Info" at bounding box center [784, 164] width 484 height 29
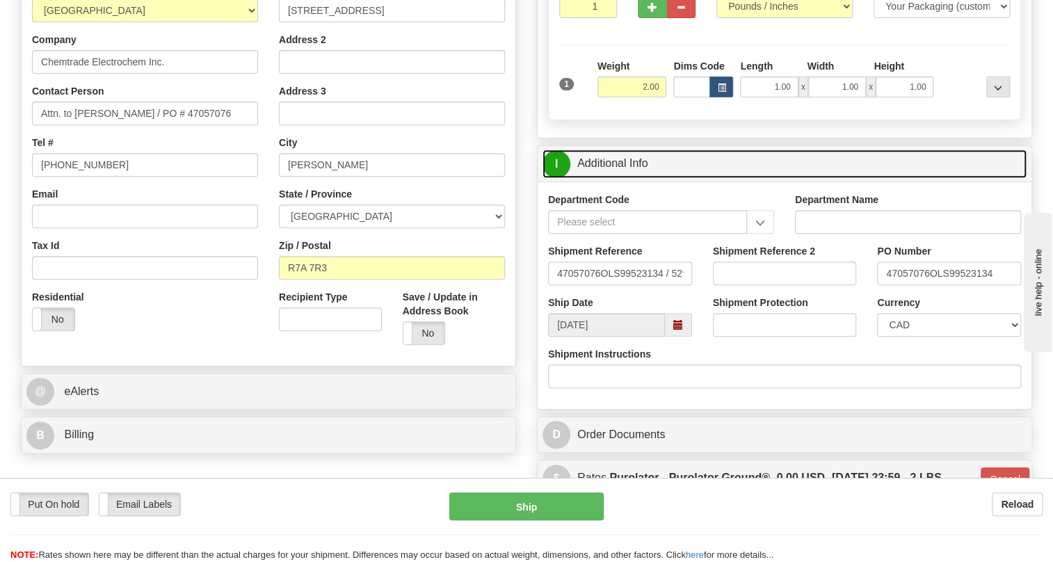
click at [626, 178] on link "I Additional Info" at bounding box center [784, 164] width 484 height 29
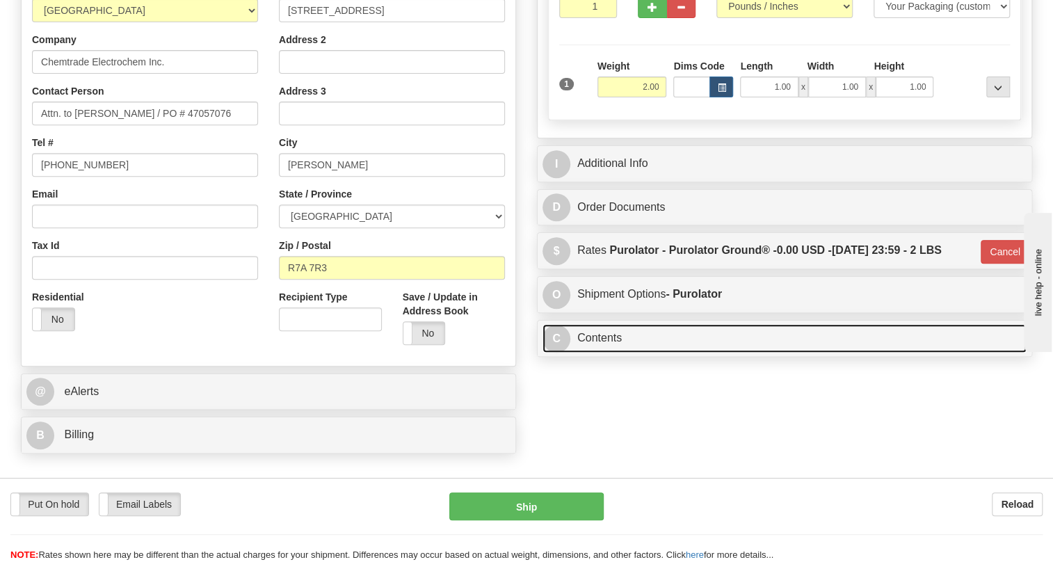
click at [598, 353] on link "C Contents" at bounding box center [784, 338] width 484 height 29
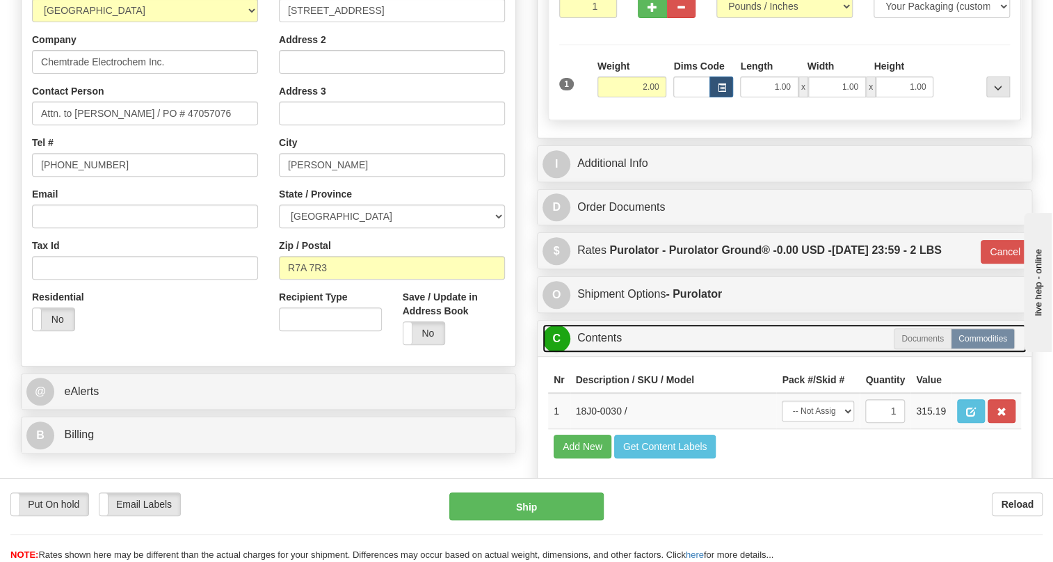
click at [598, 353] on link "C Contents" at bounding box center [784, 338] width 484 height 29
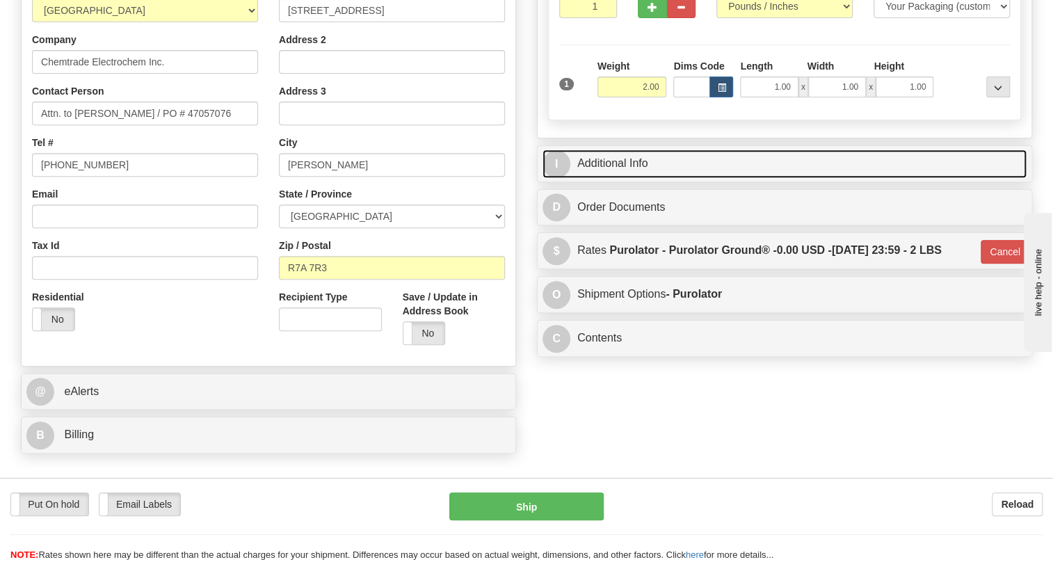
click at [614, 178] on link "I Additional Info" at bounding box center [784, 164] width 484 height 29
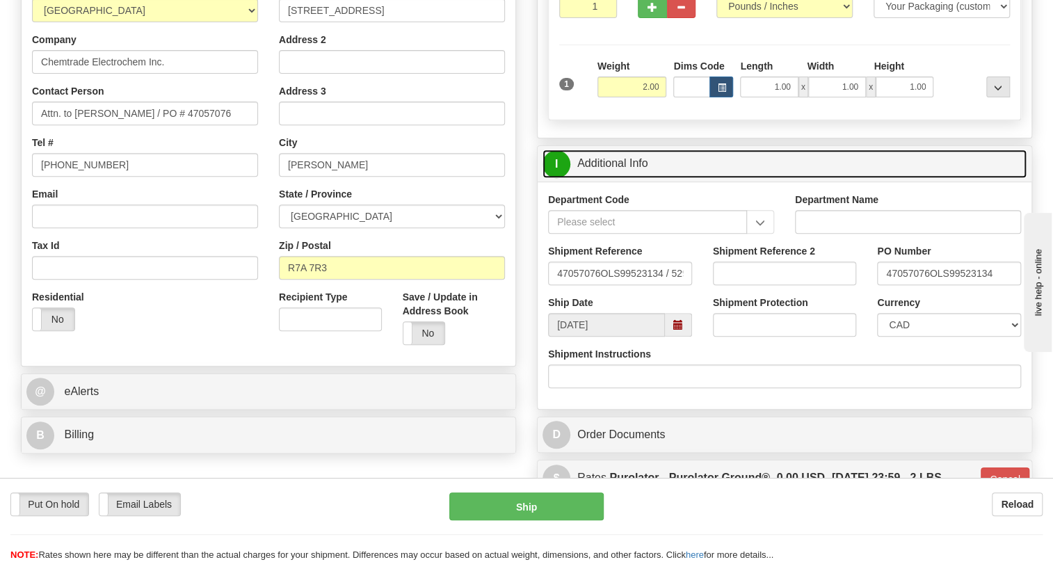
click at [614, 178] on link "I Additional Info" at bounding box center [784, 164] width 484 height 29
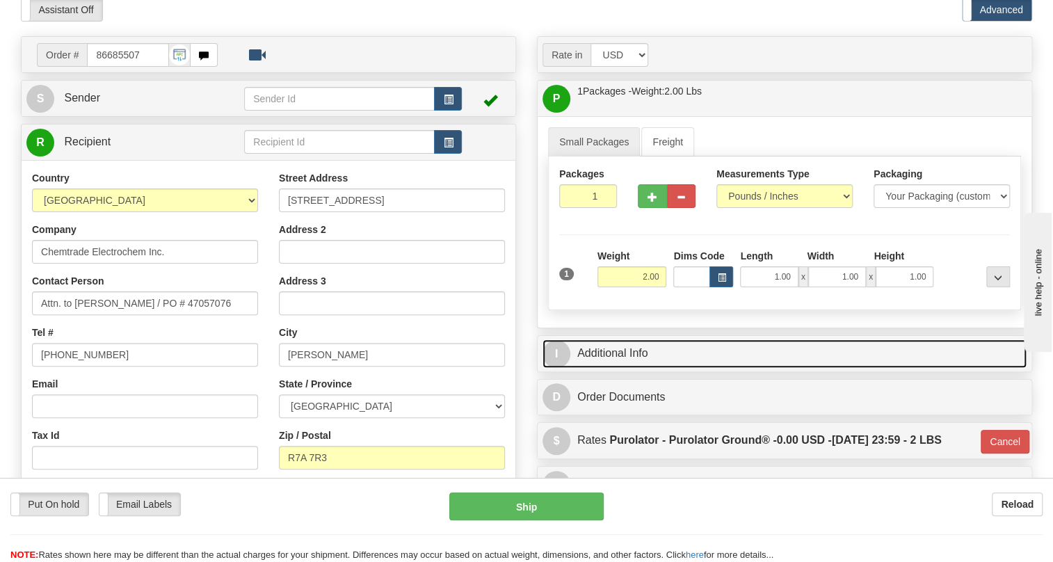
scroll to position [126, 0]
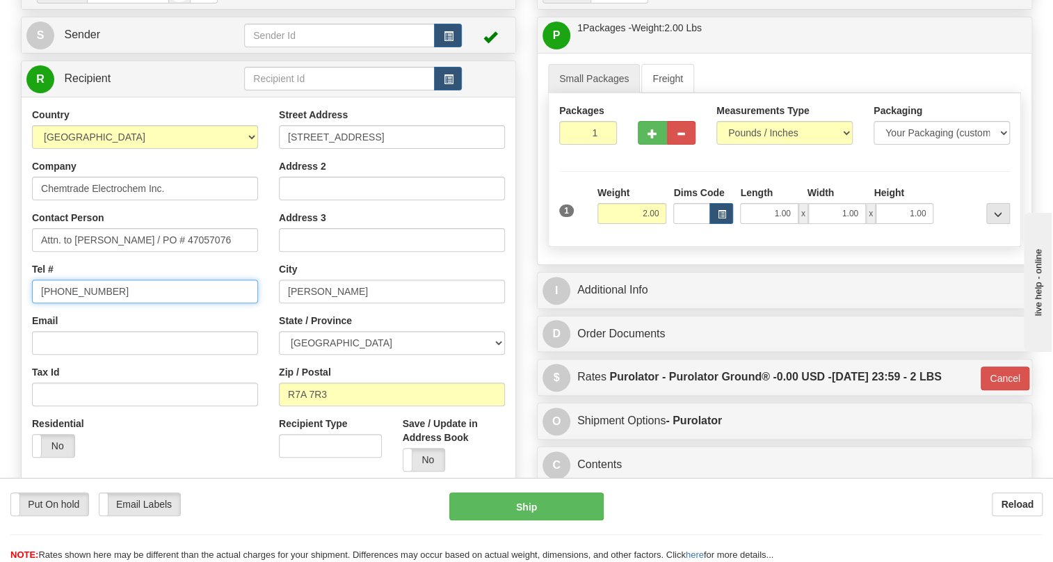
click at [79, 303] on input "(779)7960565" at bounding box center [145, 292] width 226 height 24
click at [78, 303] on input "(779)7960565" at bounding box center [145, 292] width 226 height 24
type input "111-111-1111"
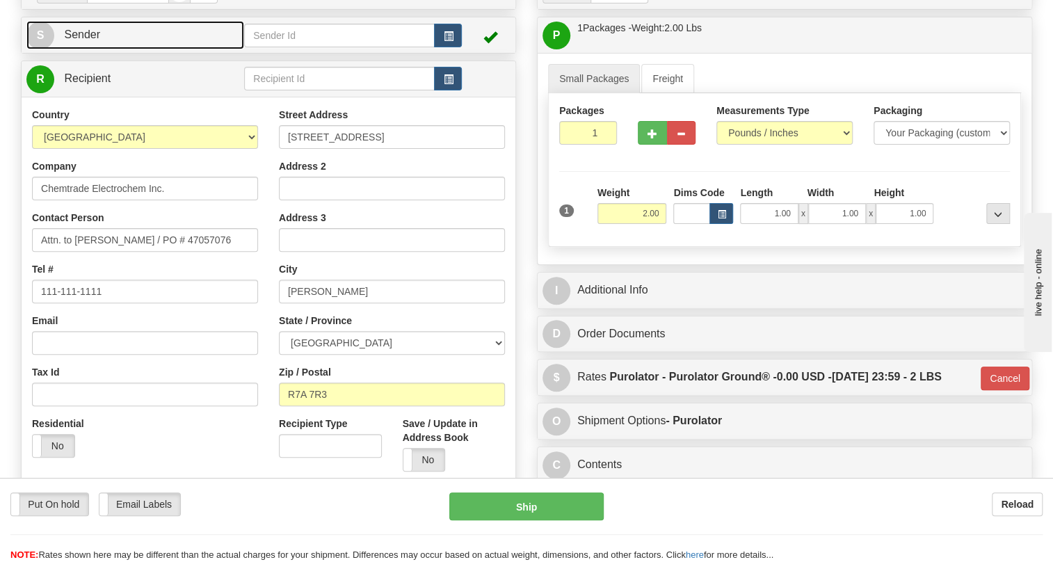
click at [86, 40] on span "Sender" at bounding box center [82, 35] width 36 height 12
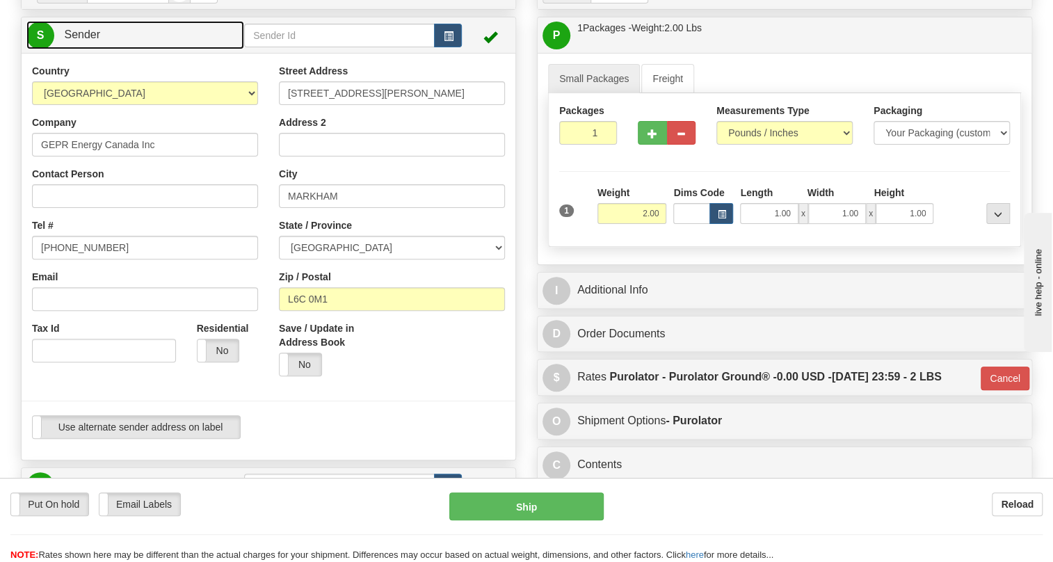
click at [86, 40] on span "Sender" at bounding box center [82, 35] width 36 height 12
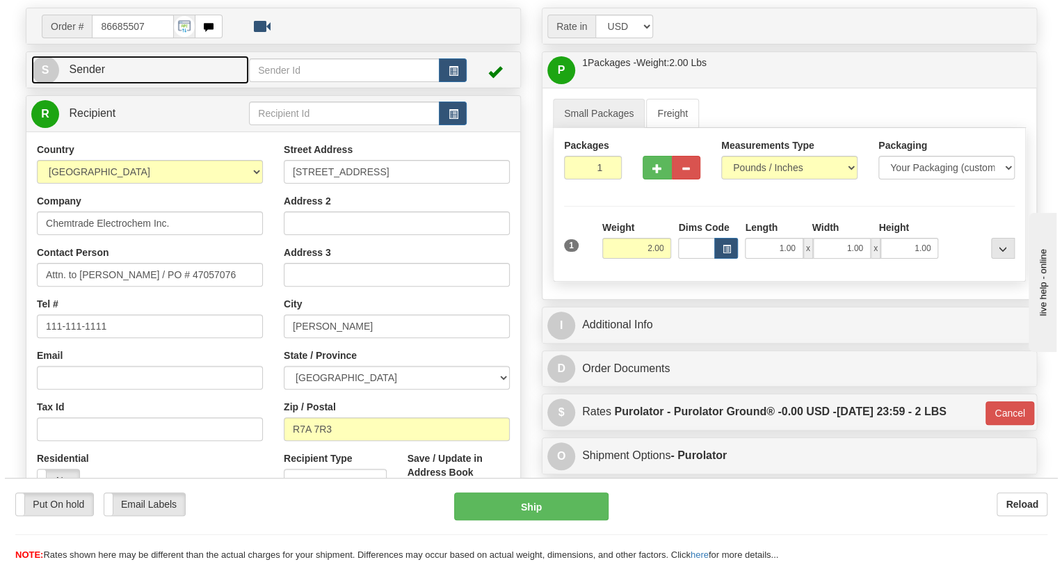
scroll to position [63, 0]
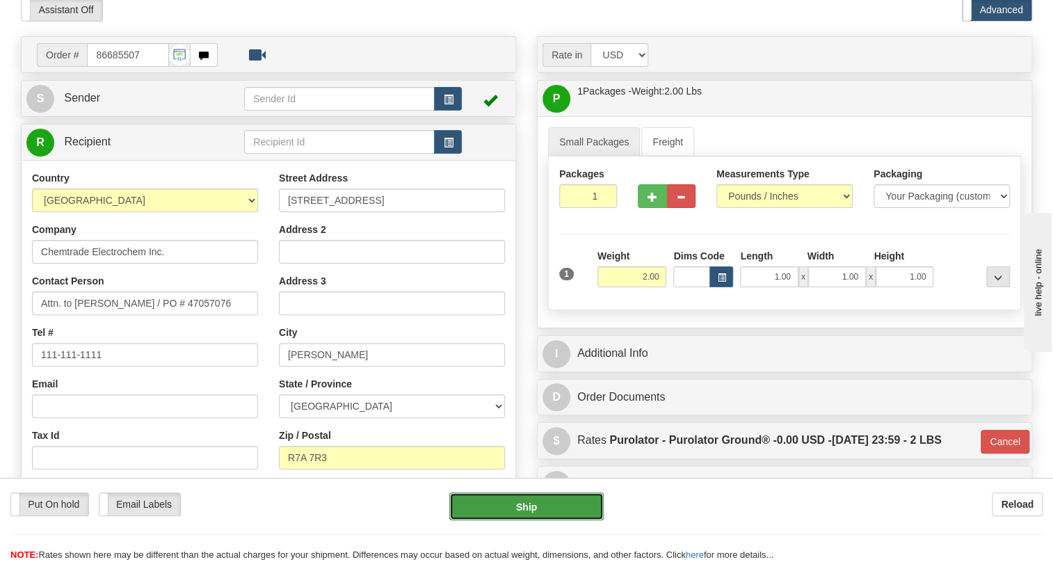
click at [522, 504] on button "Ship" at bounding box center [526, 506] width 154 height 28
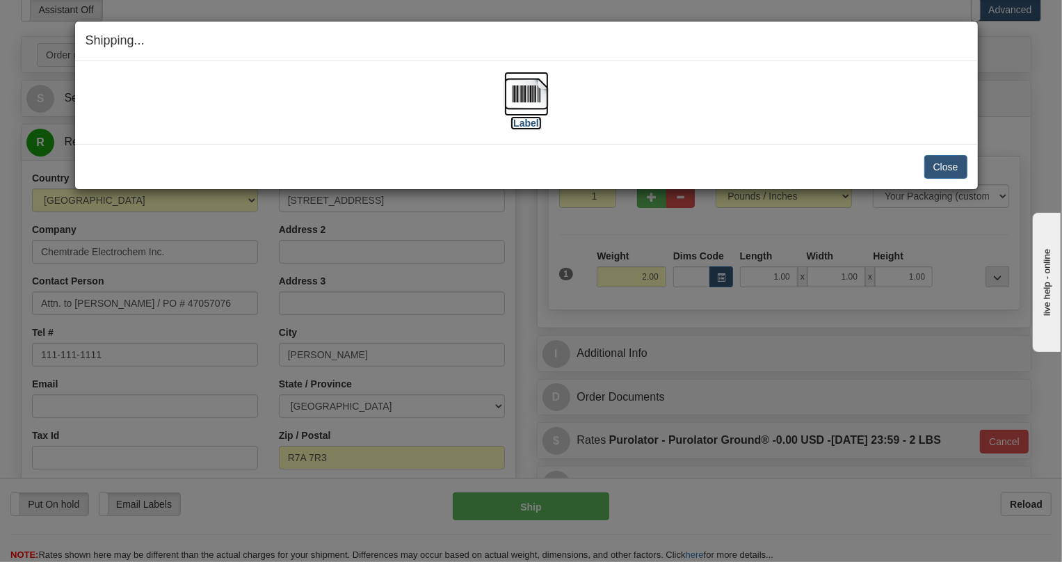
click at [525, 97] on img at bounding box center [526, 94] width 45 height 45
click at [939, 165] on button "Close" at bounding box center [945, 167] width 43 height 24
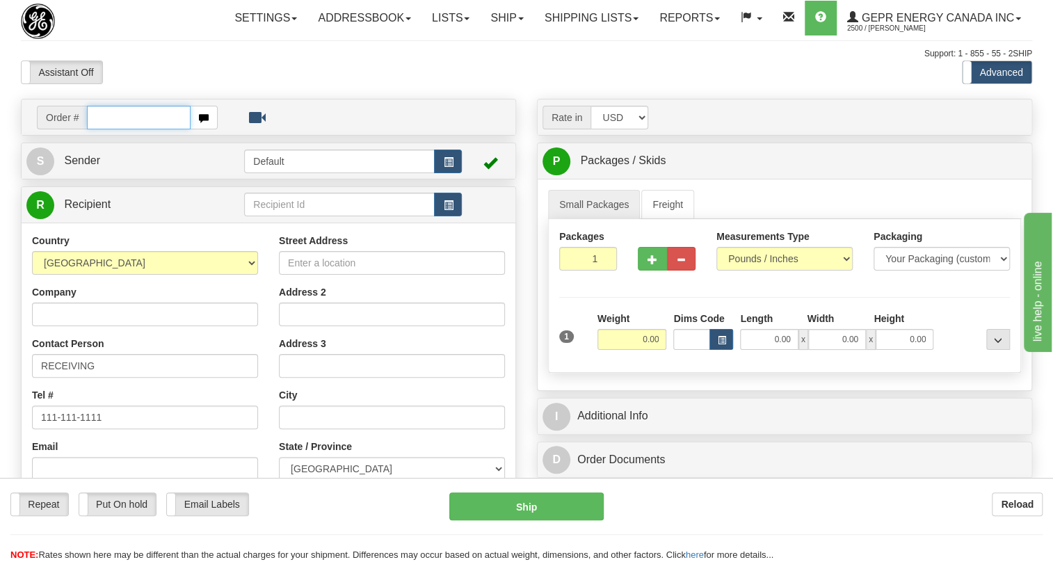
click at [108, 129] on input "text" at bounding box center [139, 118] width 104 height 24
paste input "0086685508"
click at [107, 129] on input "0086685508" at bounding box center [139, 118] width 104 height 24
type input "86685508"
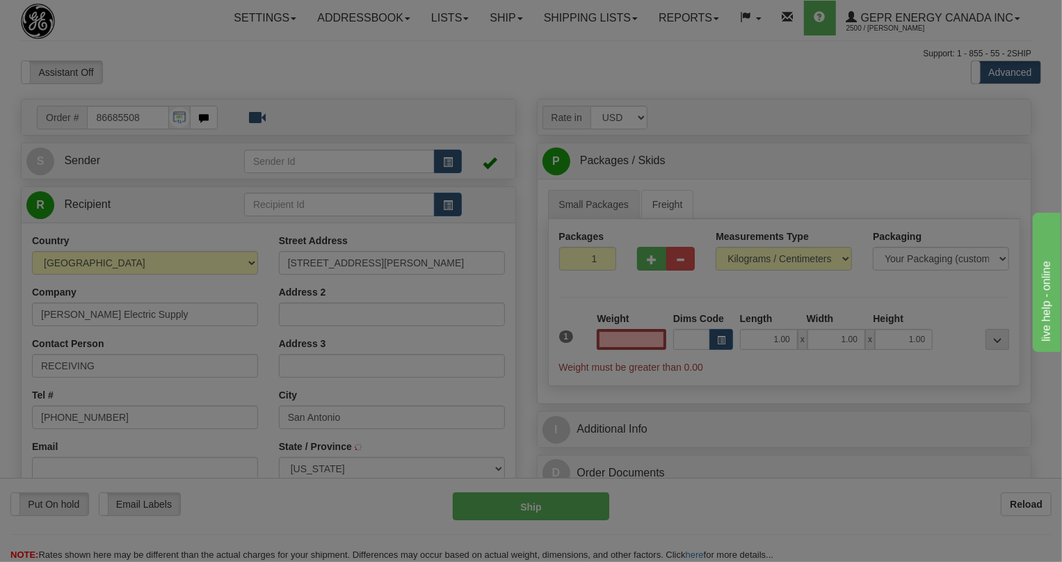
type input "SAN ANTONIO"
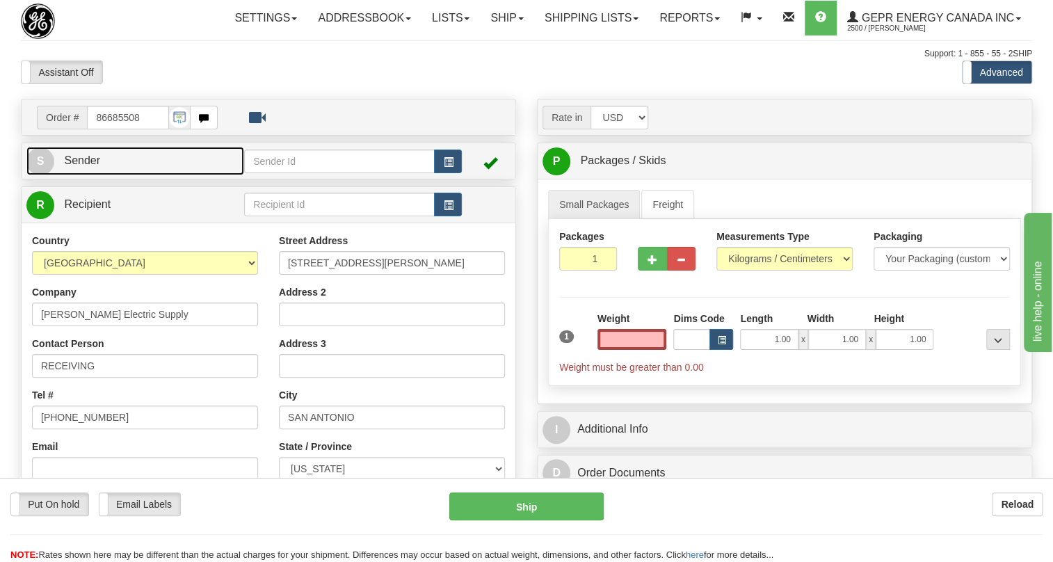
type input "0.00"
click at [94, 166] on span "Sender" at bounding box center [82, 160] width 36 height 12
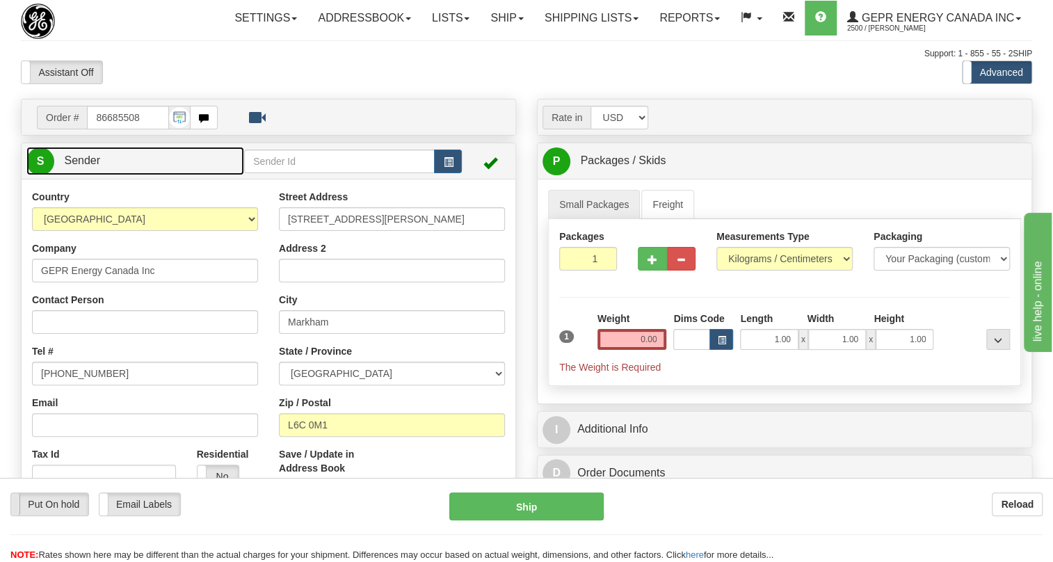
type input "MARKHAM"
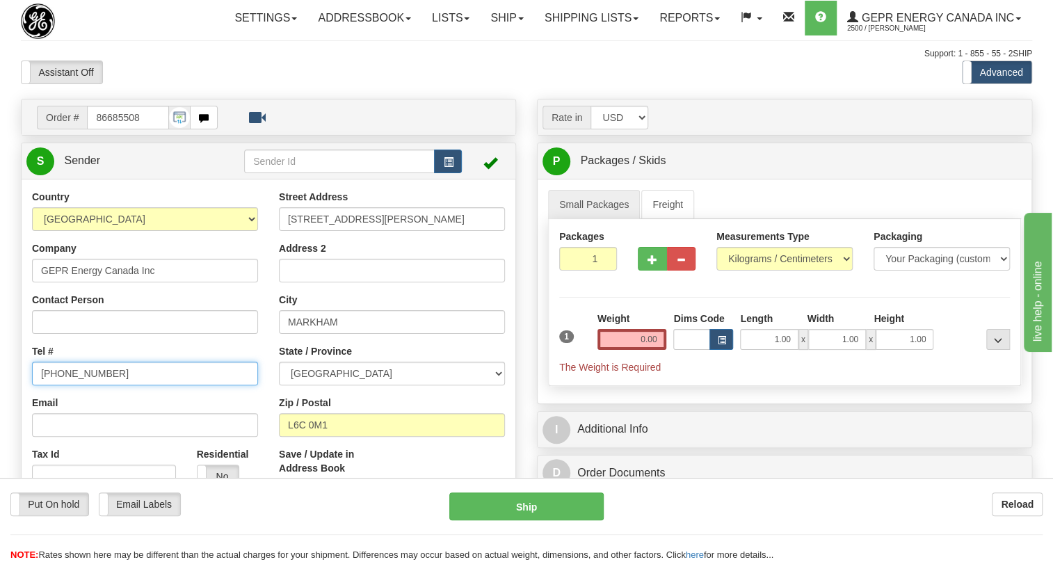
click at [85, 385] on input "[PHONE_NUMBER]" at bounding box center [145, 374] width 226 height 24
paste input "[PHONE_NUMBER]"
type input "[PHONE_NUMBER]"
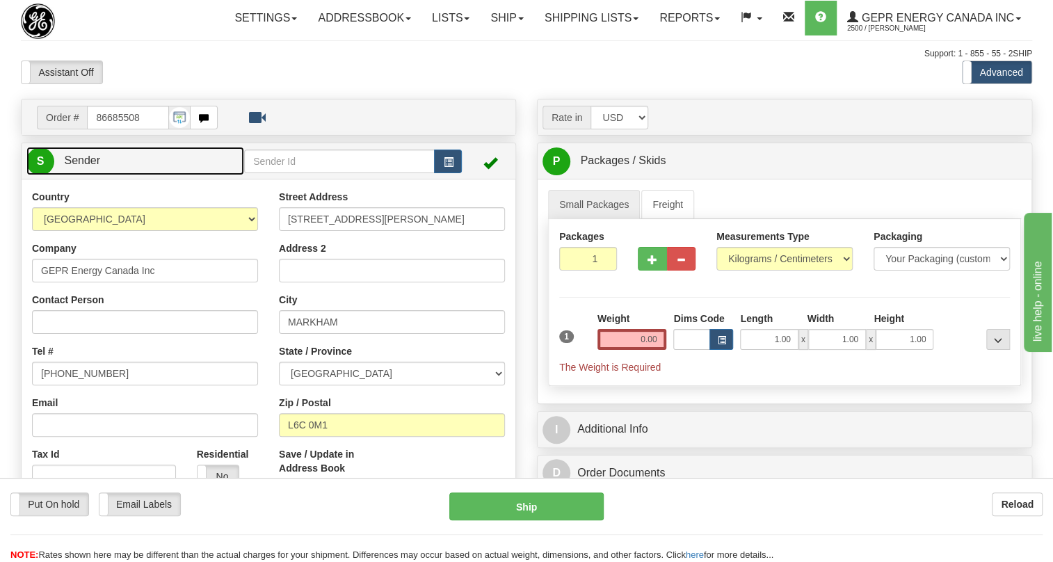
click at [97, 166] on span "Sender" at bounding box center [82, 160] width 36 height 12
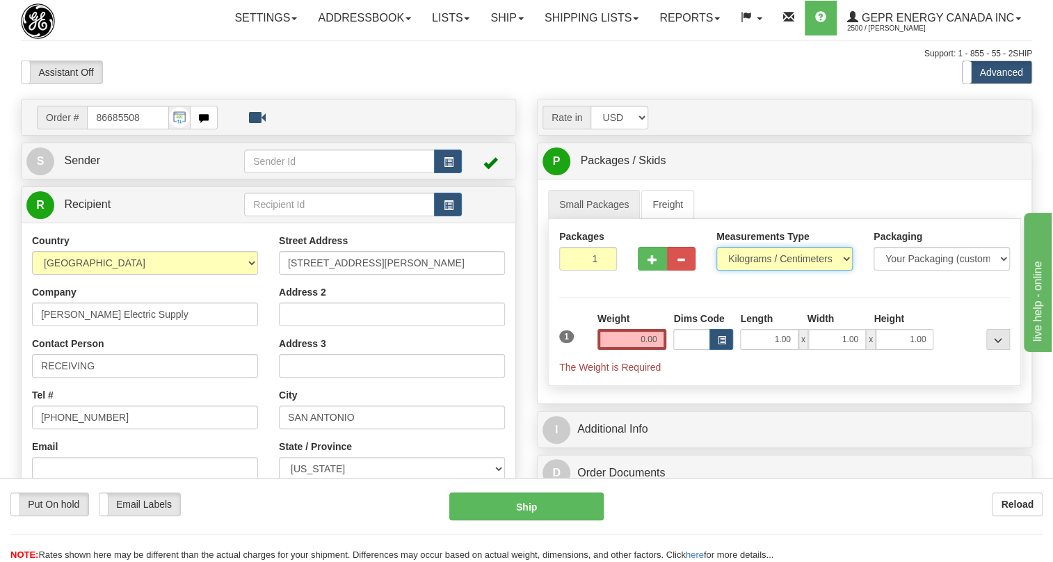
drag, startPoint x: 762, startPoint y: 293, endPoint x: 727, endPoint y: 282, distance: 37.4
click at [762, 271] on select "Pounds / Inches Kilograms / Centimeters" at bounding box center [784, 259] width 136 height 24
select select "0"
click at [716, 271] on select "Pounds / Inches Kilograms / Centimeters" at bounding box center [784, 259] width 136 height 24
click at [638, 350] on input "0.00" at bounding box center [632, 339] width 70 height 21
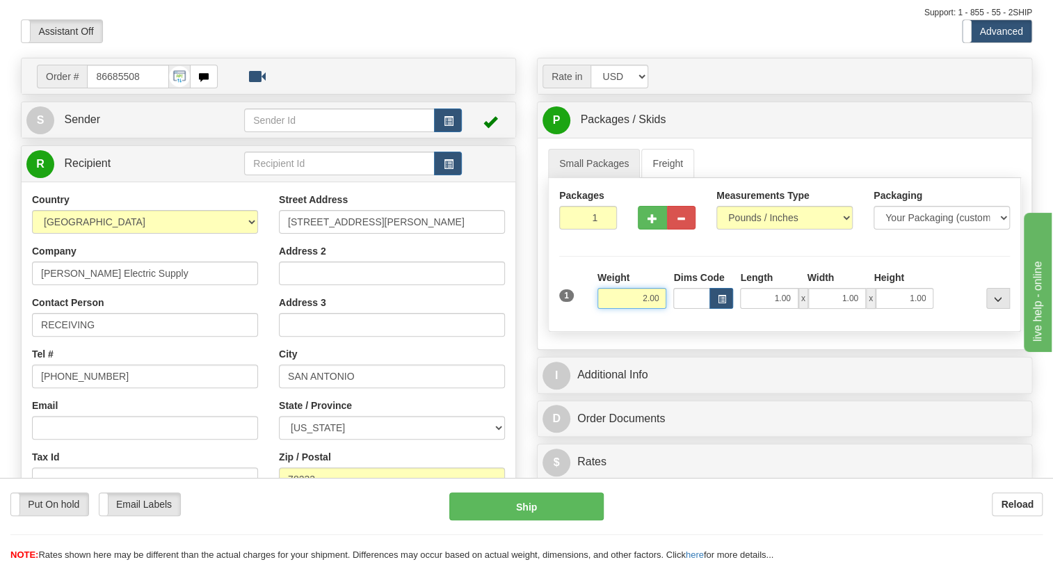
scroll to position [63, 0]
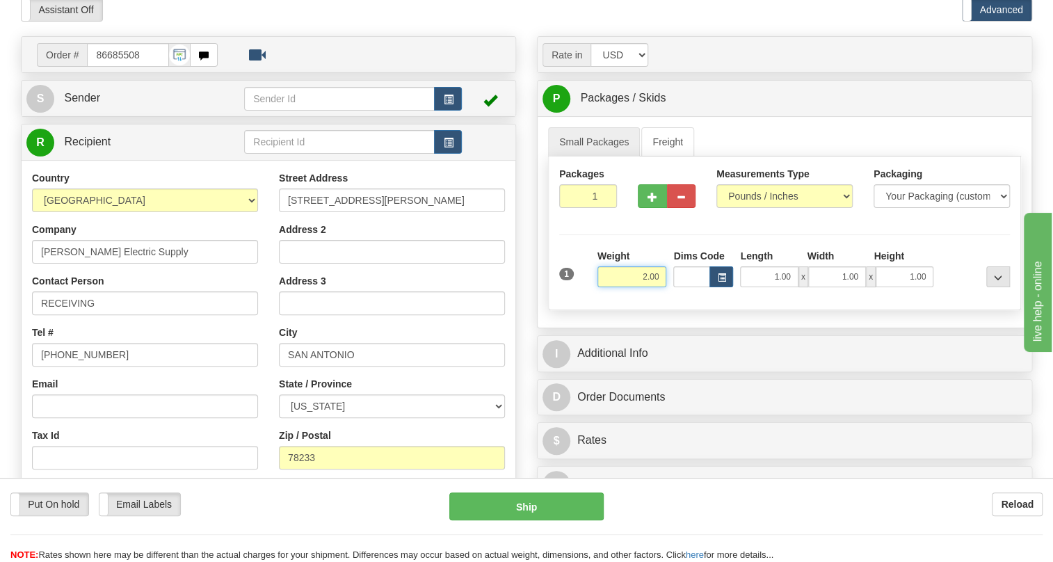
type input "2.00"
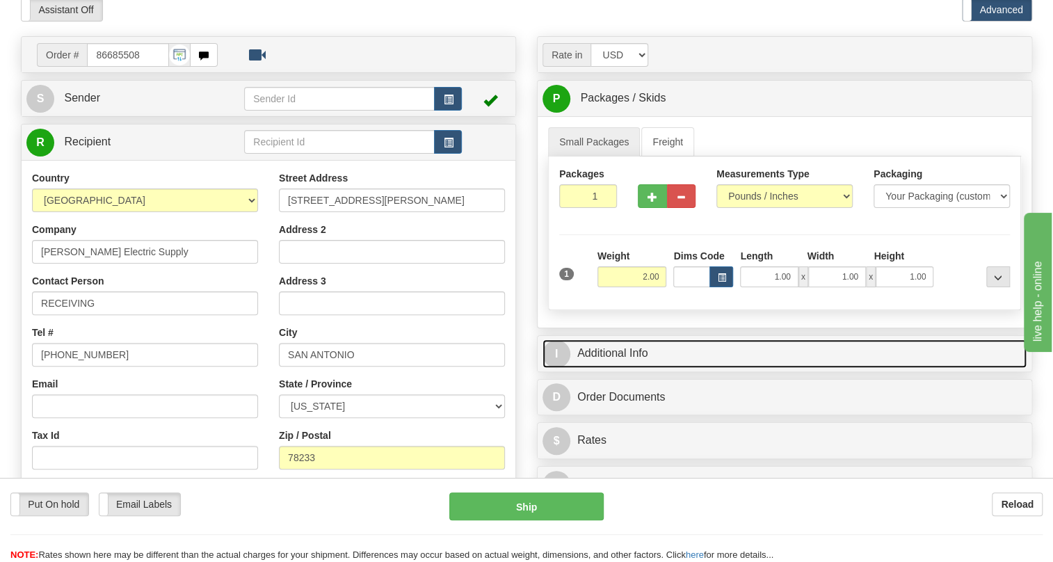
click at [613, 368] on link "I Additional Info" at bounding box center [784, 353] width 484 height 29
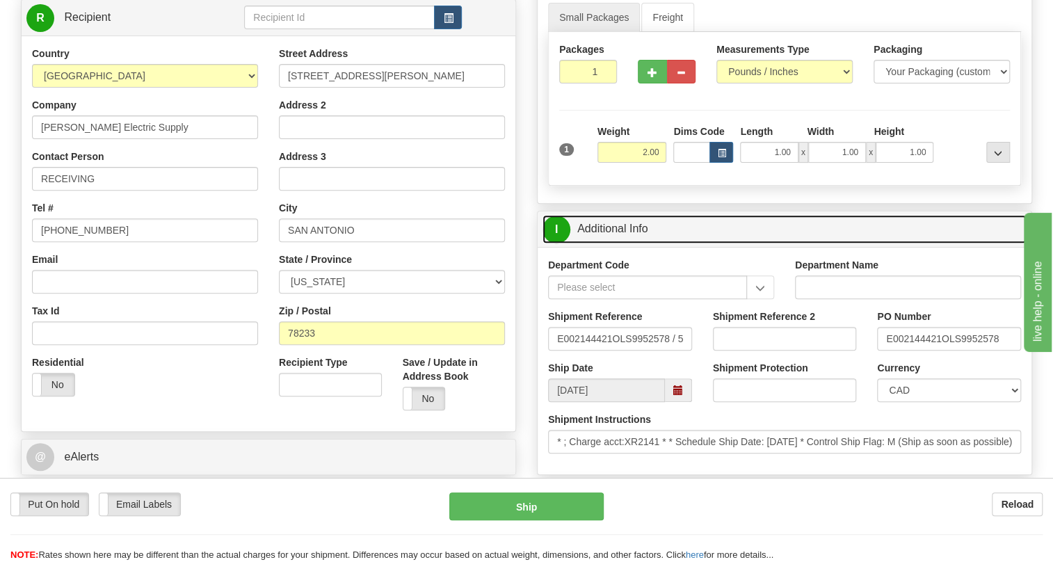
scroll to position [189, 0]
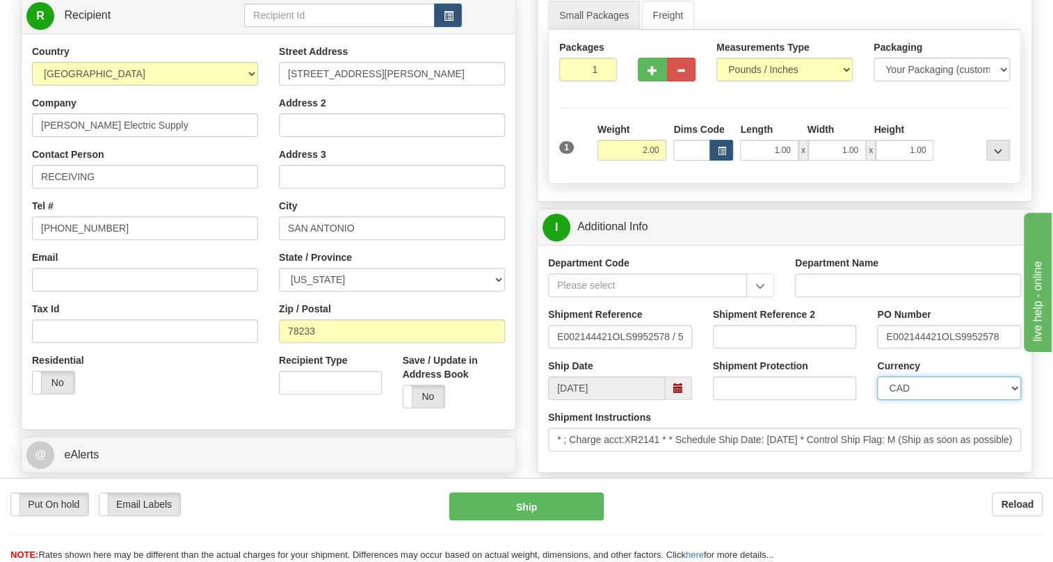
click at [930, 400] on select "CAD USD EUR ZAR RON ANG ARN AUD AUS AWG BBD BFR BGN BHD BMD BND BRC BRL CHP CKZ…" at bounding box center [949, 388] width 144 height 24
select select "1"
click at [877, 400] on select "CAD USD EUR ZAR RON ANG ARN AUD AUS AWG BBD BFR BGN BHD BMD BND BRC BRL CHP CKZ…" at bounding box center [949, 388] width 144 height 24
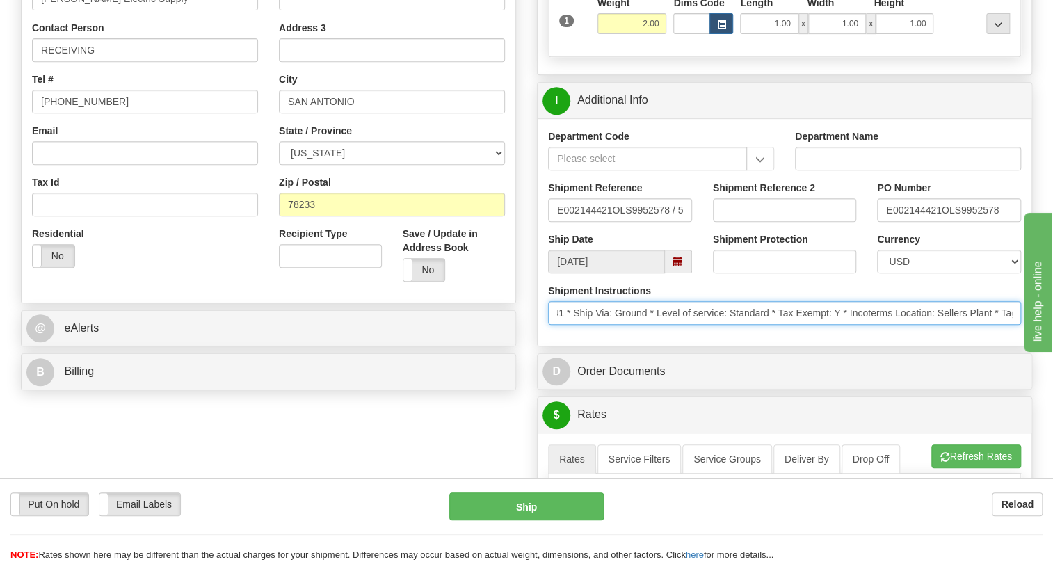
scroll to position [0, 657]
drag, startPoint x: 846, startPoint y: 348, endPoint x: 1022, endPoint y: 362, distance: 176.5
click at [1022, 335] on div "Shipment Instructions * ; Charge acct:XR2141 * * Schedule Ship Date: 8/25/2025 …" at bounding box center [785, 309] width 494 height 51
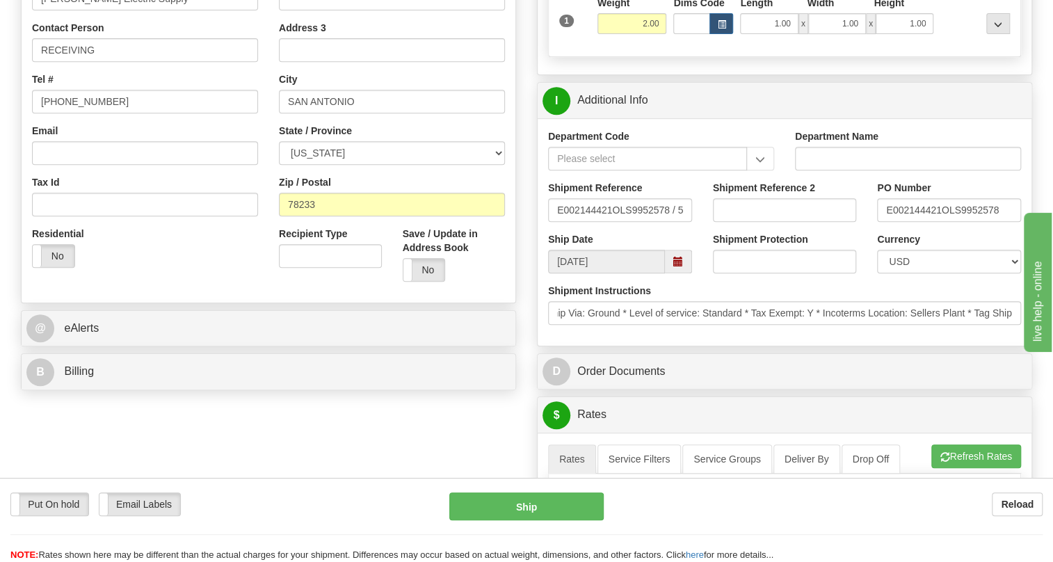
scroll to position [0, 0]
click at [871, 335] on div "Shipment Instructions * ; Charge acct:XR2141 * * Schedule Ship Date: 8/25/2025 …" at bounding box center [785, 309] width 494 height 51
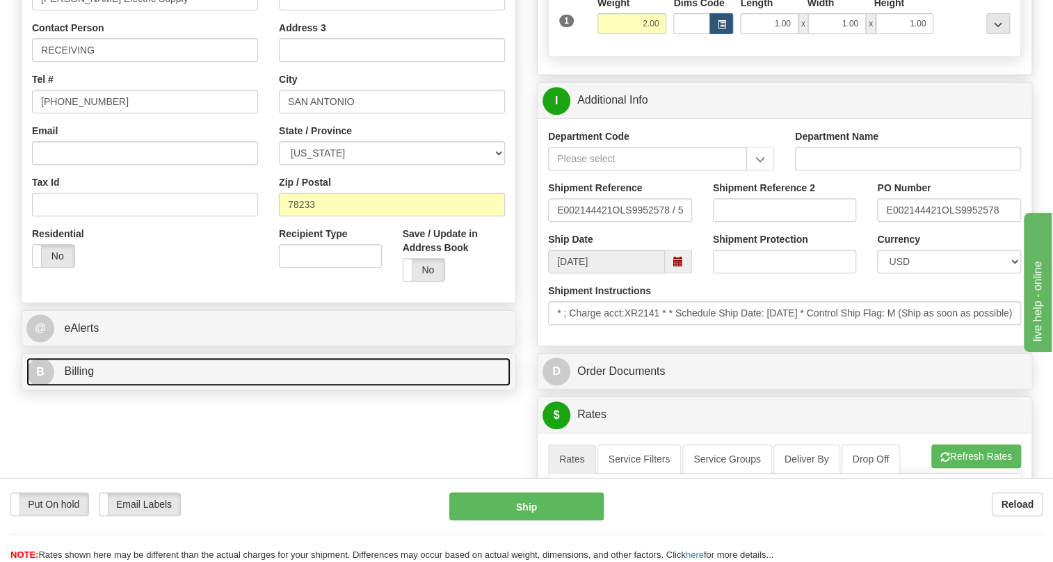
click at [88, 377] on span "Billing" at bounding box center [79, 371] width 30 height 12
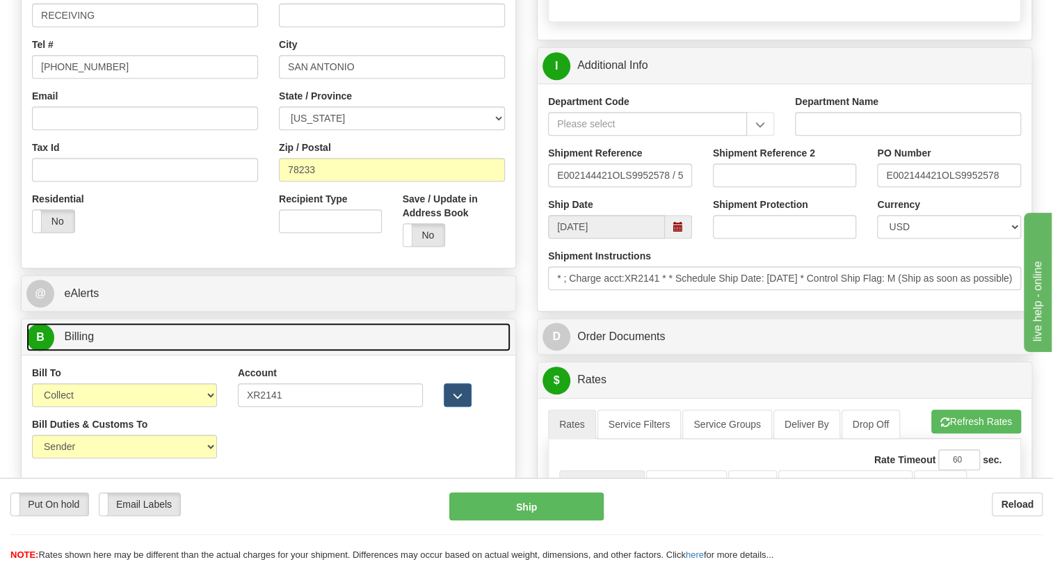
scroll to position [379, 0]
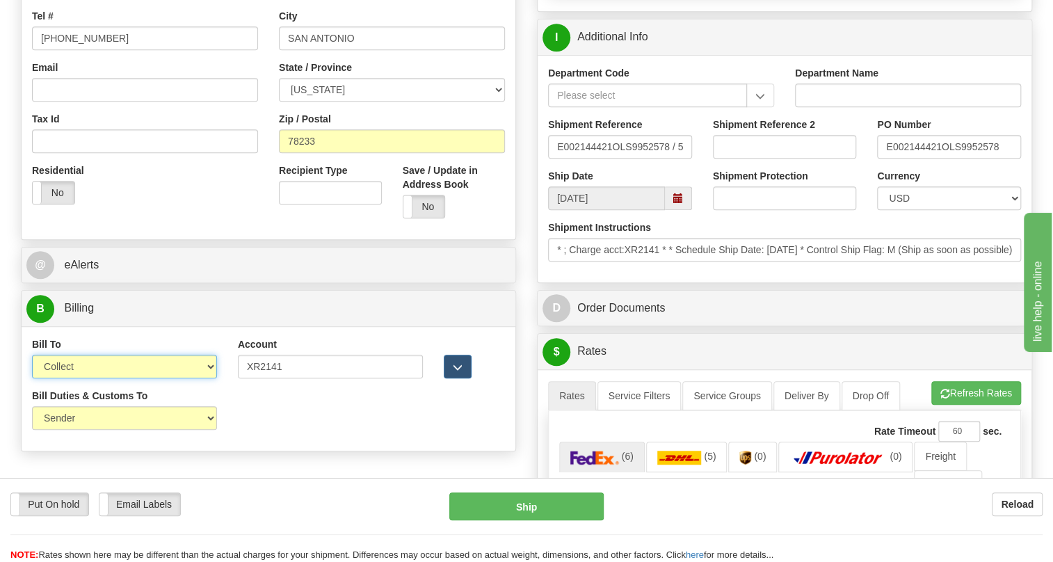
click at [184, 378] on select "Sender Recipient Third Party Collect" at bounding box center [124, 367] width 185 height 24
select select "1"
click at [32, 378] on select "Sender Recipient Third Party Collect" at bounding box center [124, 367] width 185 height 24
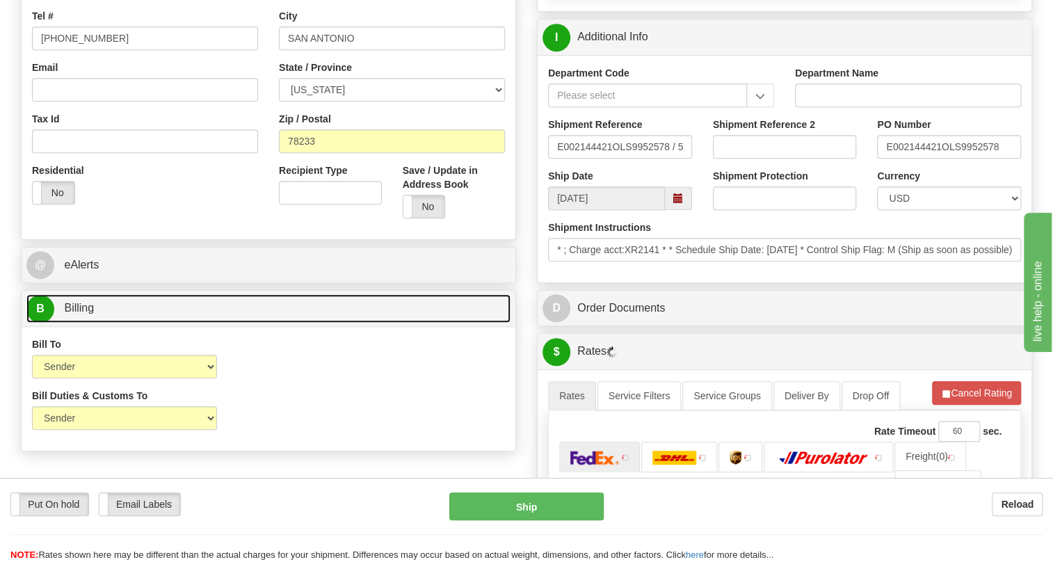
click at [82, 314] on span "Billing" at bounding box center [79, 308] width 30 height 12
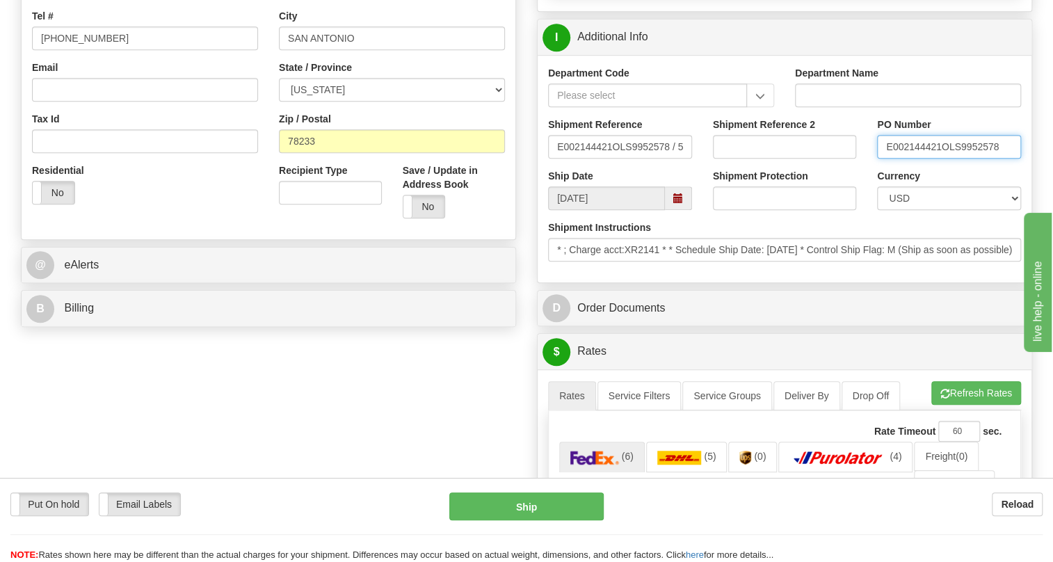
drag, startPoint x: 940, startPoint y: 181, endPoint x: 884, endPoint y: 179, distance: 55.7
click at [884, 159] on input "E002144421OLS9952578" at bounding box center [949, 147] width 144 height 24
paste input "E002144421"
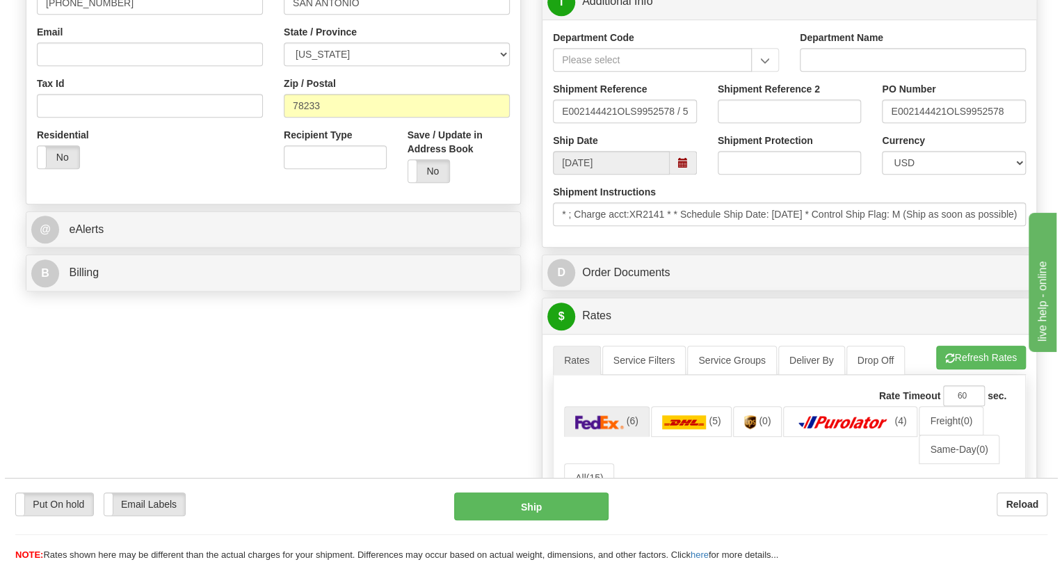
scroll to position [442, 0]
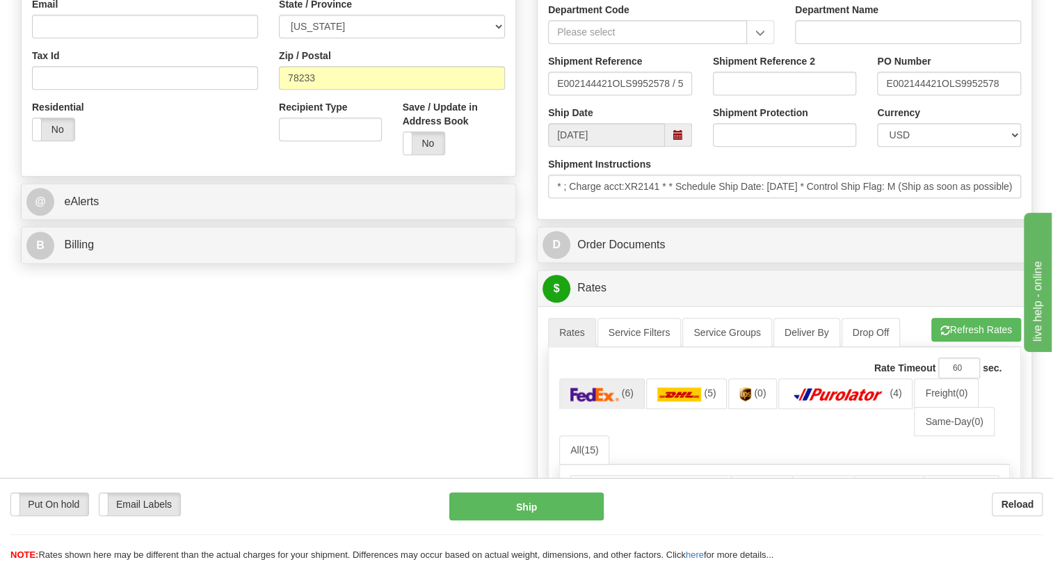
type input "RECEIVING / PO# E002144421"
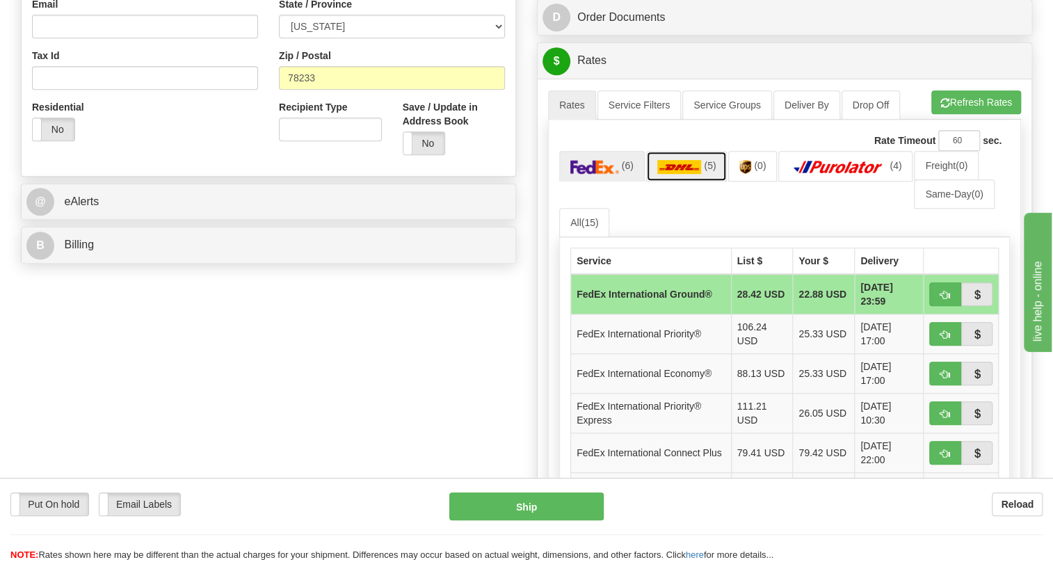
click at [673, 174] on img at bounding box center [679, 167] width 45 height 14
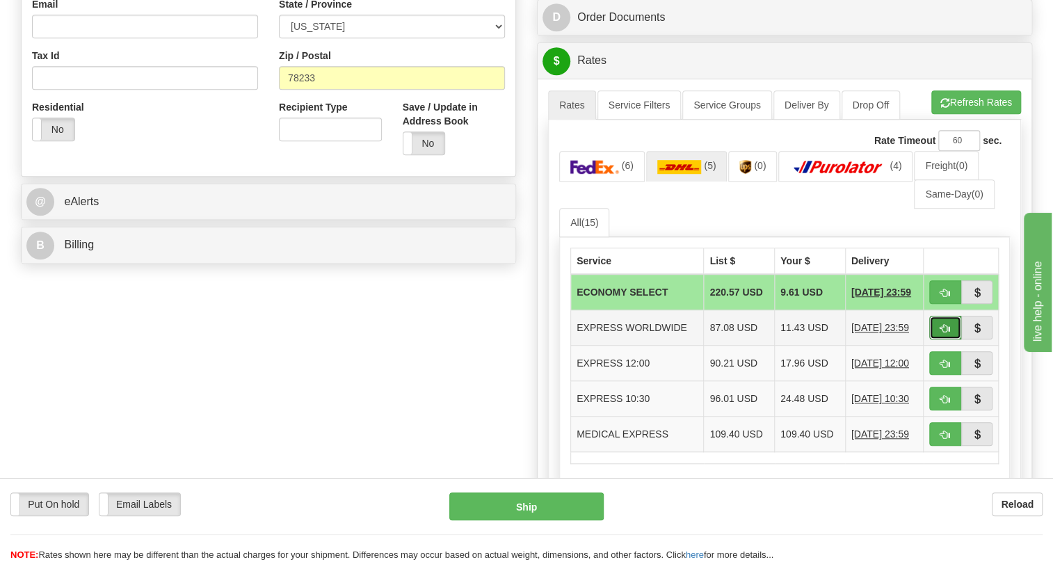
click at [949, 333] on span "button" at bounding box center [945, 328] width 10 height 9
type input "P"
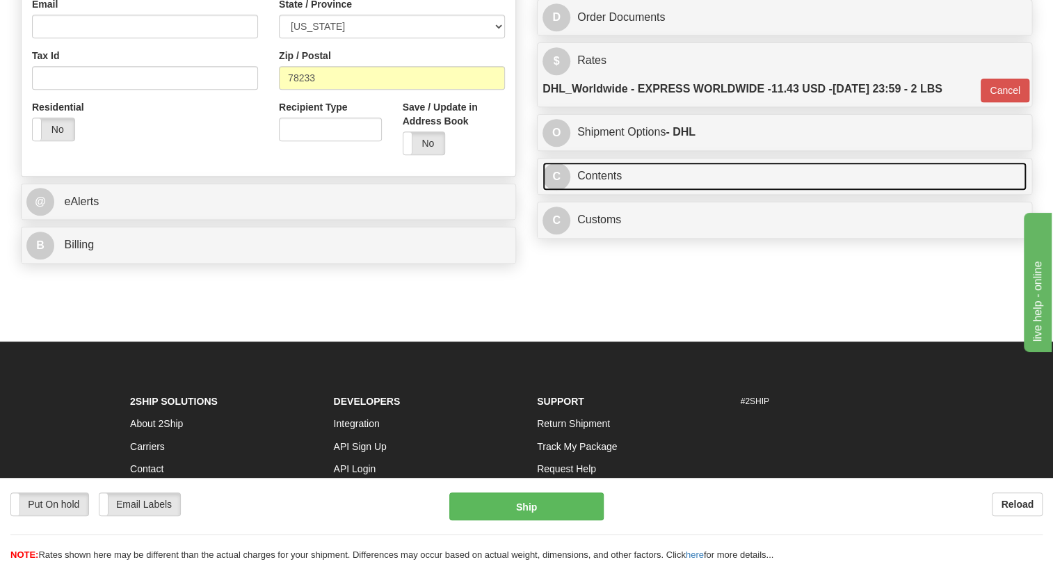
click at [609, 191] on link "C Contents" at bounding box center [784, 176] width 484 height 29
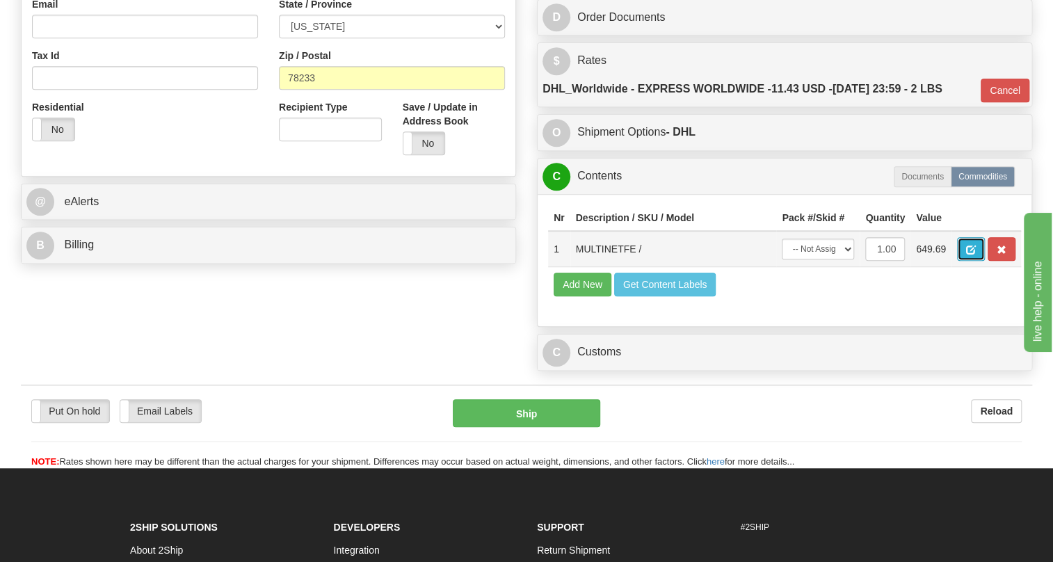
click at [970, 255] on span "button" at bounding box center [971, 250] width 10 height 9
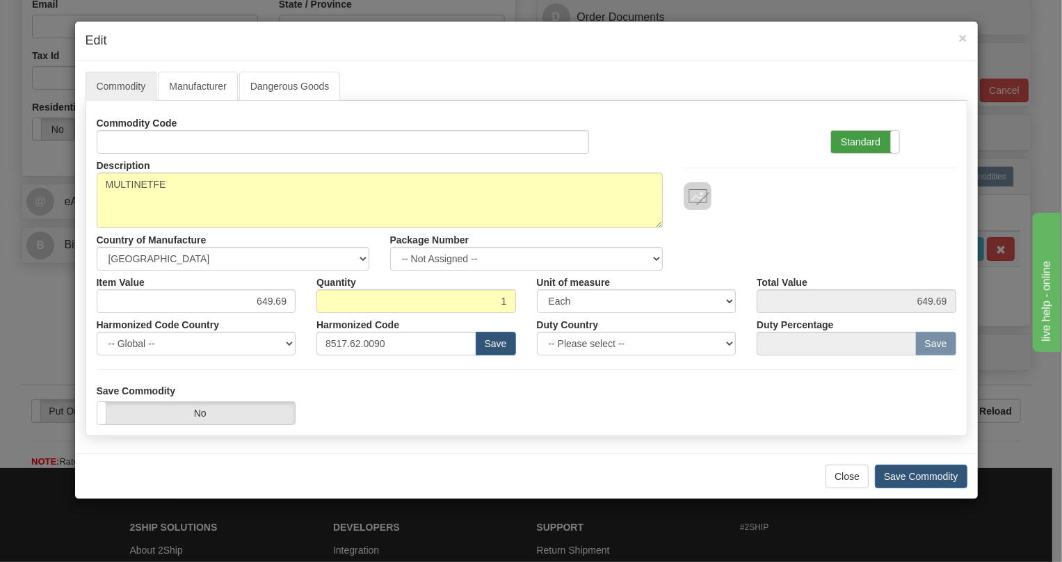
click at [860, 140] on label "Standard" at bounding box center [865, 142] width 68 height 22
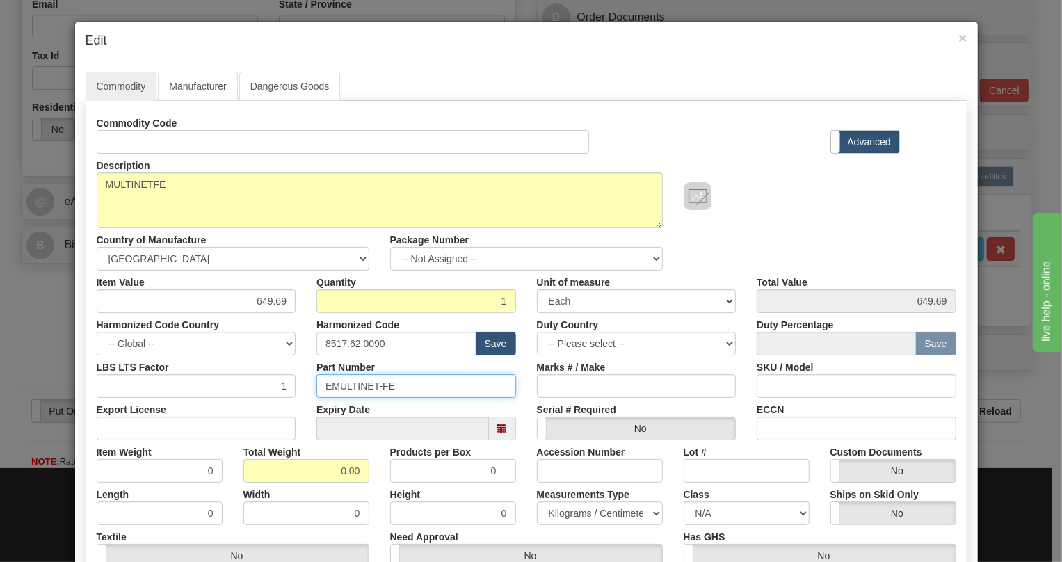
click at [362, 386] on input "EMULTINET-FE" at bounding box center [416, 386] width 200 height 24
click at [357, 340] on input "8517.62.0090" at bounding box center [396, 344] width 160 height 24
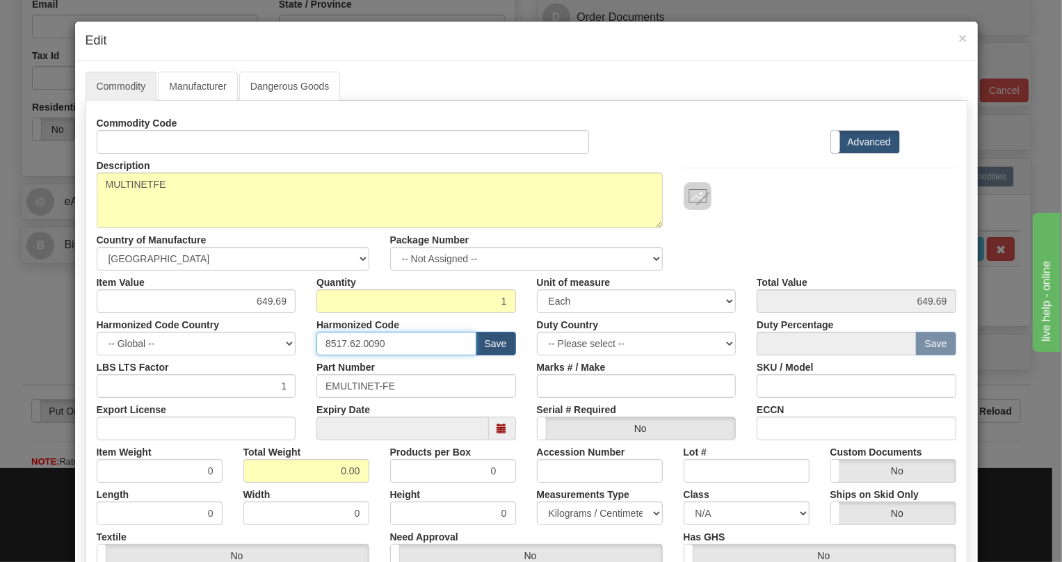
paste input "2"
type input "8517.62.0020"
click at [360, 383] on input "EMULTINET-FE" at bounding box center [416, 386] width 200 height 24
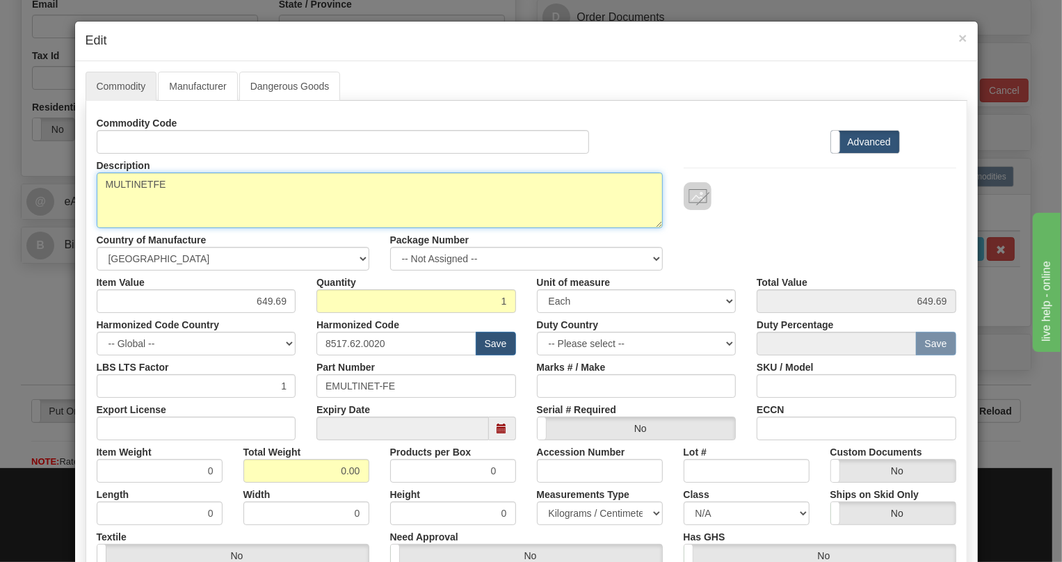
click at [144, 184] on textarea "MULTINETFE" at bounding box center [380, 200] width 566 height 56
paste textarea "EMULTINET-"
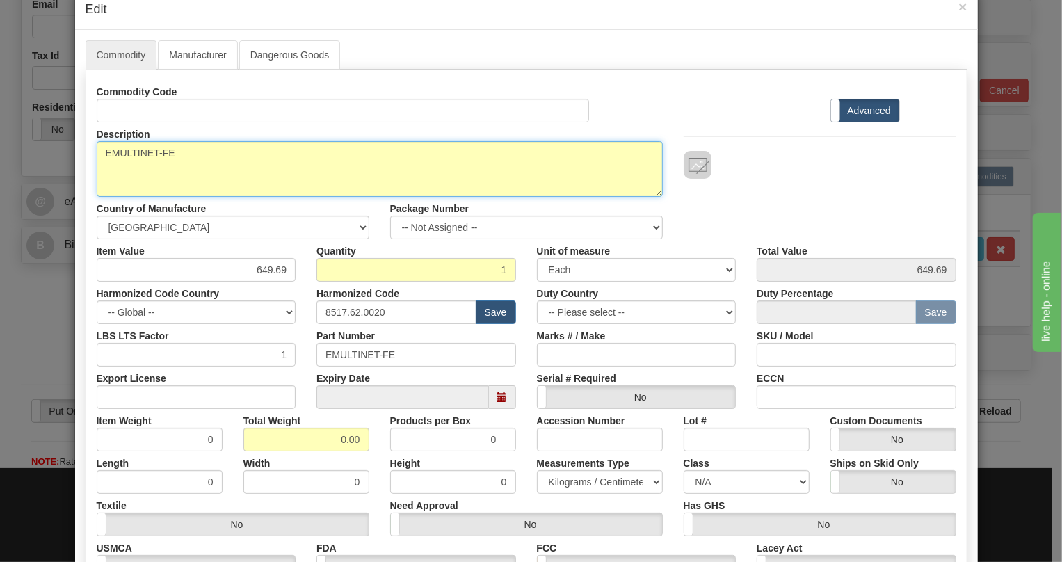
scroll to position [63, 0]
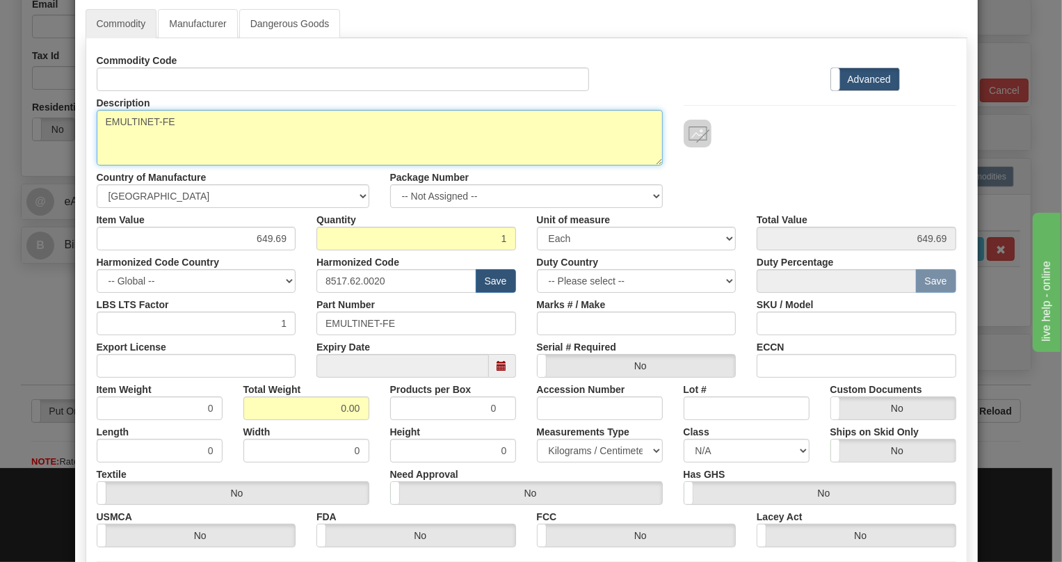
type textarea "EMULTINET-FE"
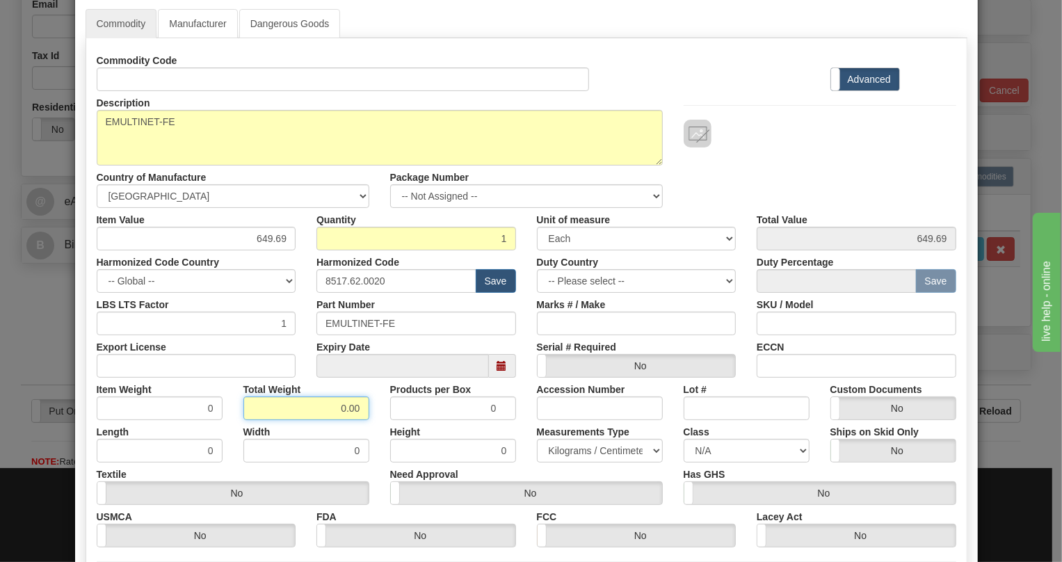
click at [324, 405] on input "0.00" at bounding box center [306, 408] width 126 height 24
type input "1.00"
type input "1.0000"
click at [577, 445] on select "Pounds / Inches Kilograms / Centimeters" at bounding box center [600, 451] width 126 height 24
select select "0"
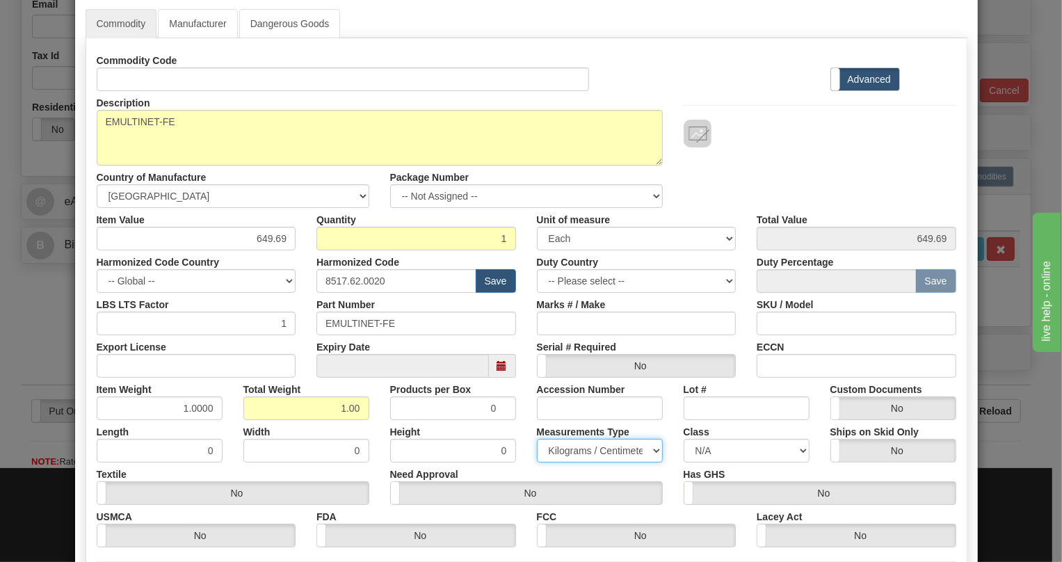
click at [537, 439] on select "Pounds / Inches Kilograms / Centimeters" at bounding box center [600, 451] width 126 height 24
drag, startPoint x: 529, startPoint y: 471, endPoint x: 380, endPoint y: 390, distance: 169.9
click at [529, 471] on div "Need Approval Yes No" at bounding box center [526, 483] width 293 height 42
click at [264, 236] on input "649.69" at bounding box center [197, 239] width 200 height 24
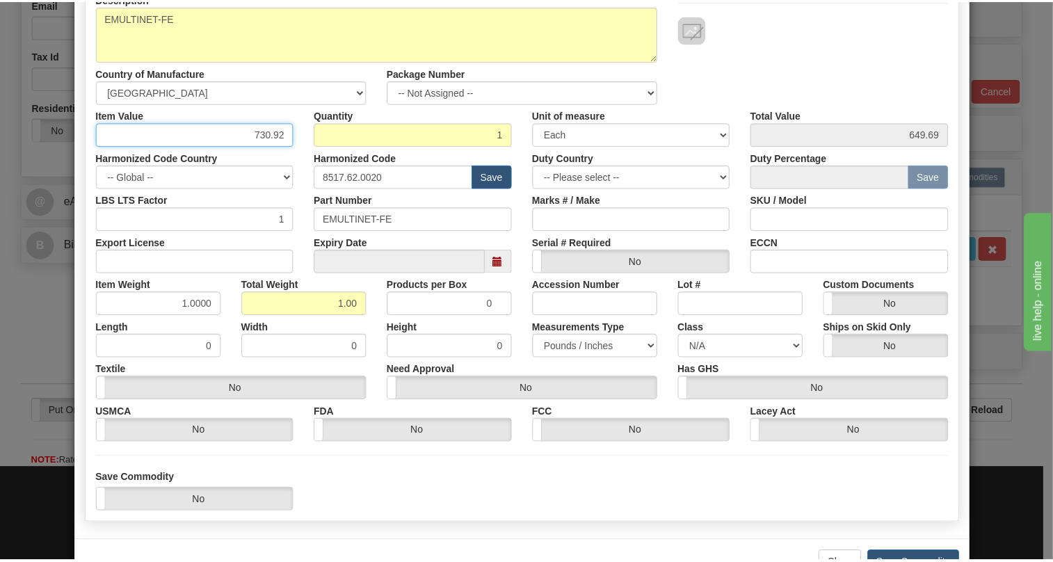
scroll to position [189, 0]
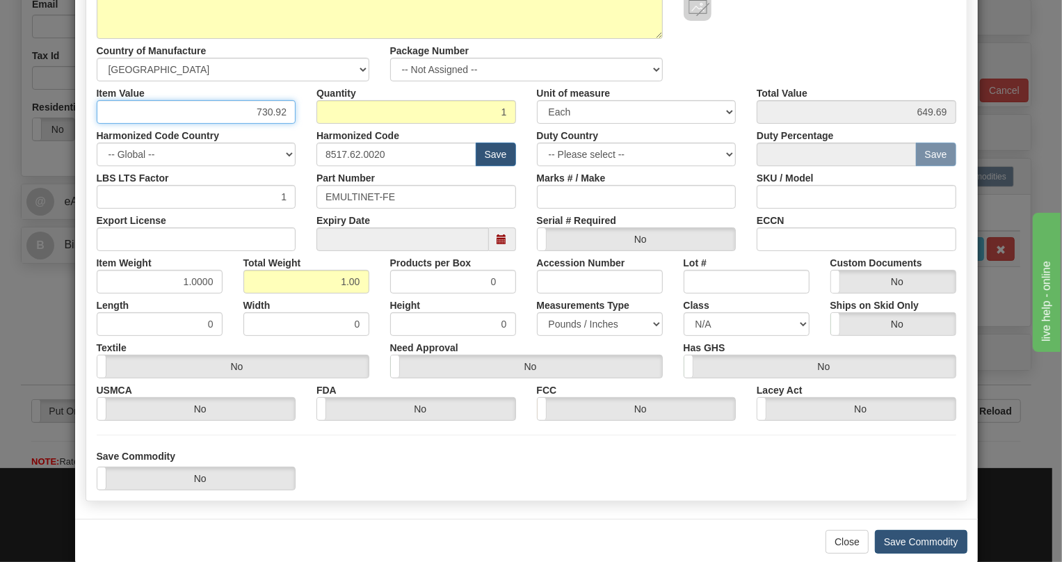
type input "730.92"
click at [904, 542] on button "Save Commodity" at bounding box center [921, 542] width 92 height 24
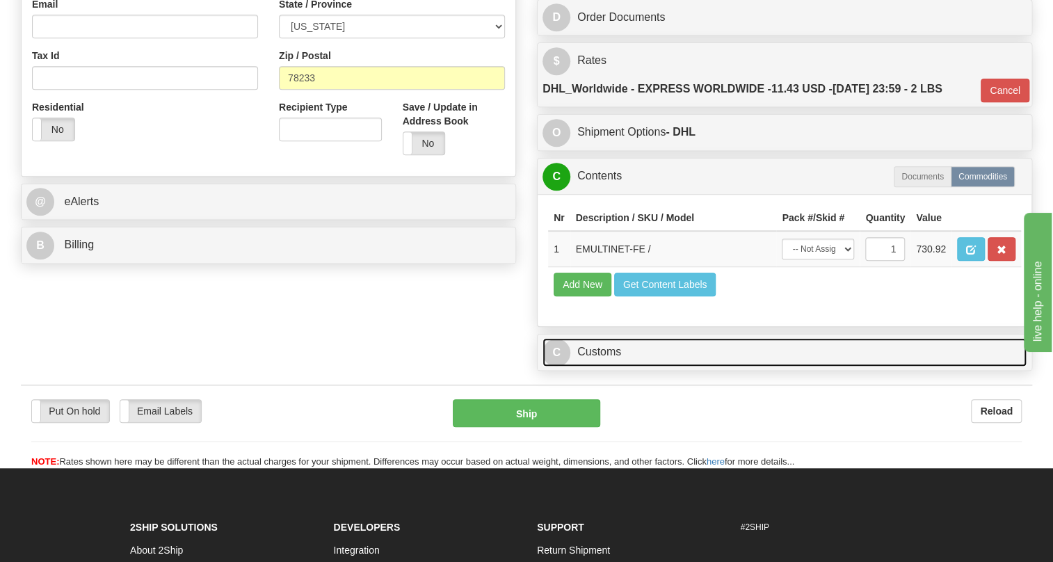
click at [607, 367] on link "C Customs" at bounding box center [784, 352] width 484 height 29
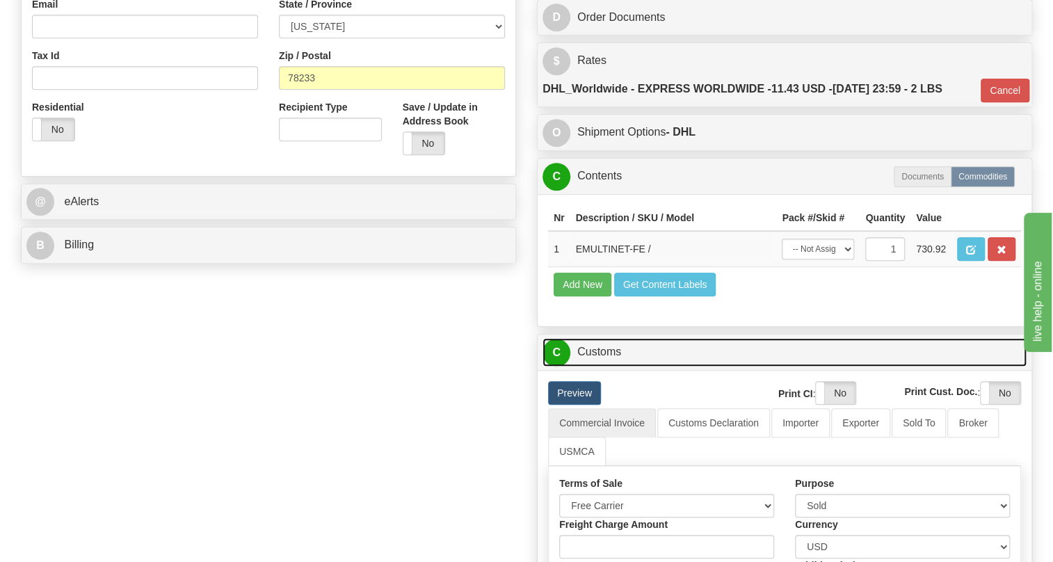
click at [614, 367] on link "C Customs" at bounding box center [784, 352] width 484 height 29
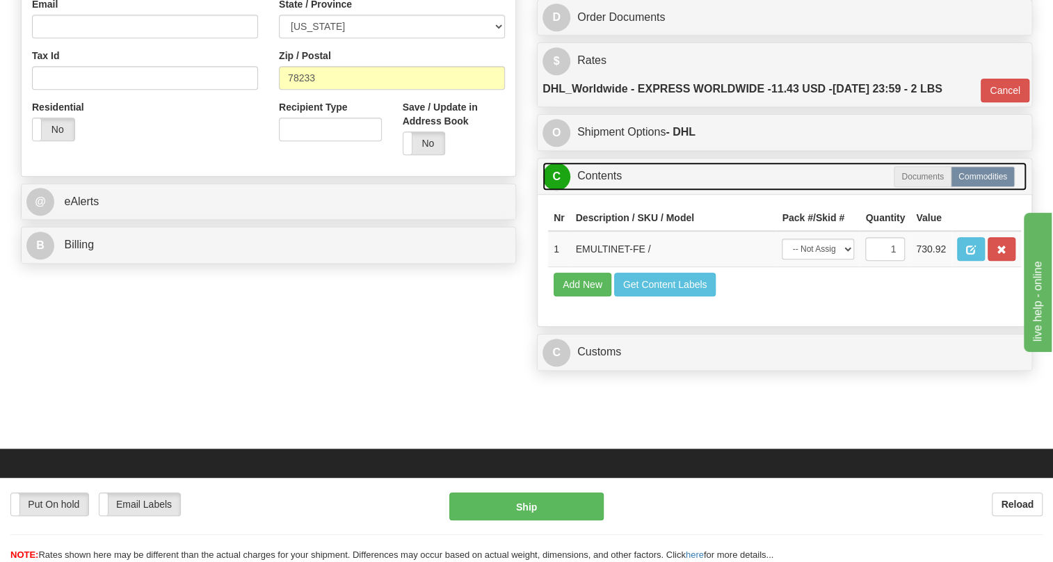
drag, startPoint x: 602, startPoint y: 207, endPoint x: 393, endPoint y: 216, distance: 209.6
click at [601, 191] on link "C Contents" at bounding box center [784, 176] width 484 height 29
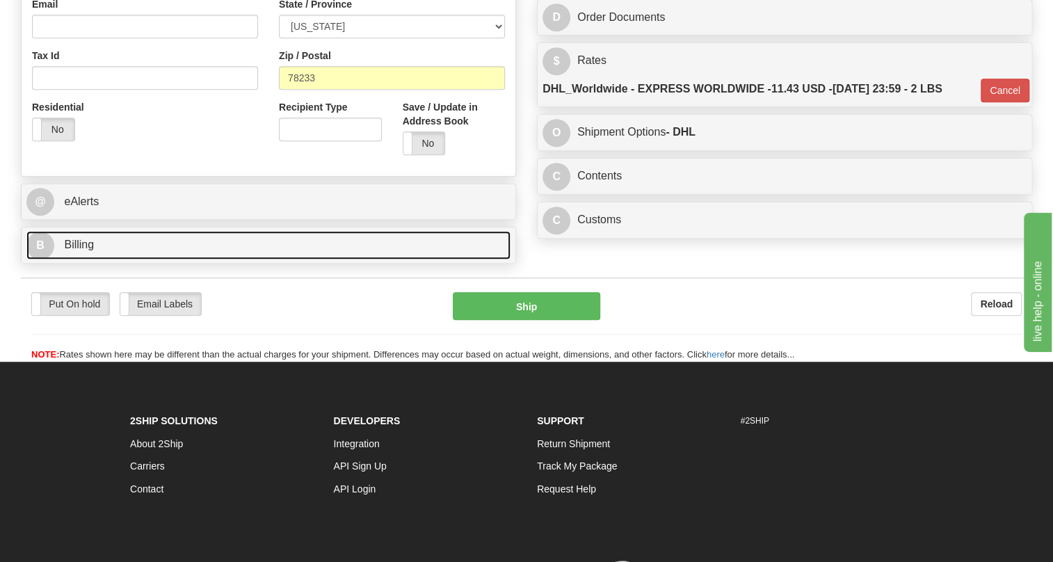
click at [83, 250] on span "Billing" at bounding box center [79, 245] width 30 height 12
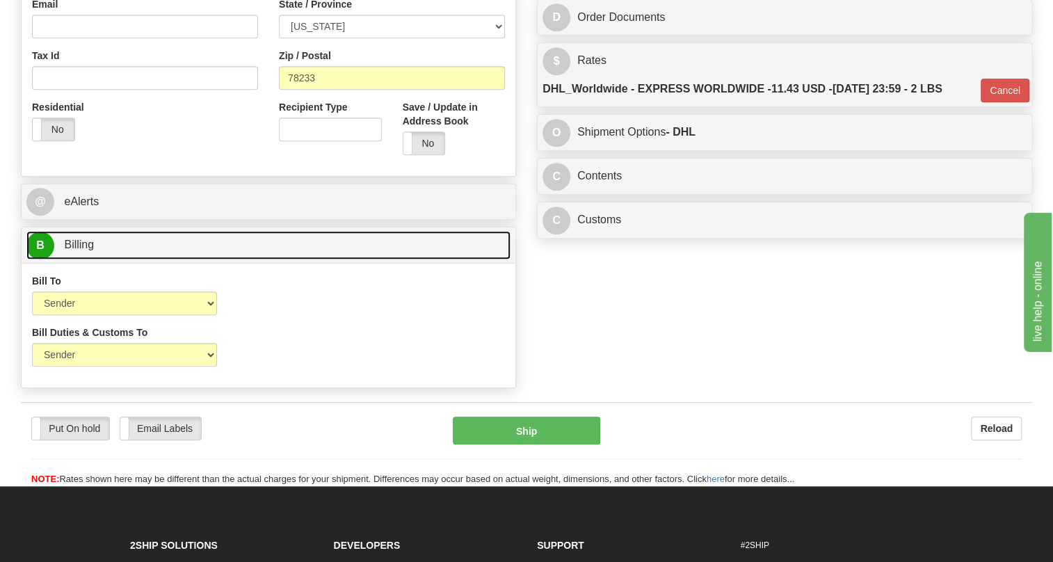
click at [83, 250] on span "Billing" at bounding box center [79, 245] width 30 height 12
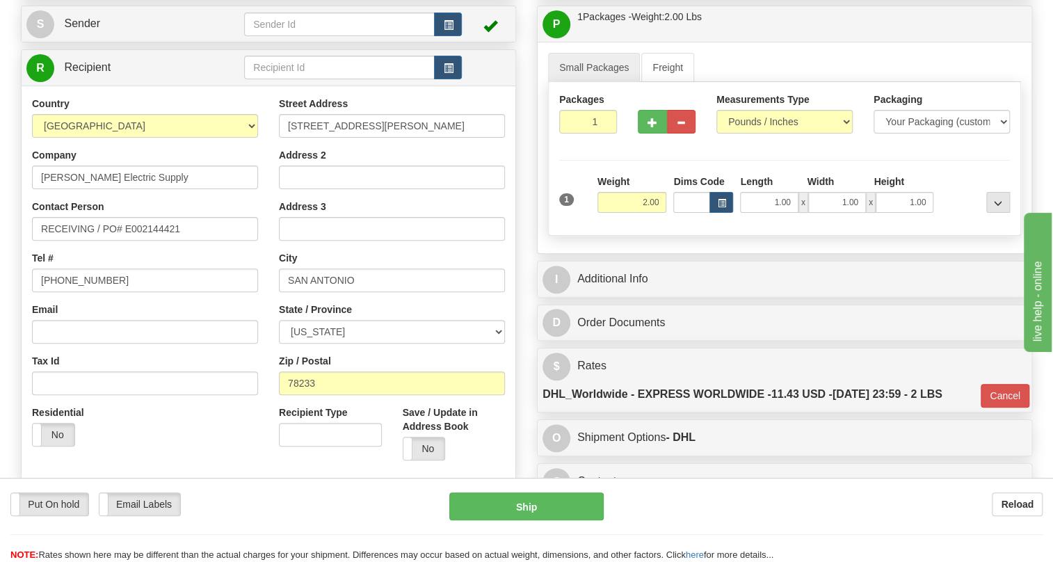
scroll to position [126, 0]
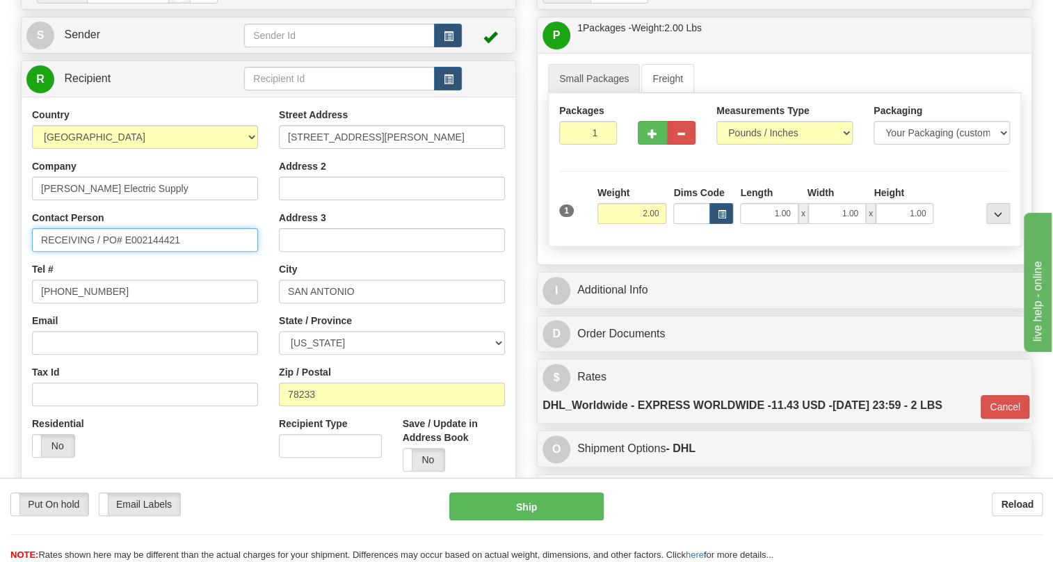
click at [189, 252] on input "RECEIVING / PO# E002144421" at bounding box center [145, 240] width 226 height 24
click at [39, 252] on input "RECEIVING / PO# E002144421" at bounding box center [145, 240] width 226 height 24
click at [62, 252] on input "RECEIVING / PO# E002144421" at bounding box center [145, 240] width 226 height 24
paste input "Stacy Peacock"
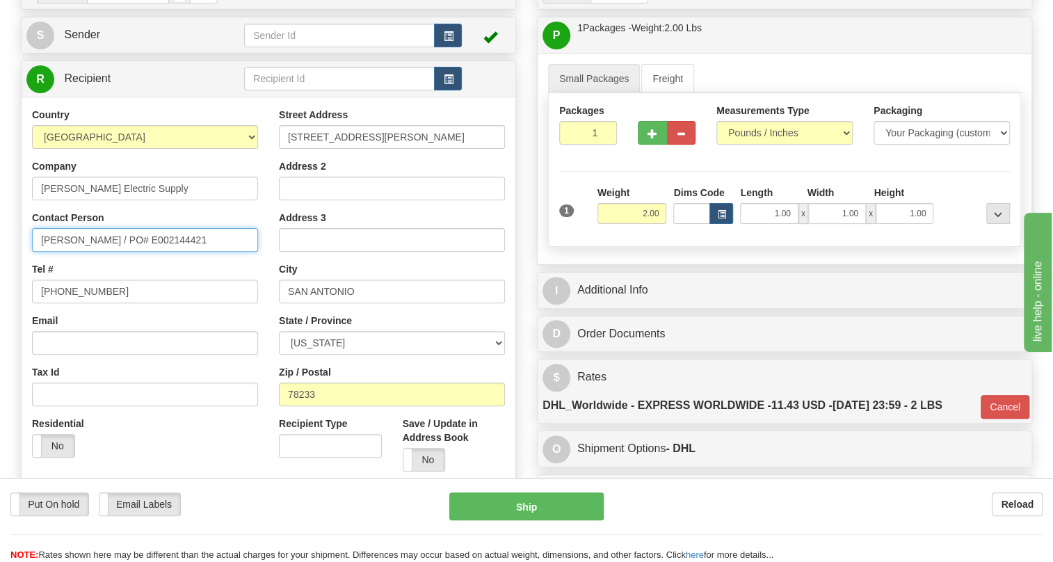
type input "Stacy Peacock / PO# E002144421"
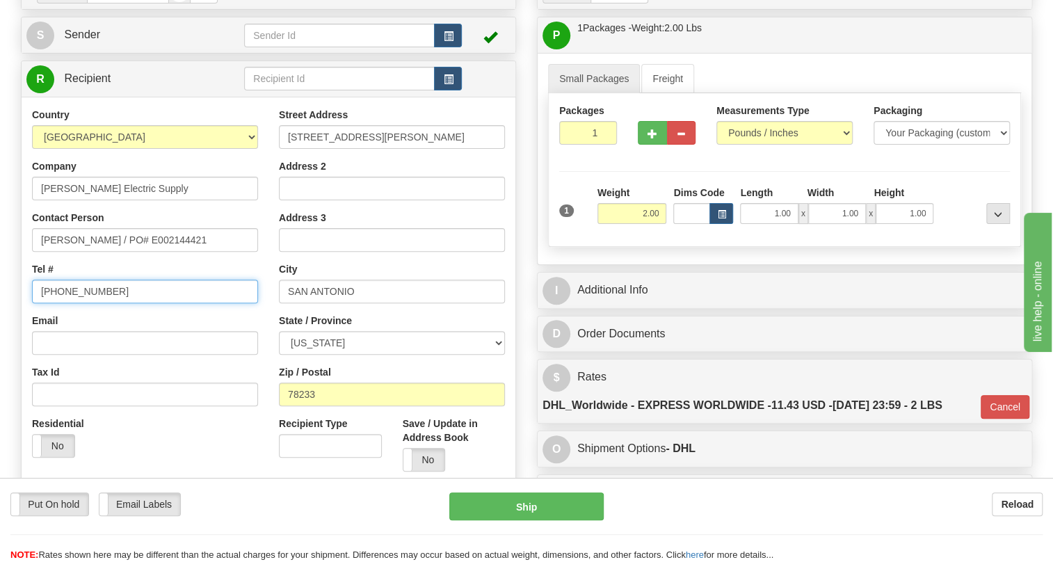
click at [76, 303] on input "(779)7960565" at bounding box center [145, 292] width 226 height 24
paste input "210-477-420"
type input "210-477-4205"
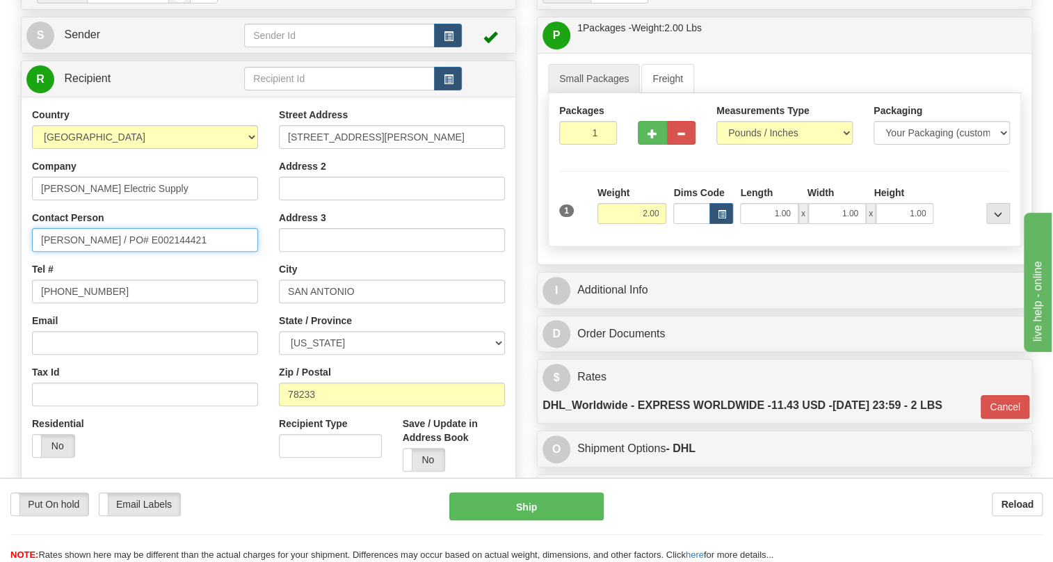
click at [45, 252] on input "Stacy Peacock / PO# E002144421" at bounding box center [145, 240] width 226 height 24
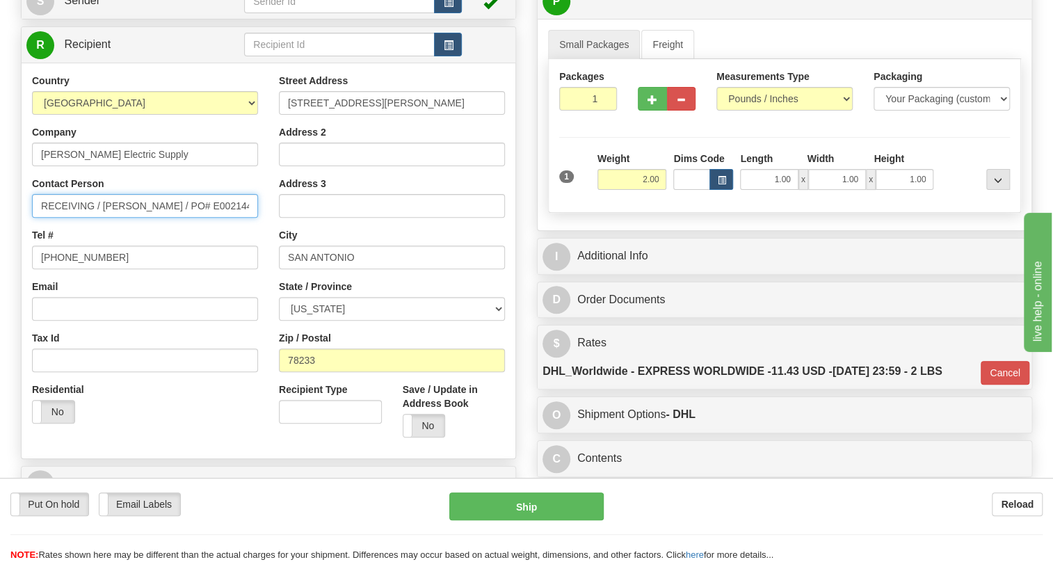
scroll to position [189, 0]
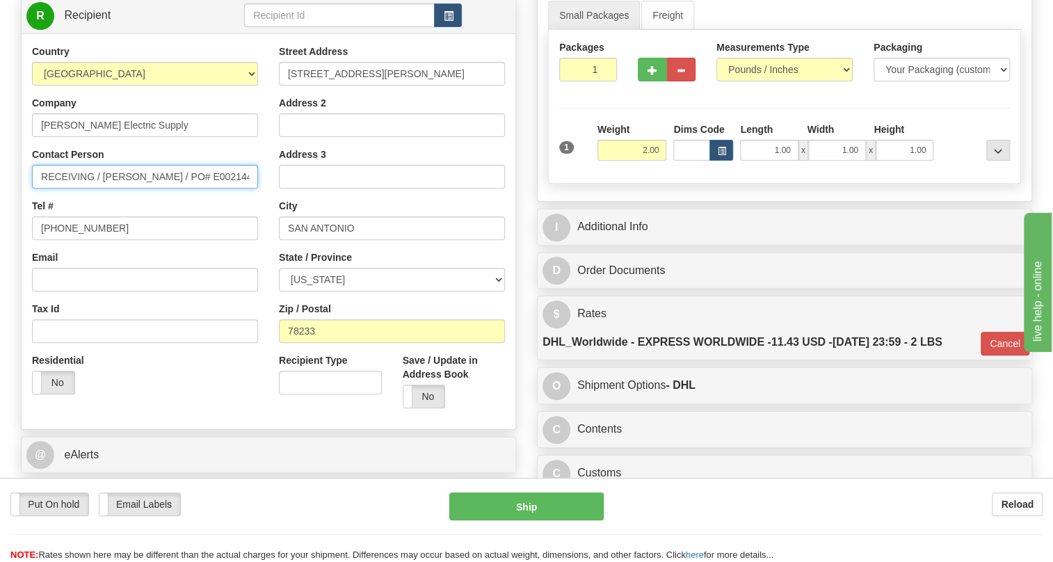
type input "RECEIVING / Stacy Peacock / PO# E002144421"
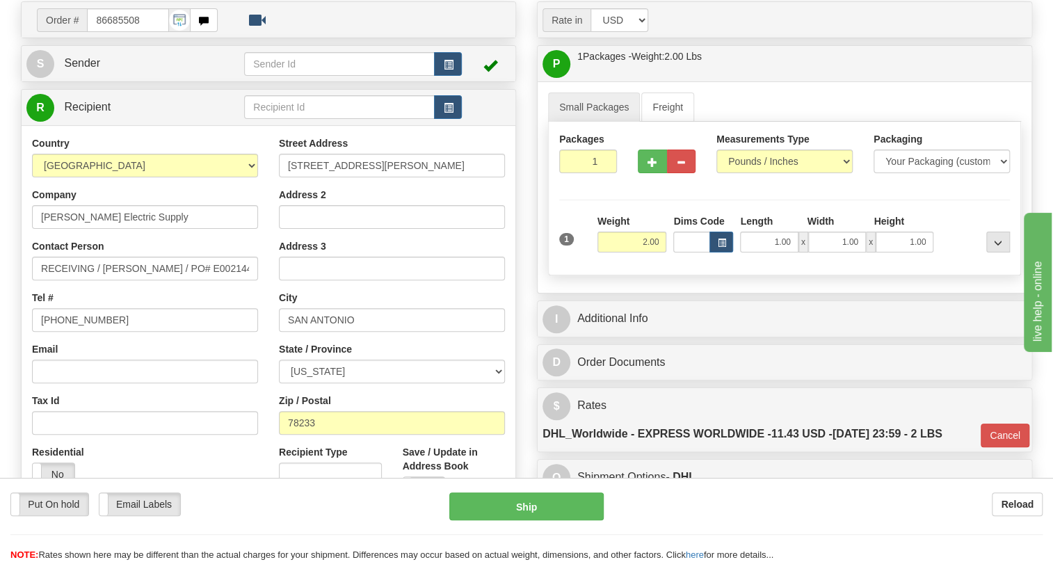
scroll to position [126, 0]
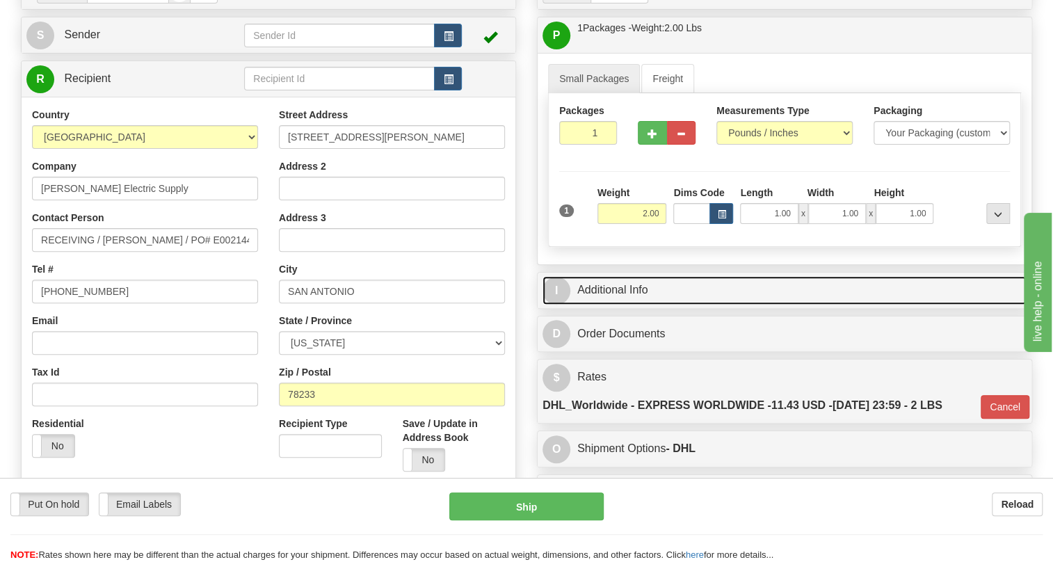
click at [632, 305] on link "I Additional Info" at bounding box center [784, 290] width 484 height 29
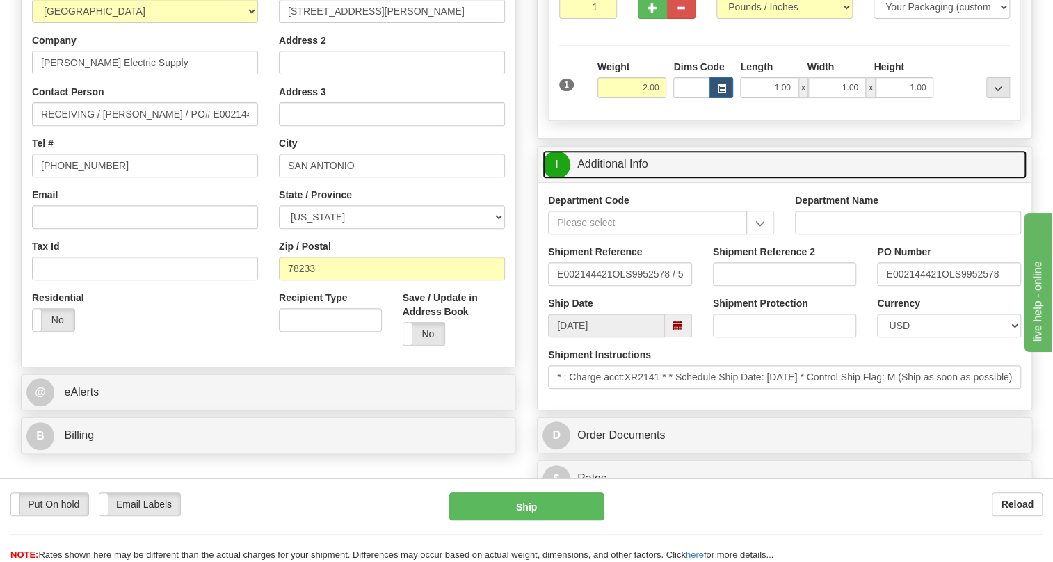
scroll to position [252, 0]
click at [622, 178] on link "I Additional Info" at bounding box center [784, 164] width 484 height 29
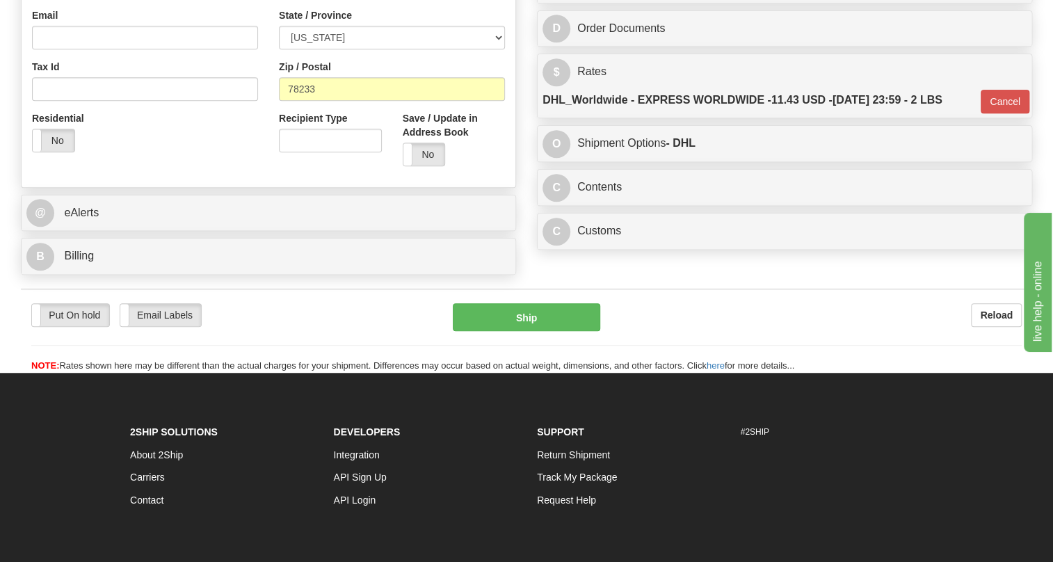
scroll to position [442, 0]
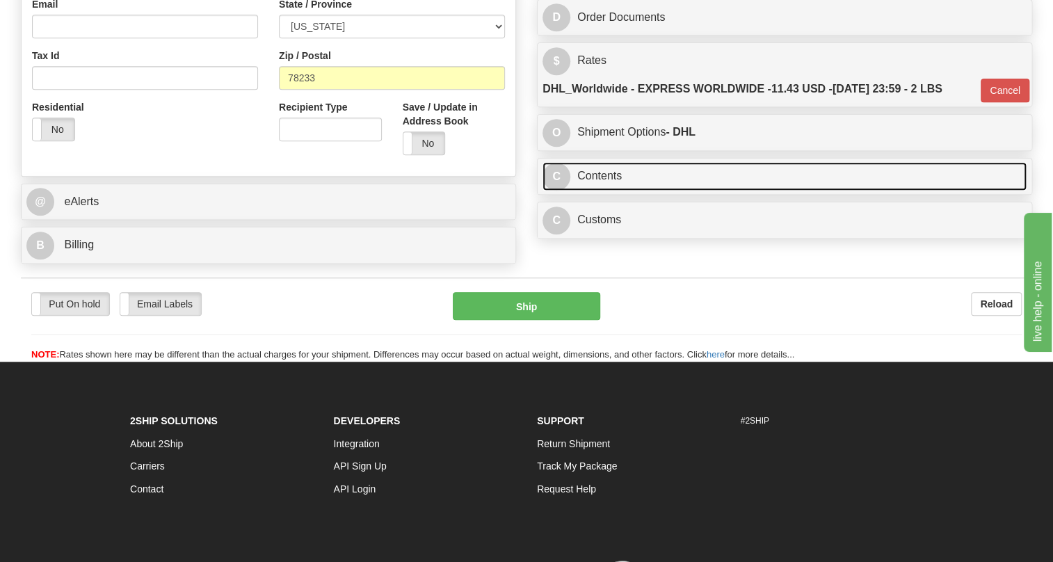
click at [587, 191] on link "C Contents" at bounding box center [784, 176] width 484 height 29
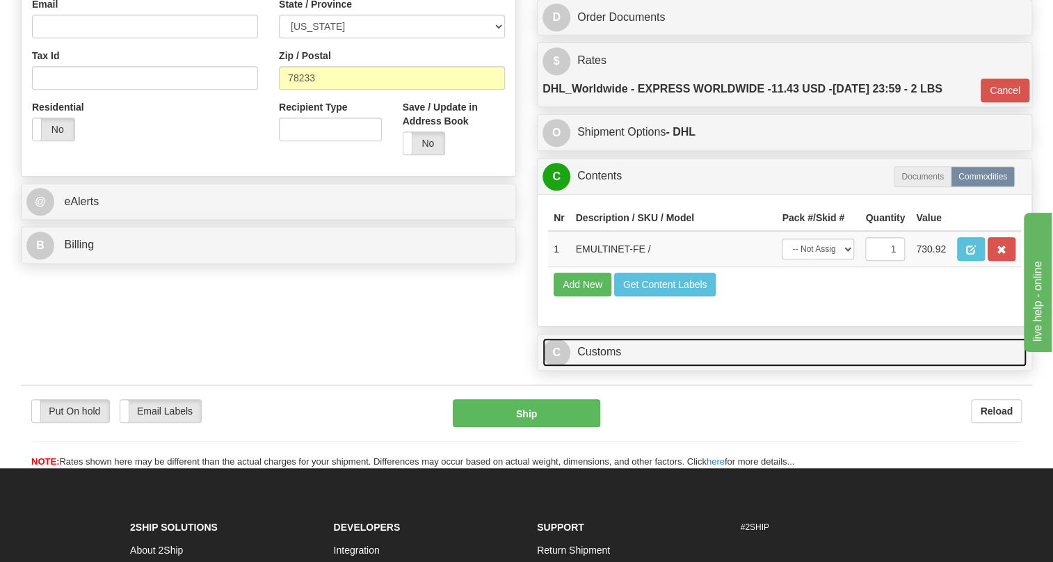
click at [604, 367] on link "C Customs" at bounding box center [784, 352] width 484 height 29
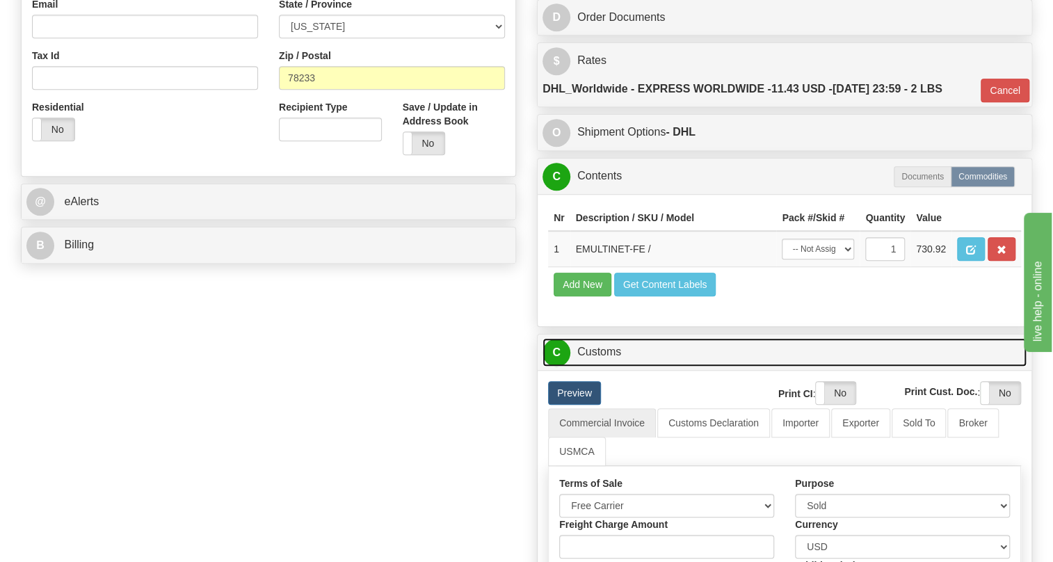
click at [604, 367] on link "C Customs" at bounding box center [784, 352] width 484 height 29
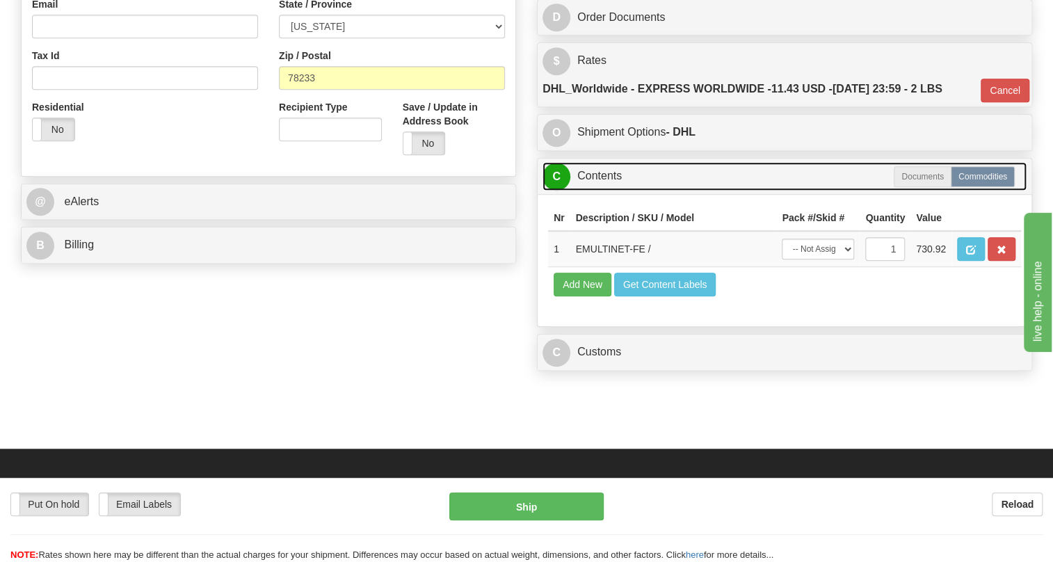
click at [595, 191] on link "C Contents" at bounding box center [784, 176] width 484 height 29
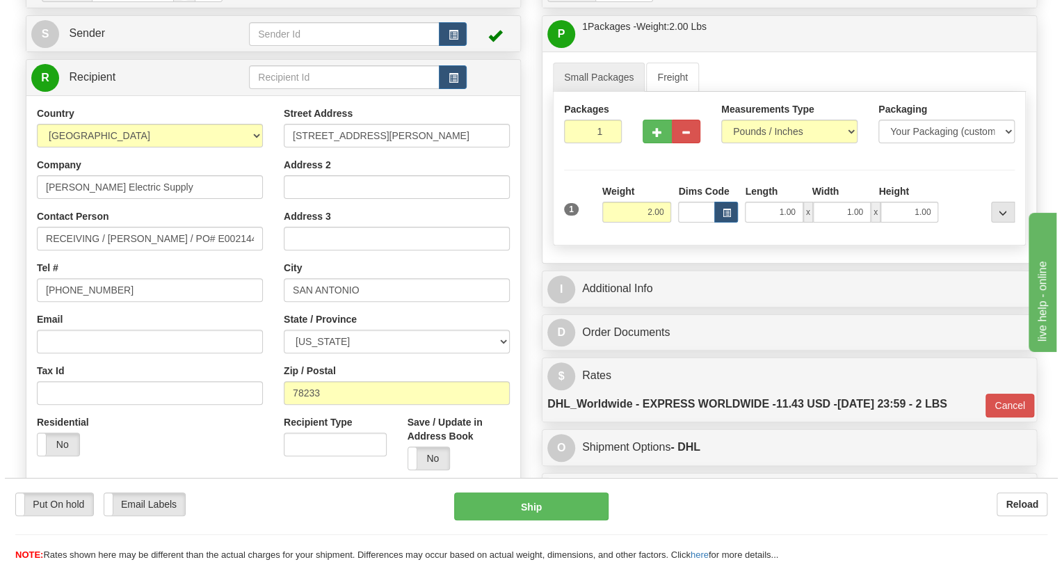
scroll to position [126, 0]
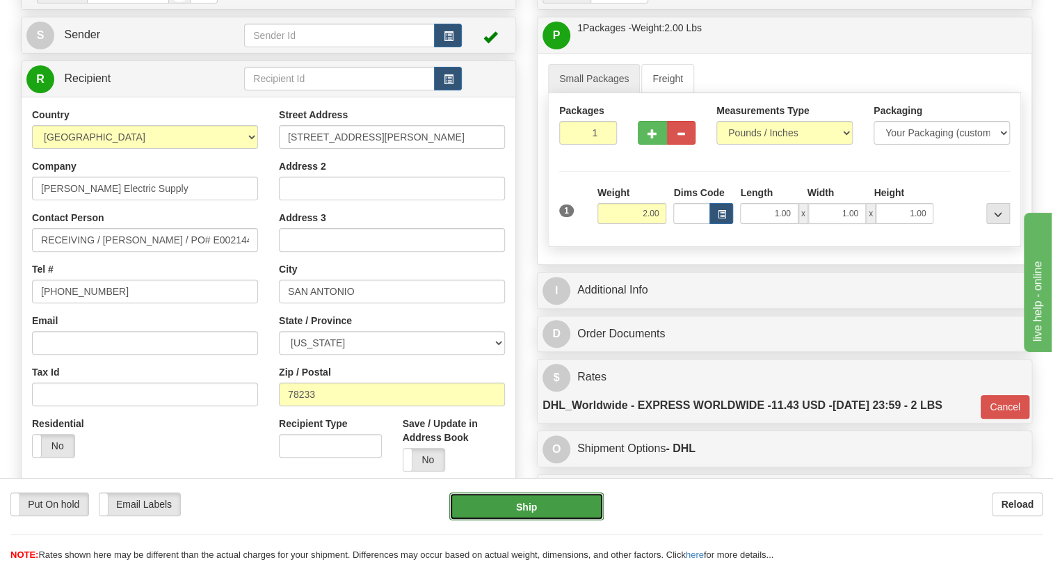
click at [529, 508] on button "Ship" at bounding box center [526, 506] width 154 height 28
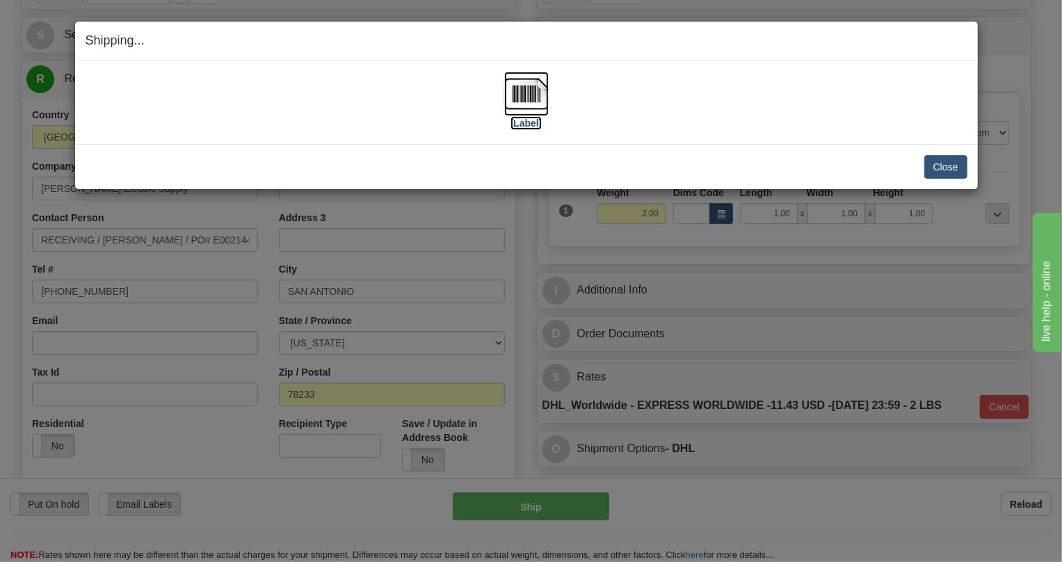
click at [533, 90] on img at bounding box center [526, 94] width 45 height 45
click at [530, 97] on img at bounding box center [526, 94] width 45 height 45
click at [946, 166] on button "Close" at bounding box center [945, 167] width 43 height 24
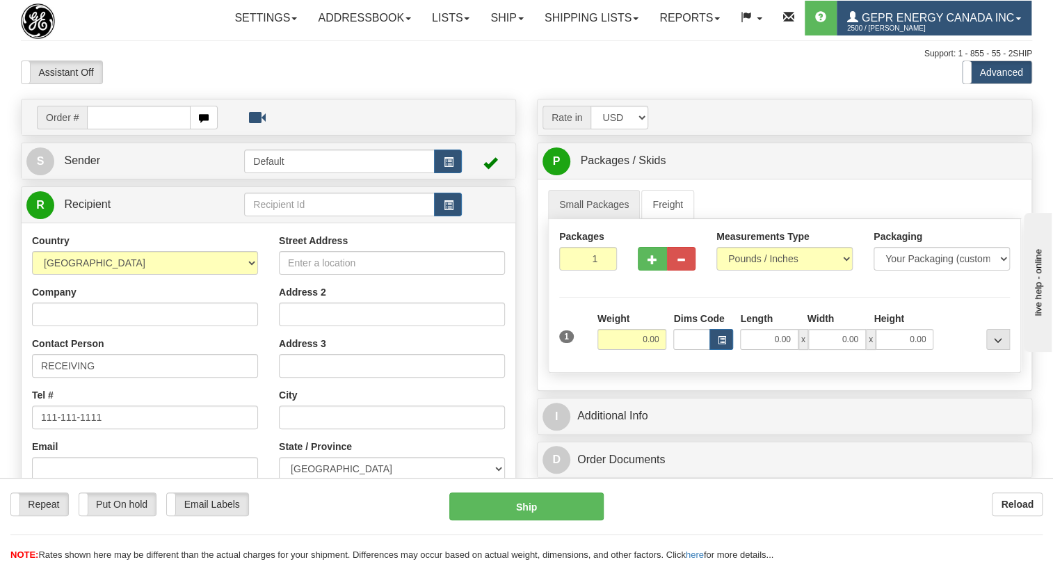
click at [858, 24] on span "GEPR Energy Canada Inc" at bounding box center [936, 18] width 156 height 12
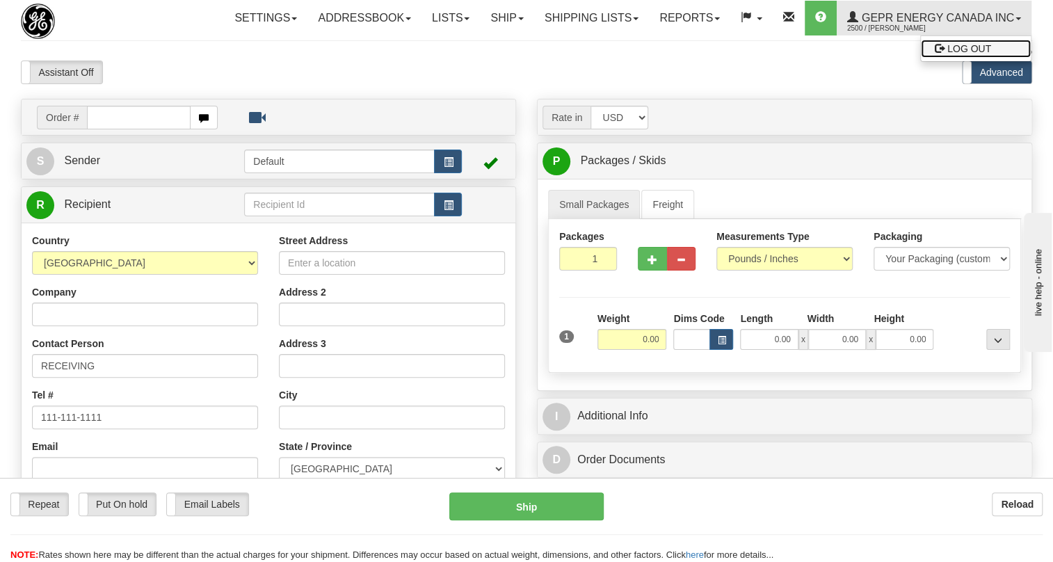
click at [947, 54] on span "LOG OUT" at bounding box center [969, 48] width 44 height 11
